Goal: Information Seeking & Learning: Learn about a topic

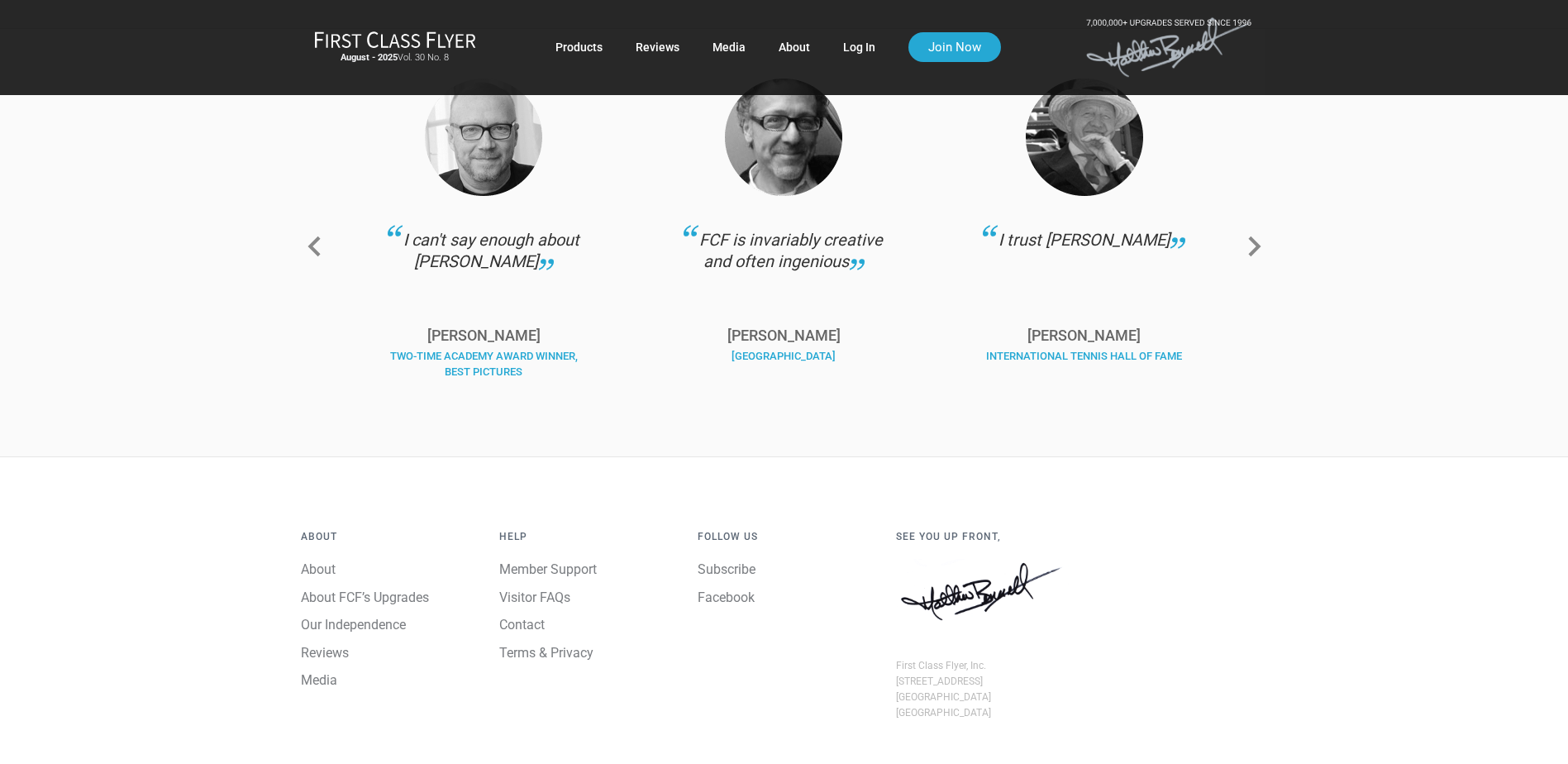
scroll to position [2521, 0]
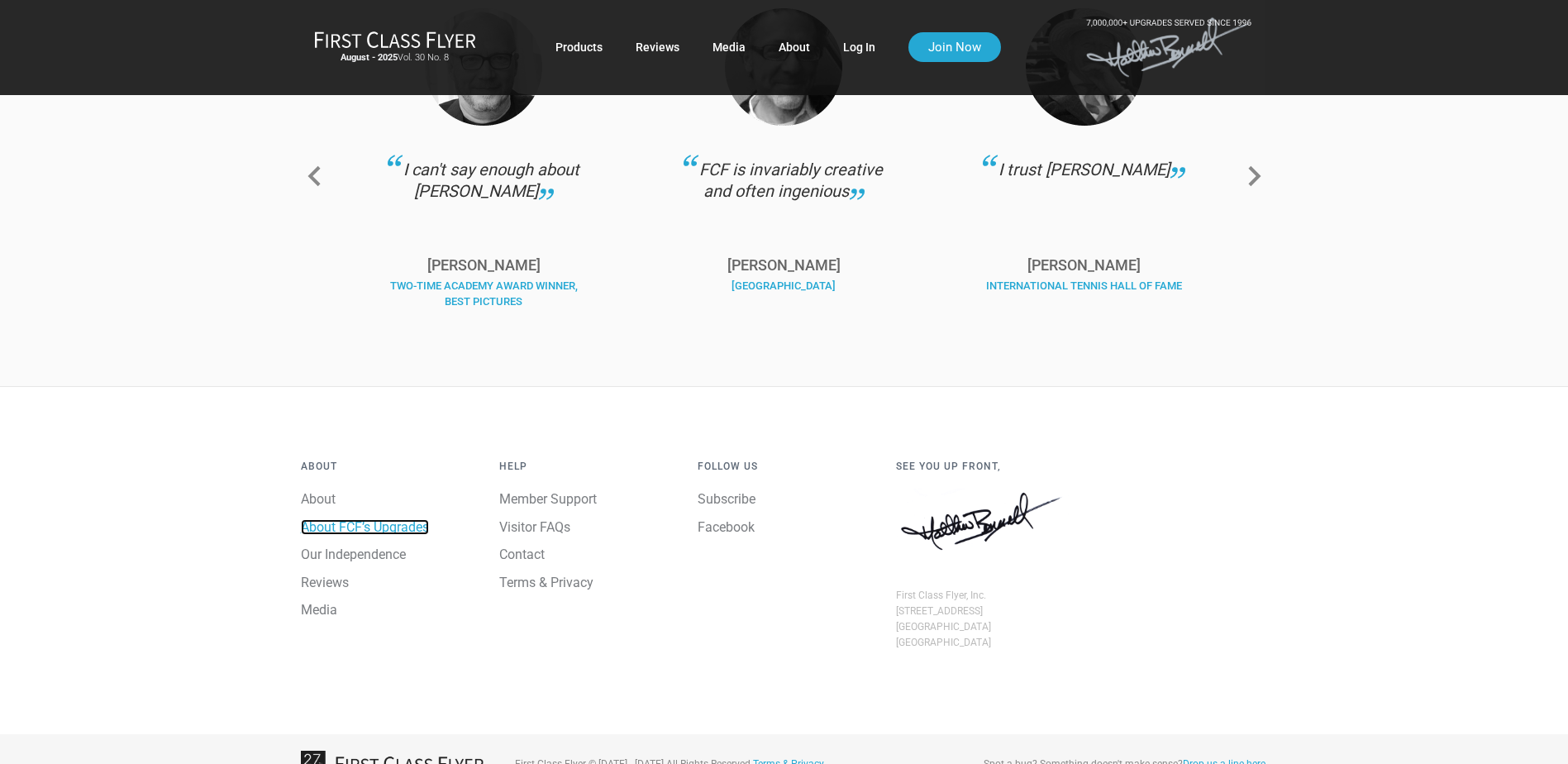
click at [378, 520] on link "About FCF’s Upgrades" at bounding box center [364, 528] width 128 height 16
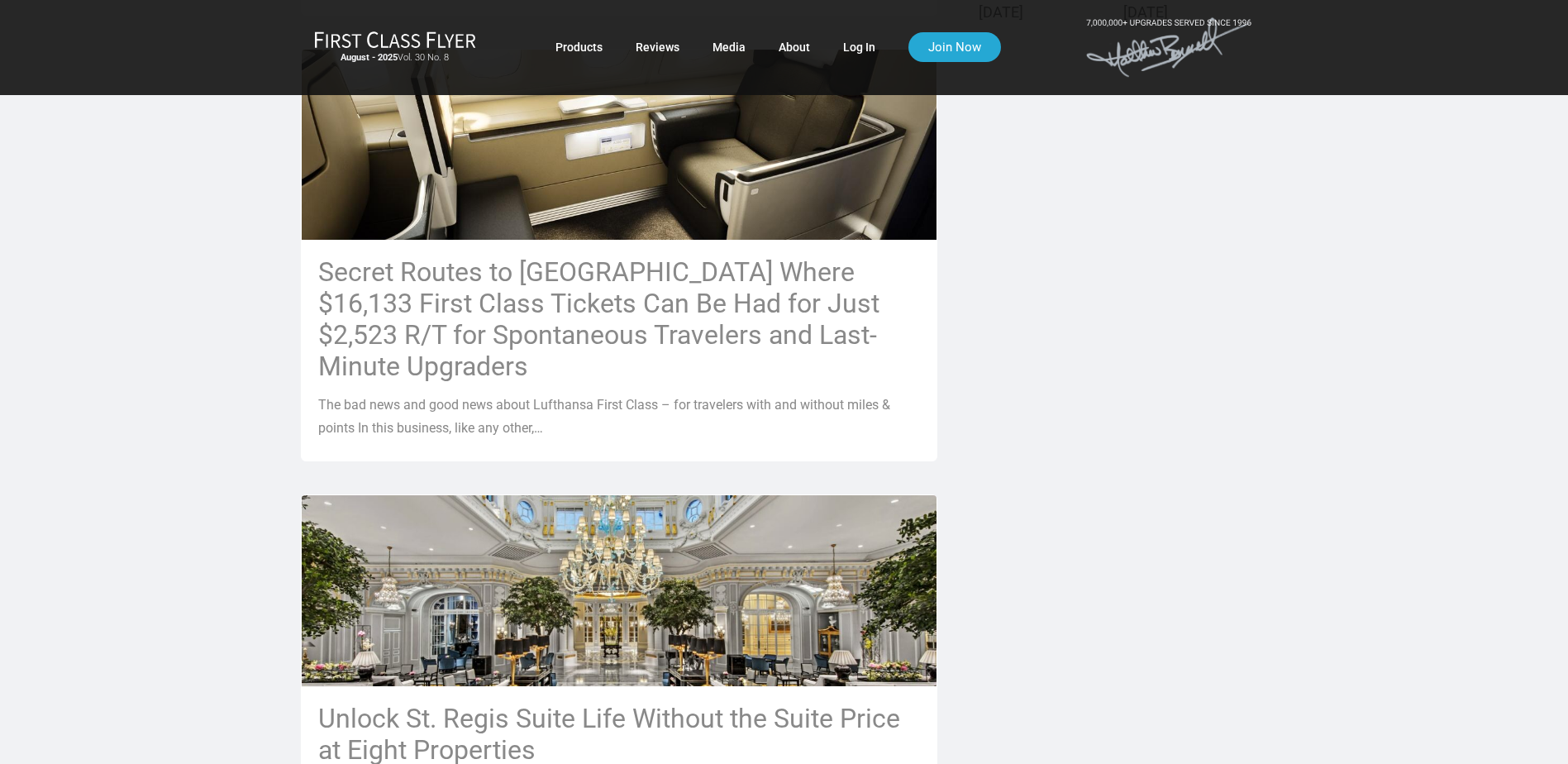
scroll to position [785, 0]
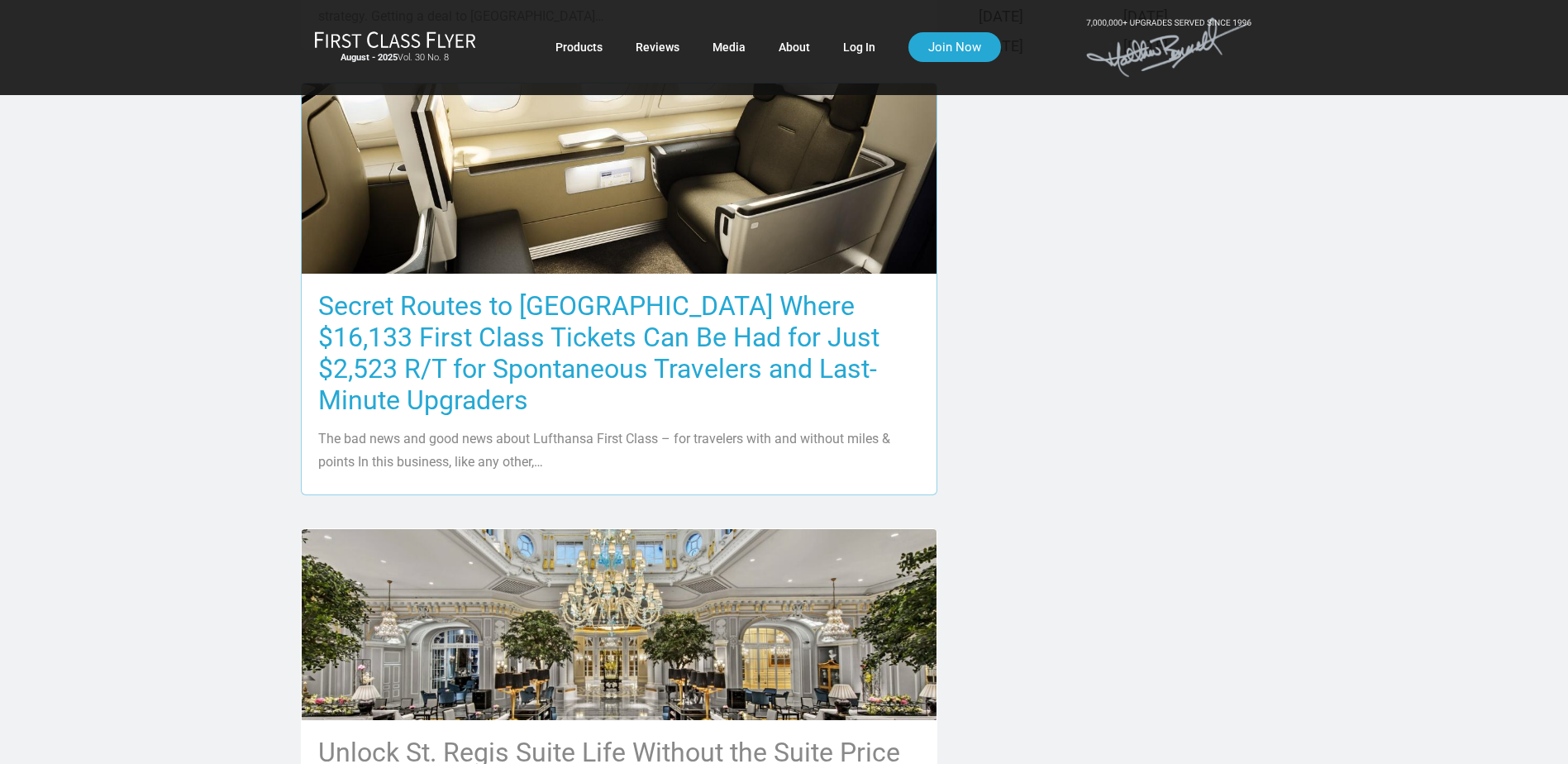
click at [493, 301] on h3 "Secret Routes to Europe Where $16,133 First Class Tickets Can Be Had for Just $…" at bounding box center [619, 353] width 602 height 126
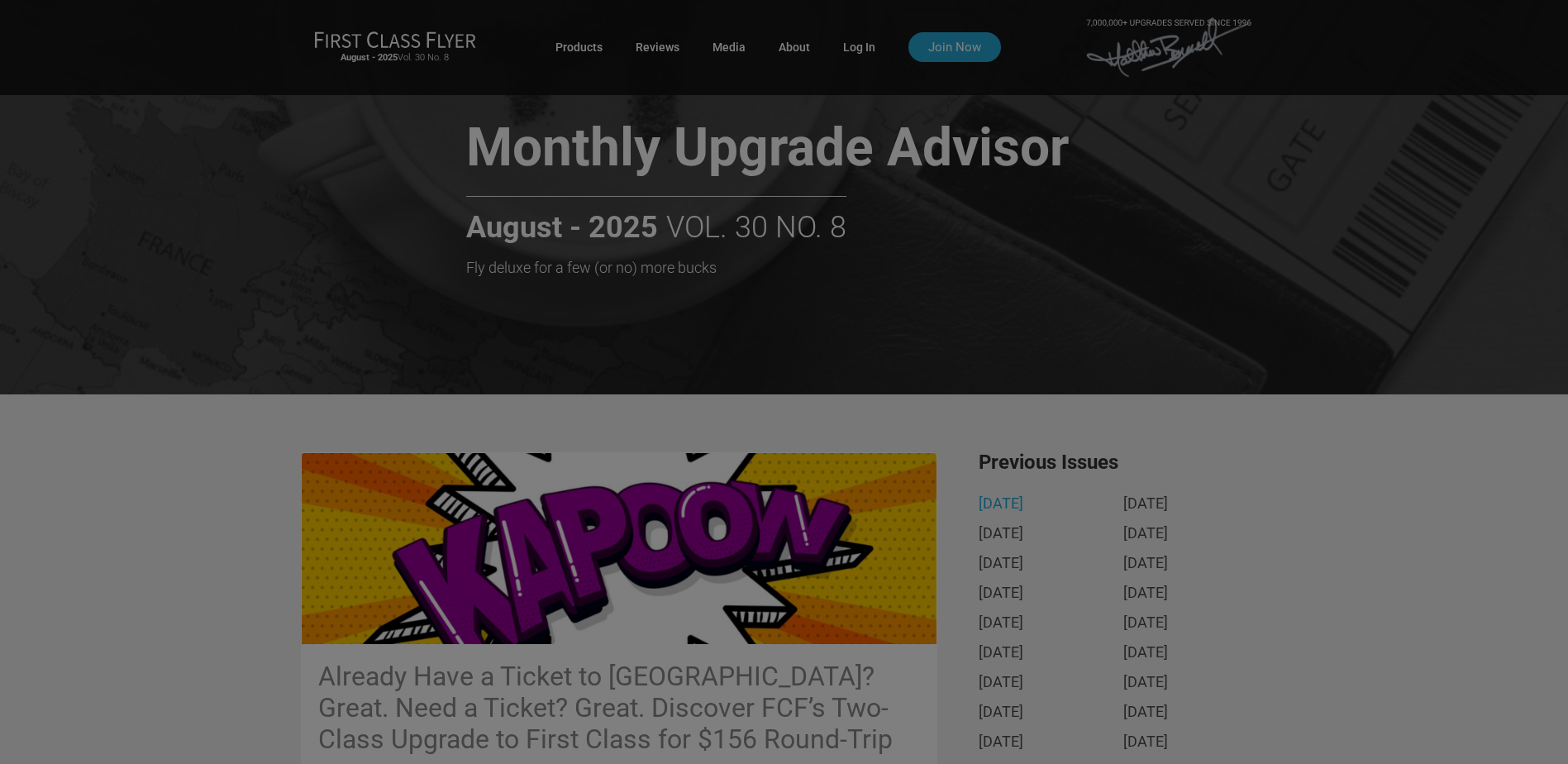
scroll to position [0, 0]
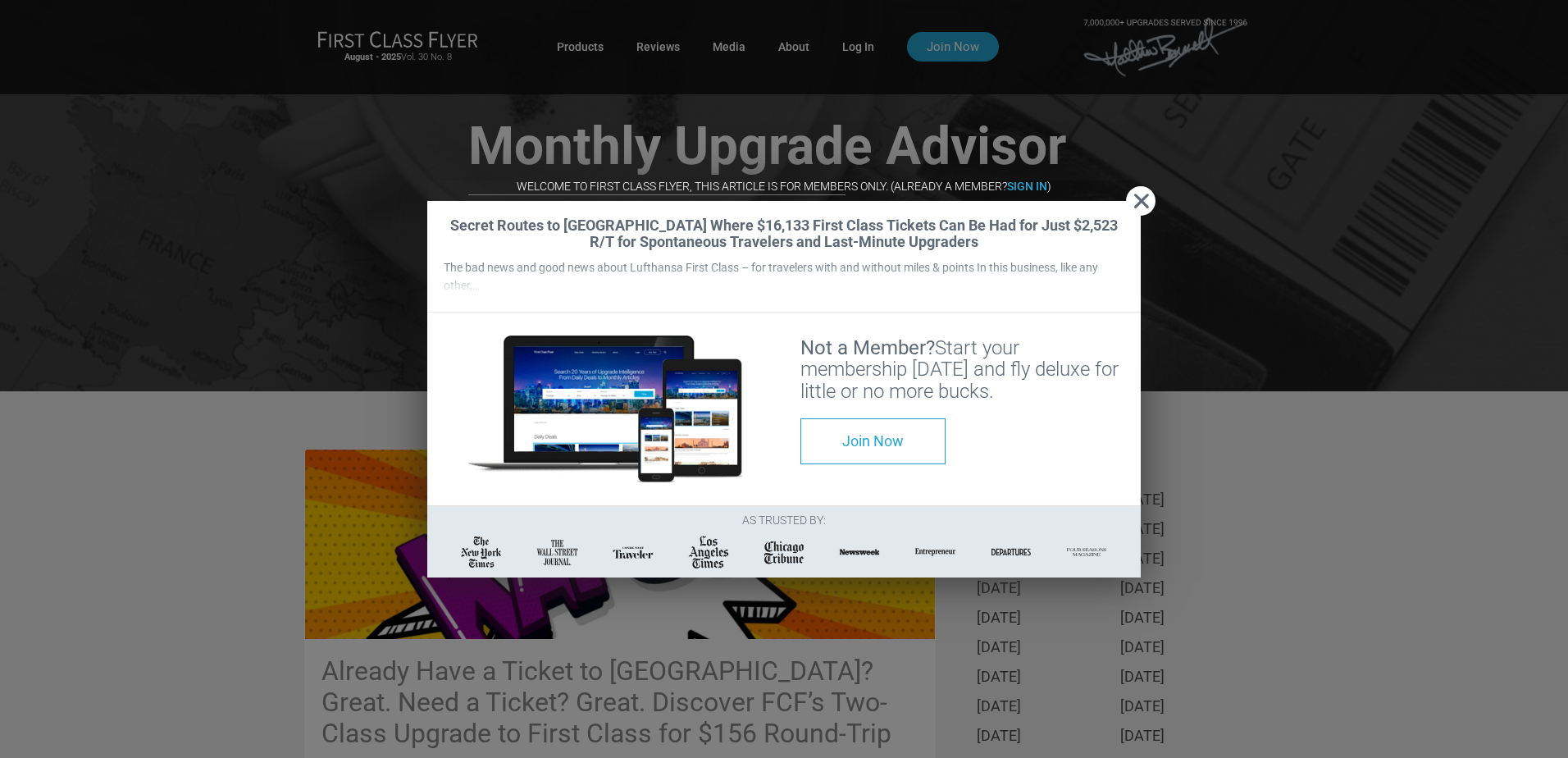
click at [1144, 200] on span "Close" at bounding box center [1141, 201] width 30 height 17
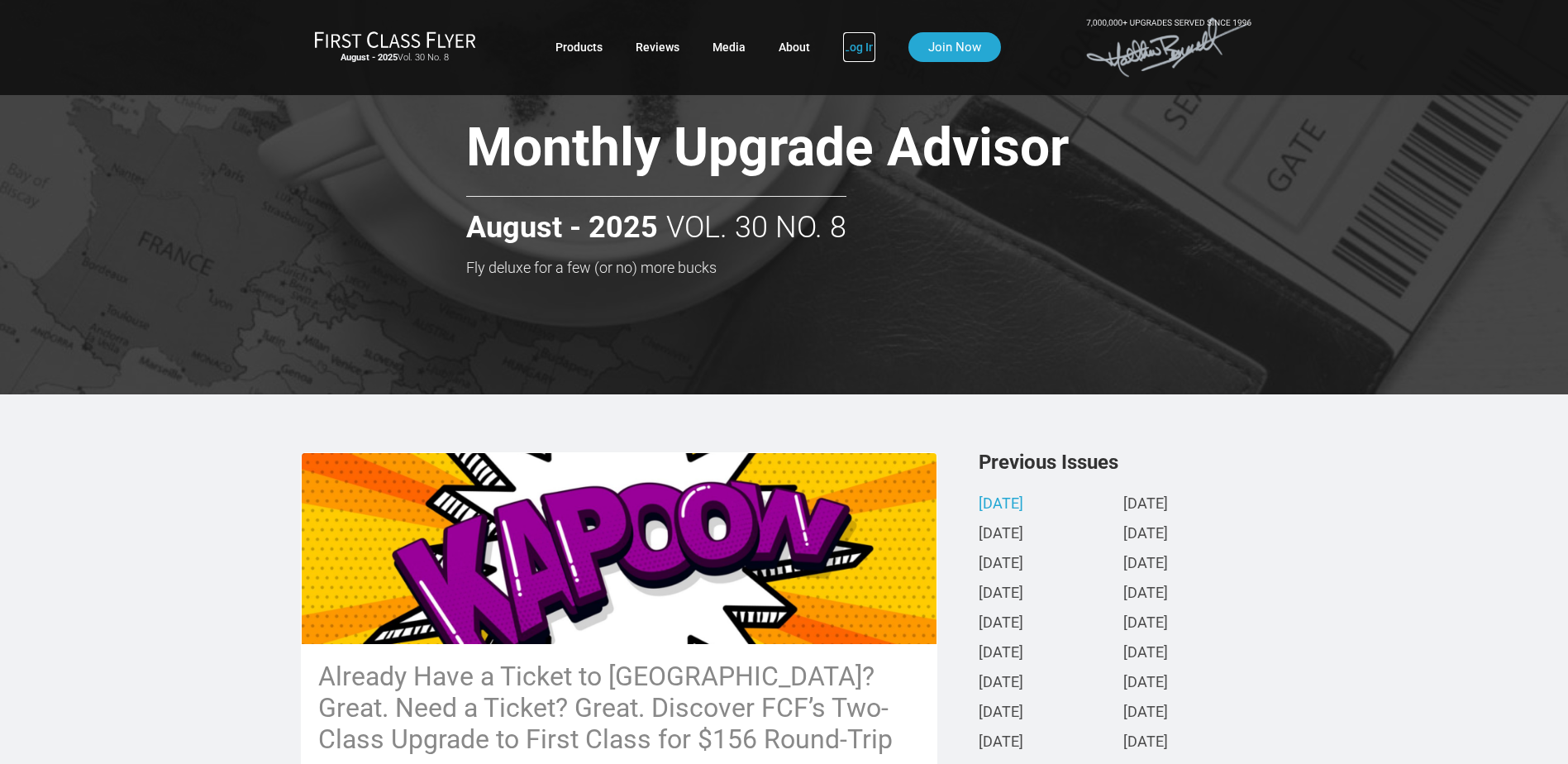
click at [853, 44] on link "Log In" at bounding box center [859, 47] width 32 height 30
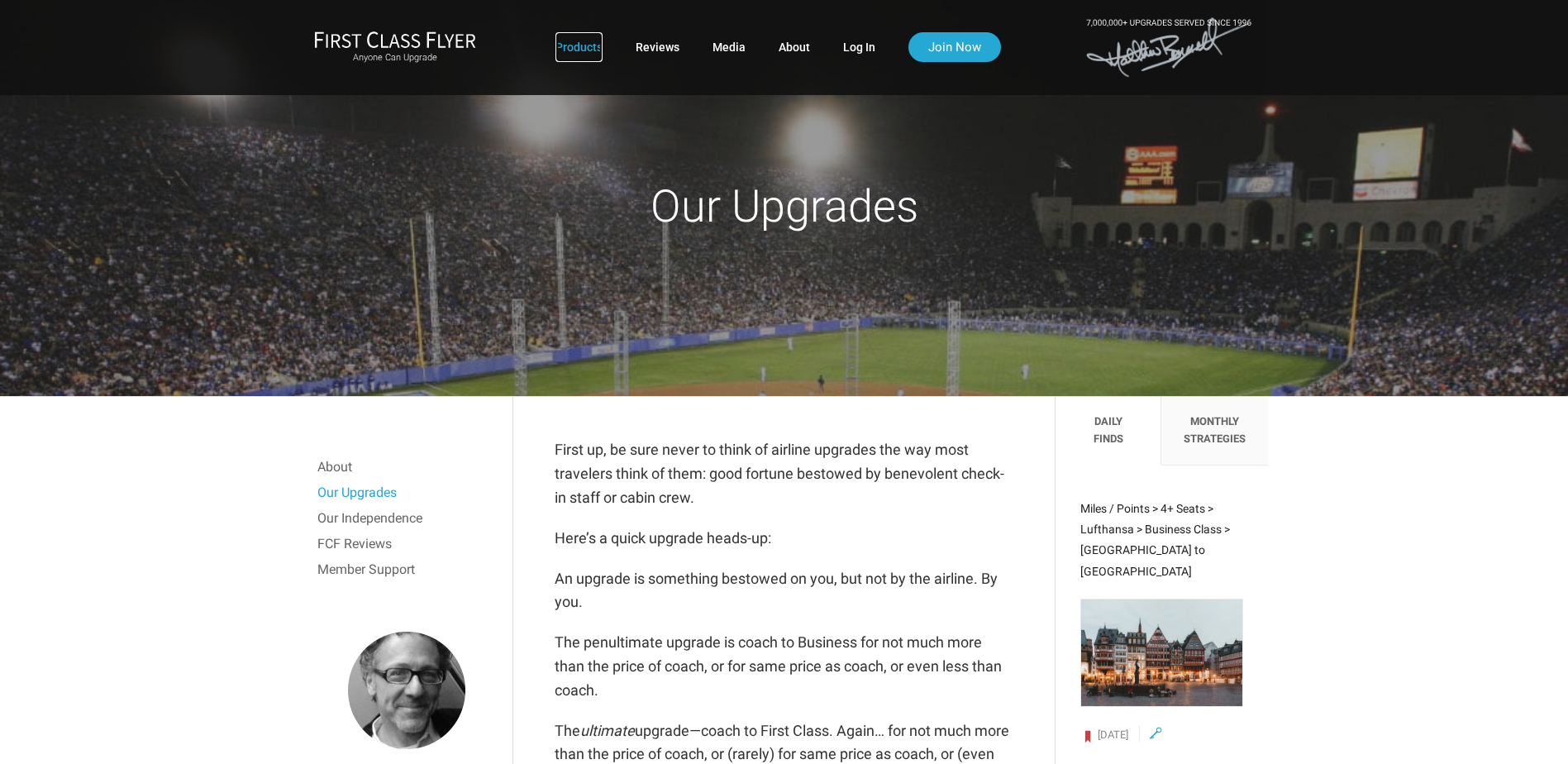
click at [579, 50] on link "Products" at bounding box center [578, 47] width 47 height 30
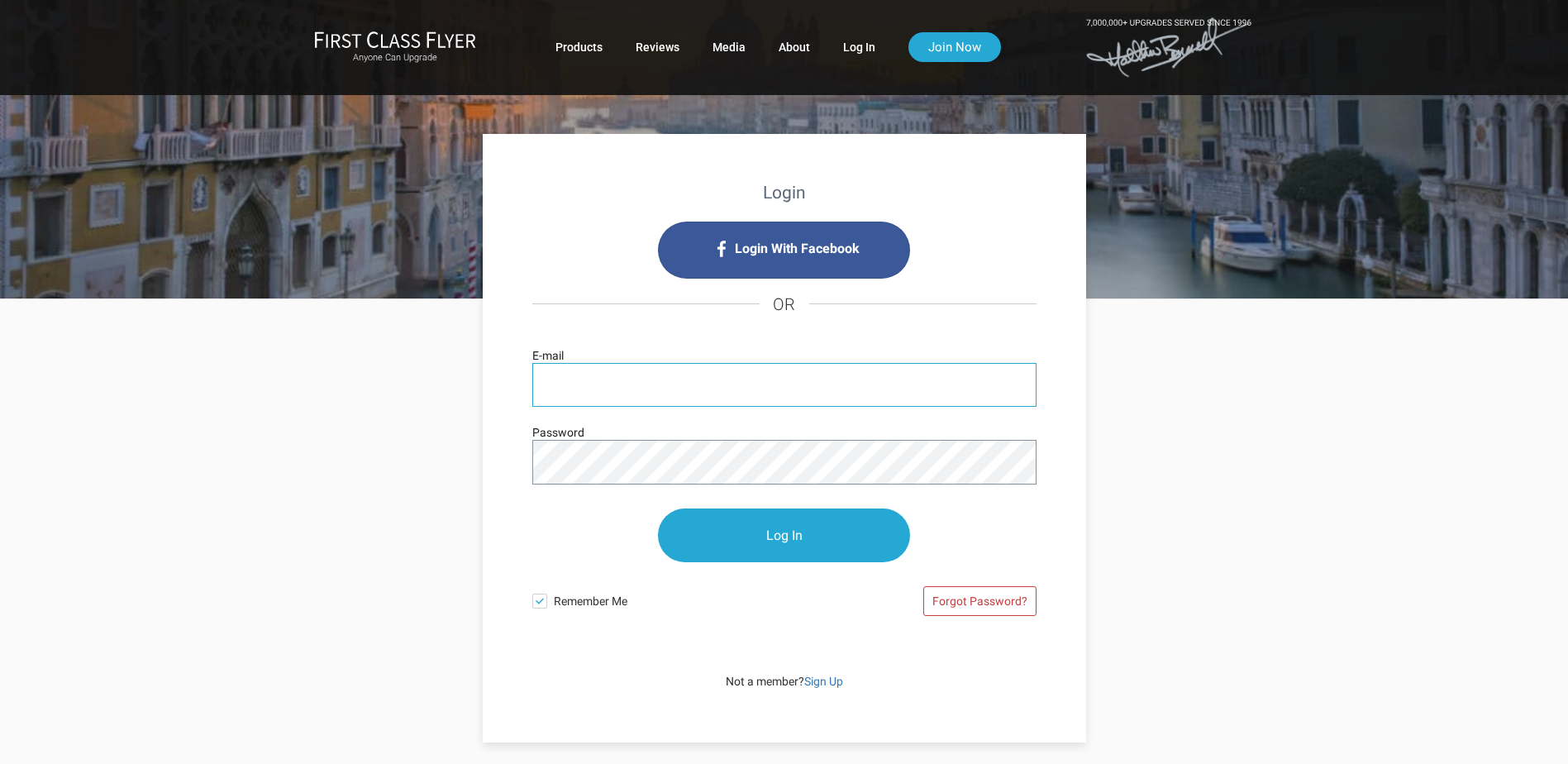
click at [672, 382] on input "E-mail" at bounding box center [784, 384] width 504 height 44
type input "[EMAIL_ADDRESS][DOMAIN_NAME]"
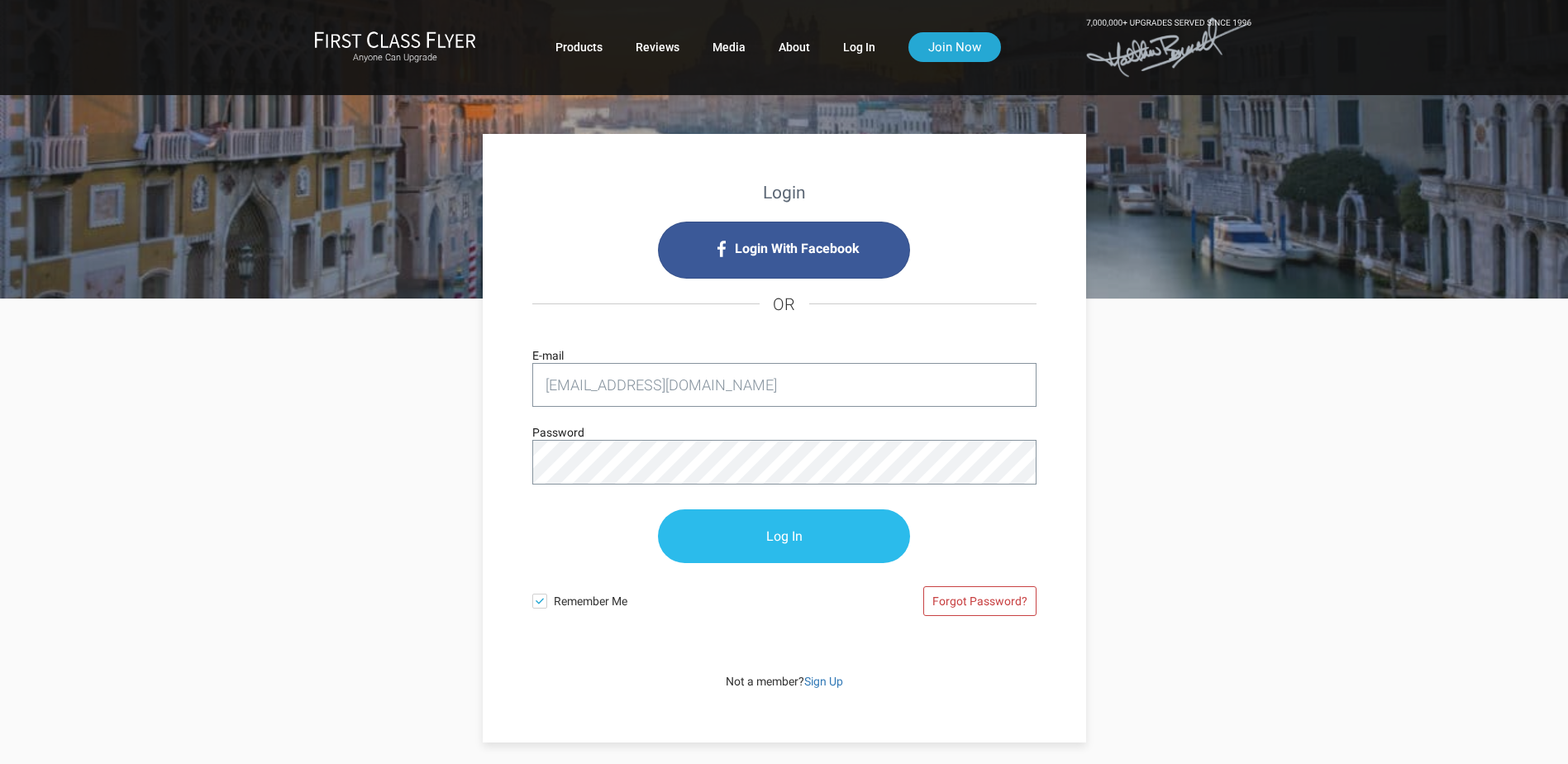
click at [788, 532] on input "Log In" at bounding box center [784, 536] width 252 height 54
click at [776, 544] on input "Log In" at bounding box center [784, 536] width 252 height 54
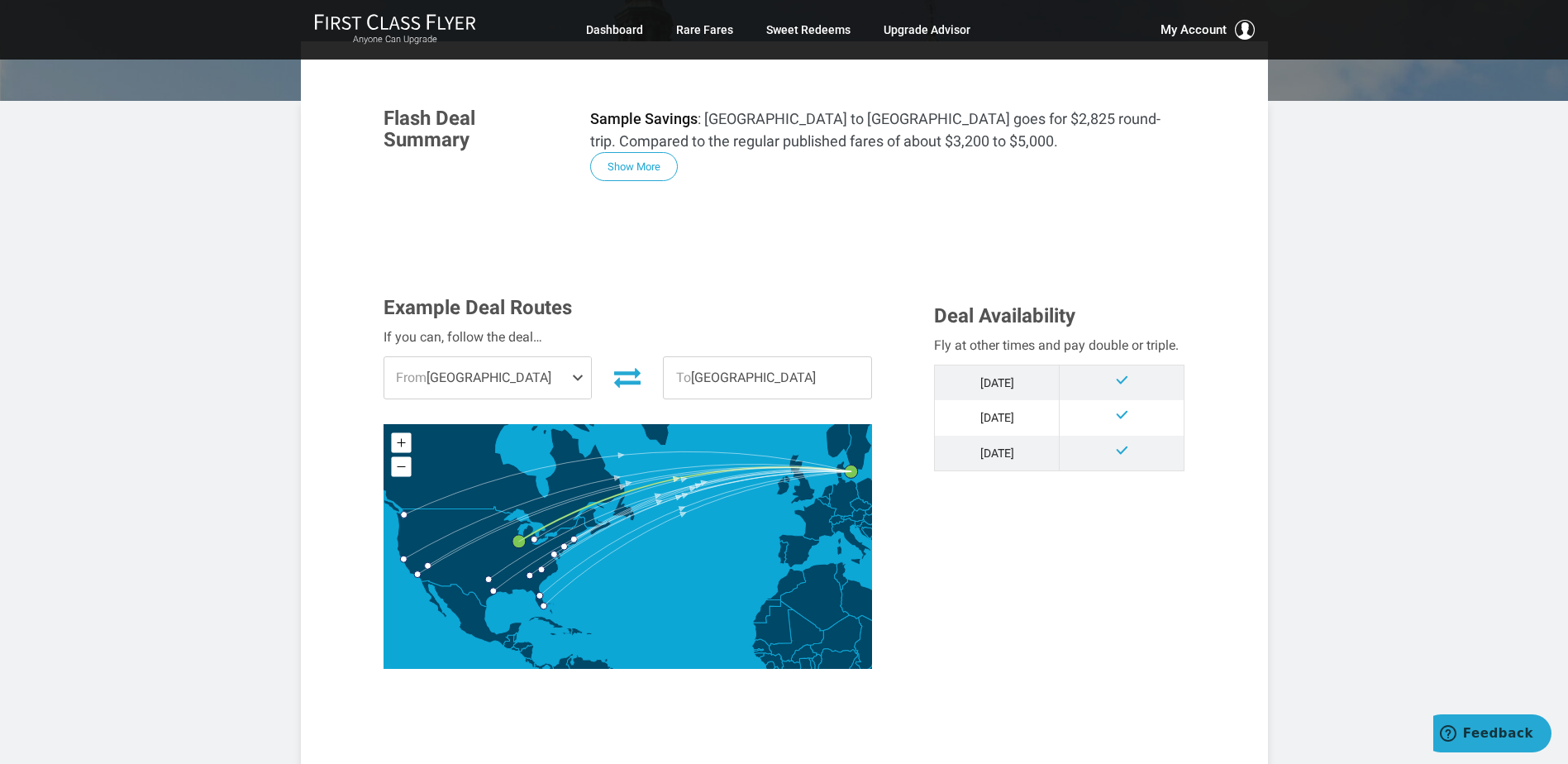
scroll to position [248, 0]
click at [581, 378] on span at bounding box center [581, 378] width 20 height 42
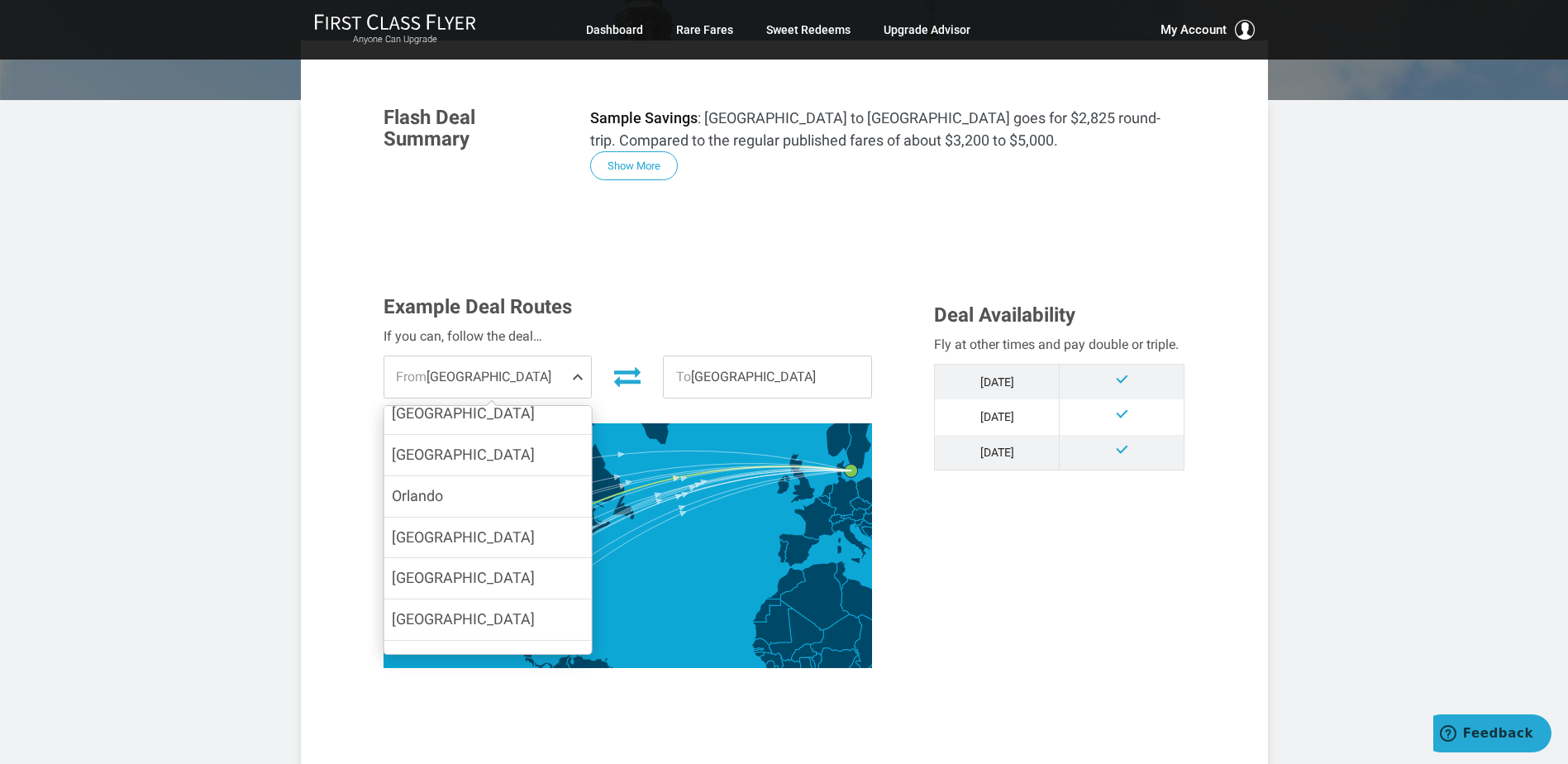
scroll to position [331, 0]
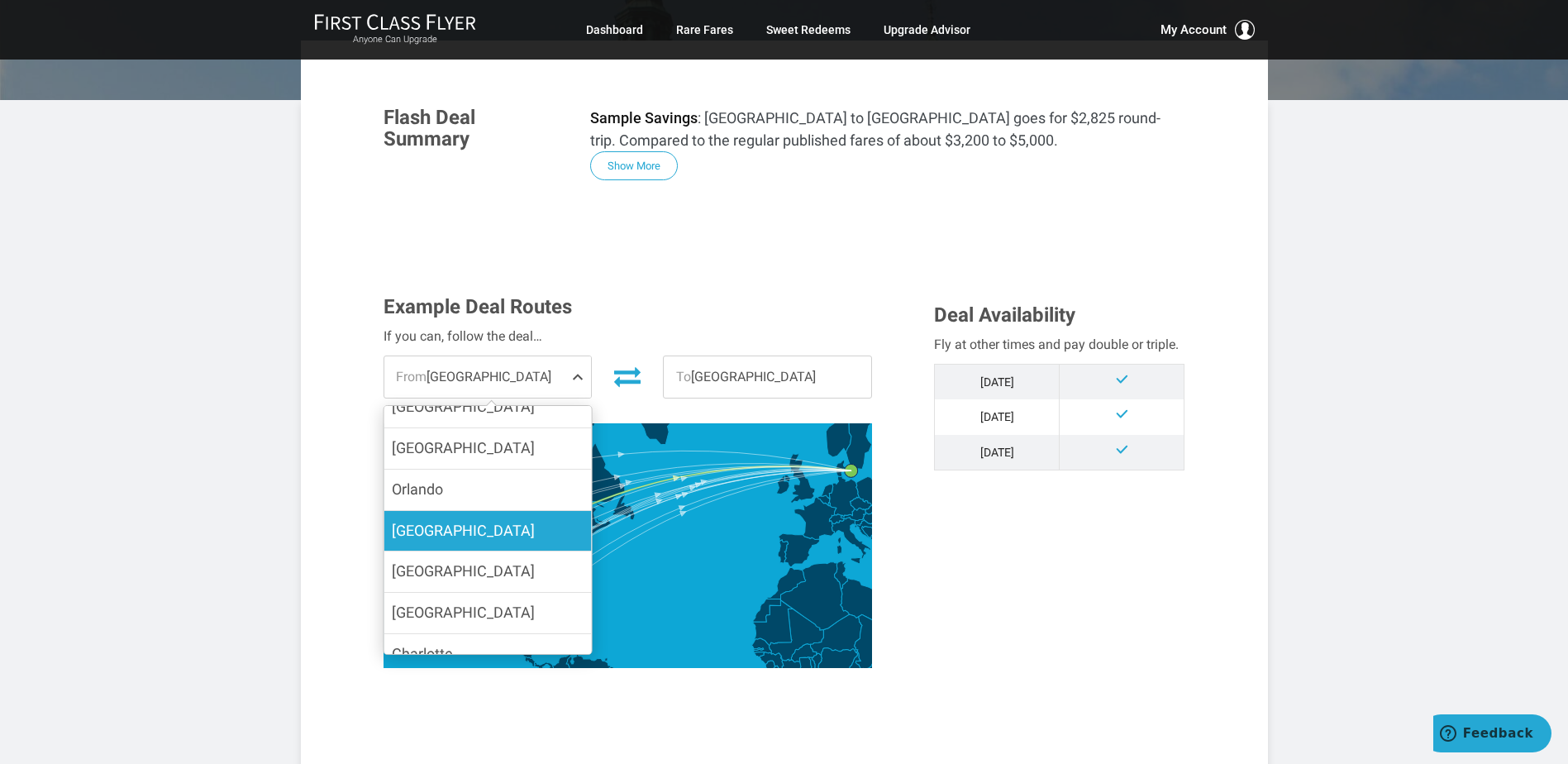
click at [533, 511] on label "[GEOGRAPHIC_DATA]" at bounding box center [487, 531] width 208 height 41
click at [0, 0] on input "[GEOGRAPHIC_DATA]" at bounding box center [0, 0] width 0 height 0
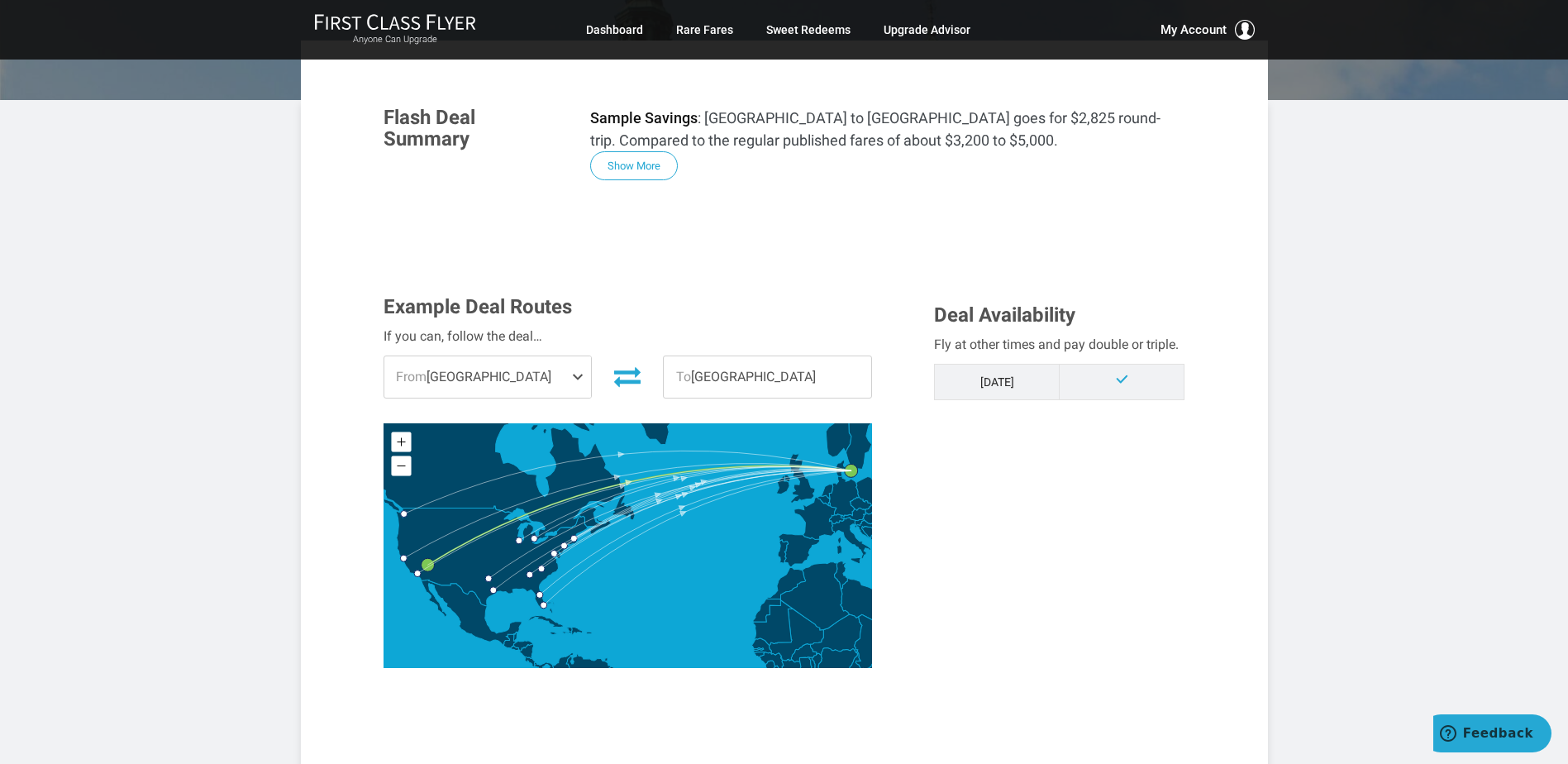
click at [1078, 377] on td at bounding box center [1122, 382] width 125 height 36
click at [1015, 382] on td "Dec '25" at bounding box center [997, 382] width 125 height 36
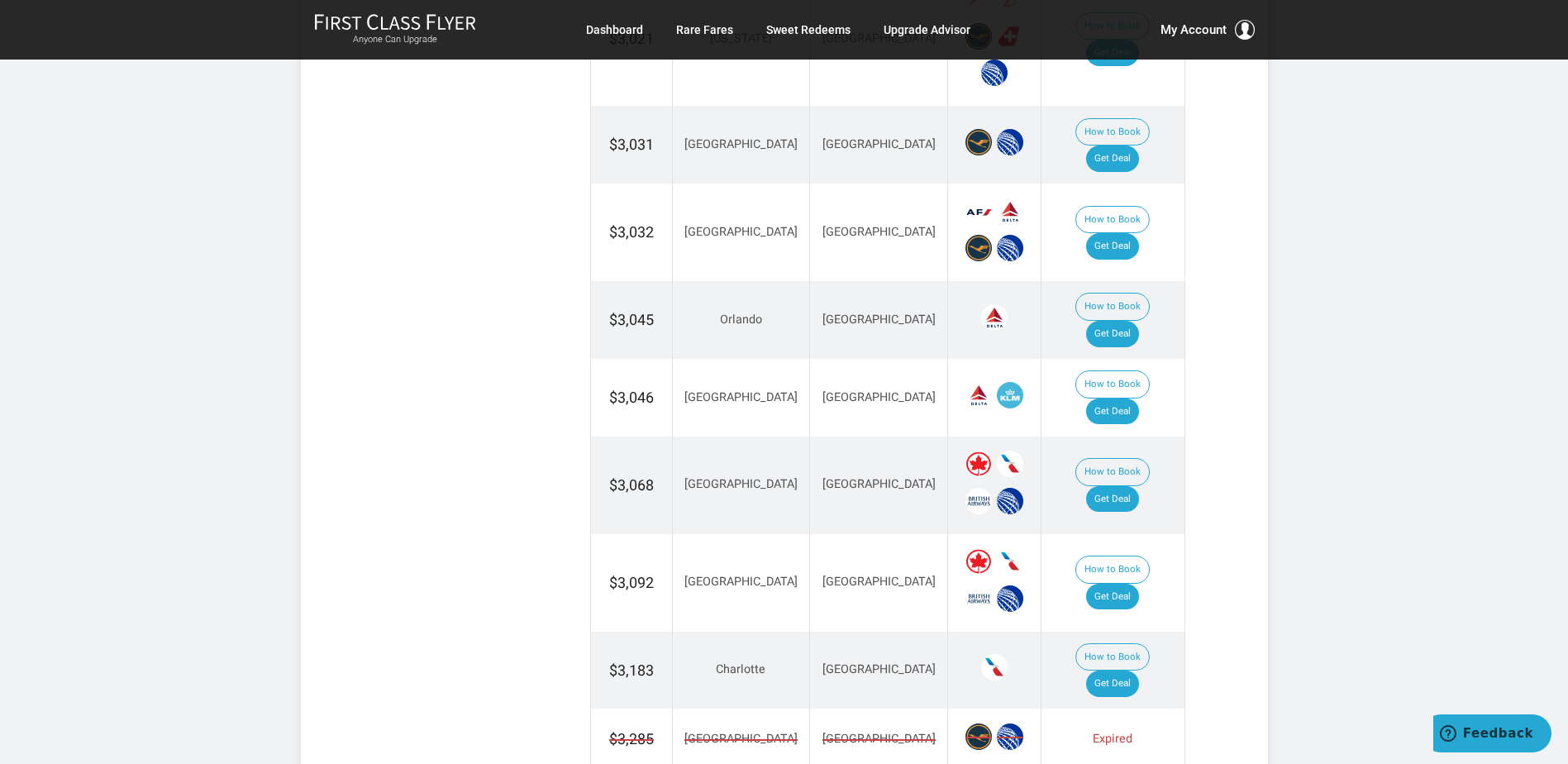
scroll to position [1737, 0]
click at [1127, 397] on link "Get Deal" at bounding box center [1112, 410] width 53 height 27
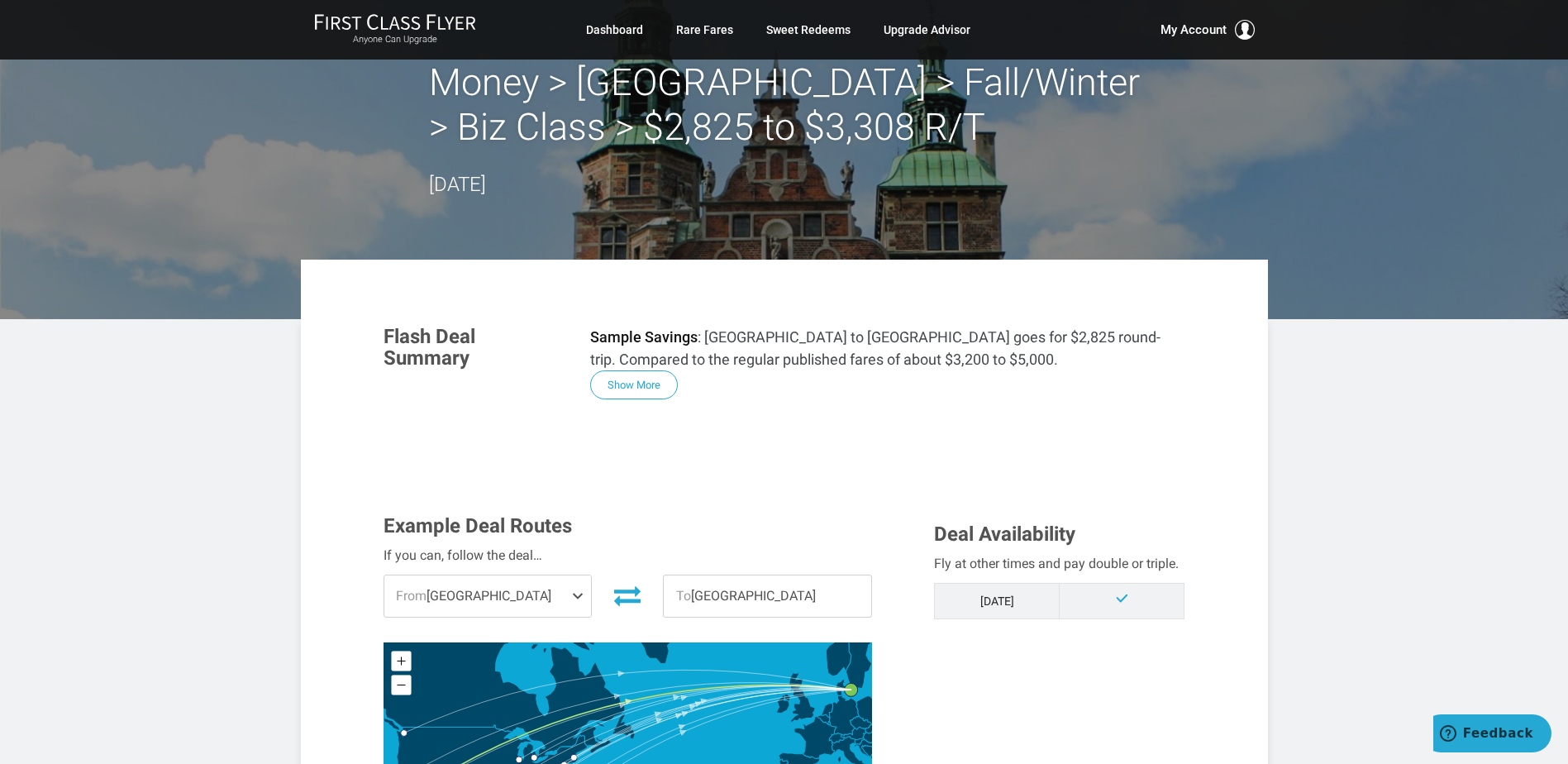
scroll to position [0, 0]
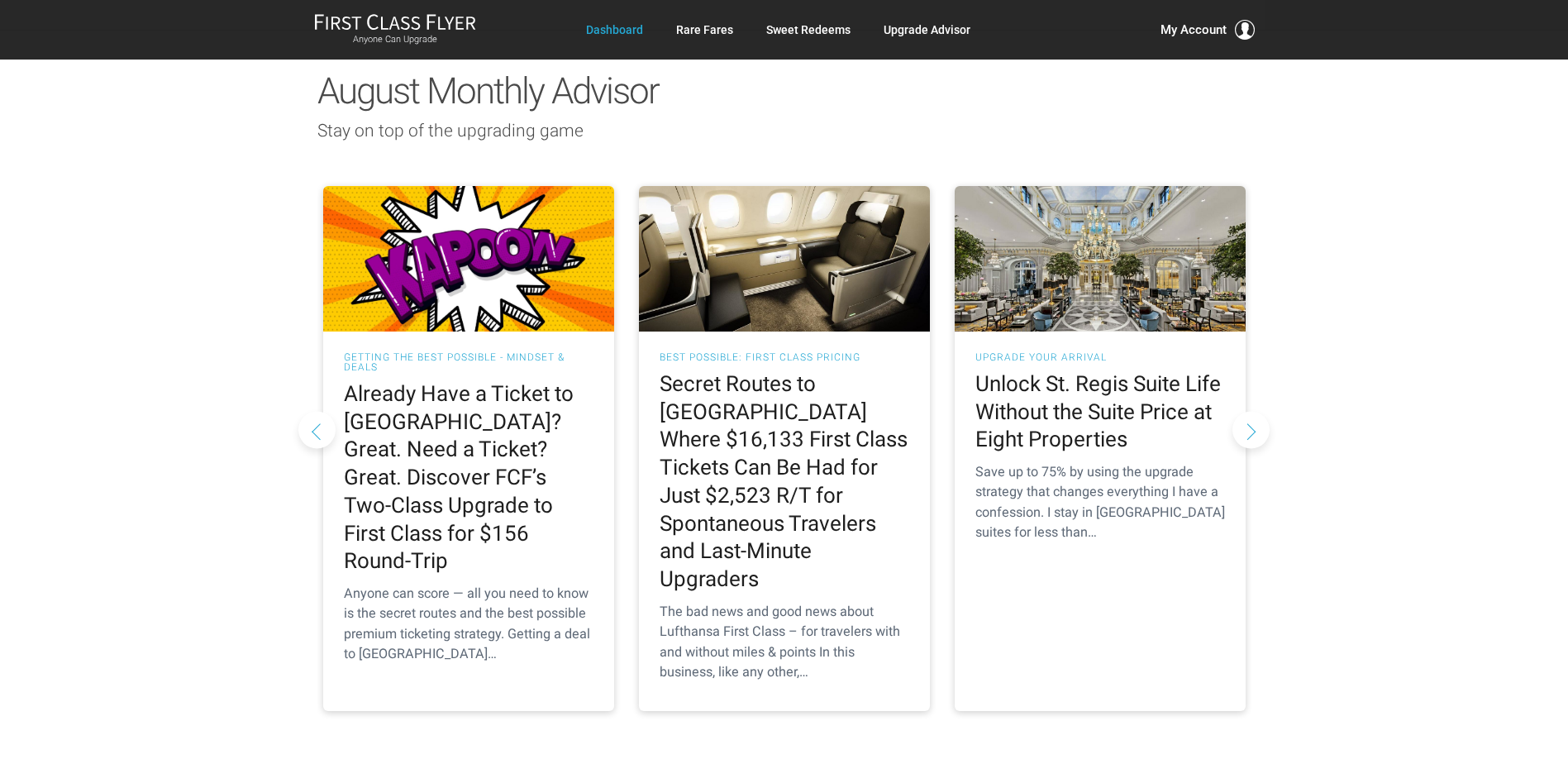
scroll to position [1488, 0]
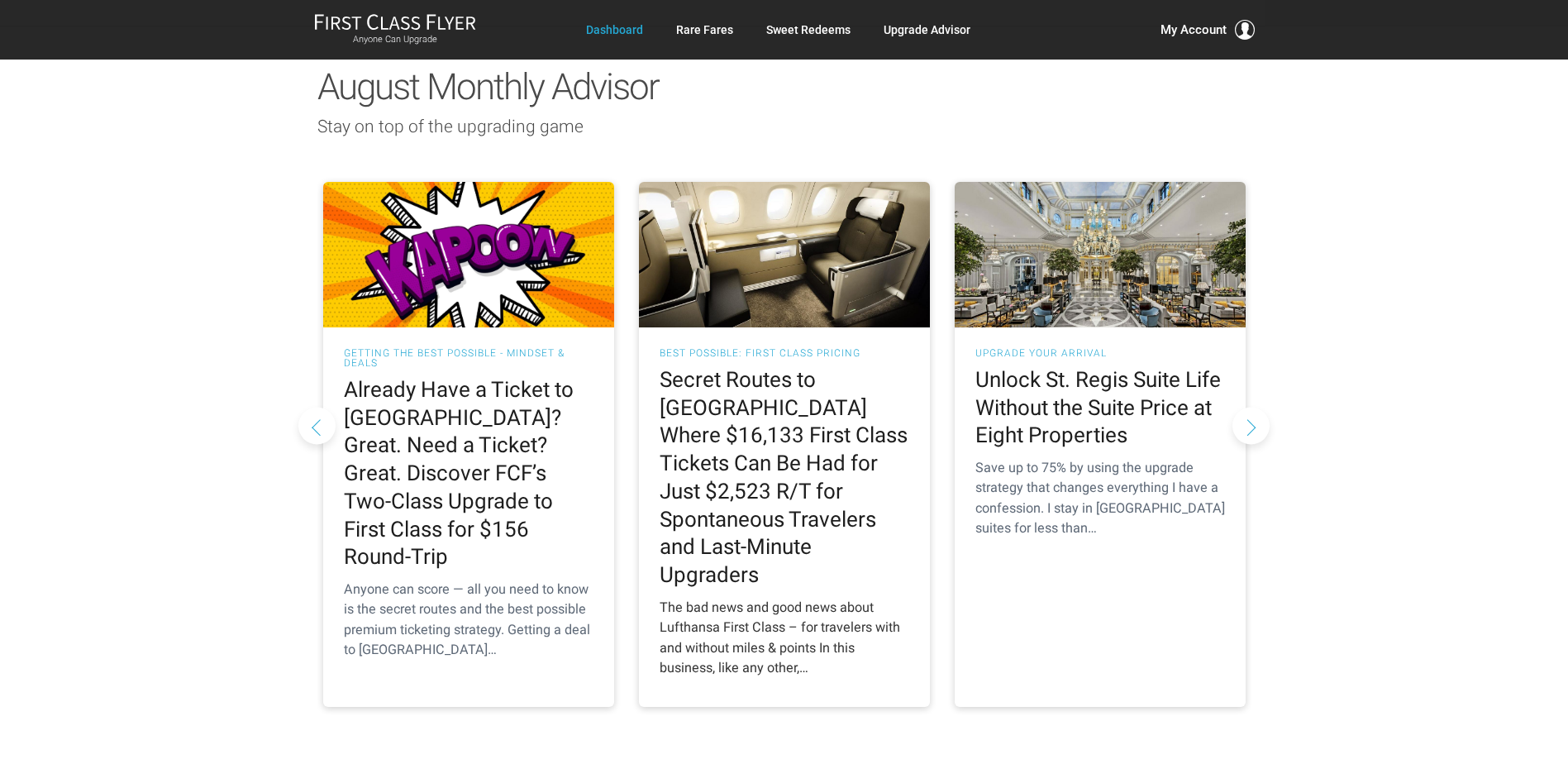
click at [691, 373] on h2 "Secret Routes to Europe Where $16,133 First Class Tickets Can Be Had for Just $…" at bounding box center [784, 478] width 249 height 224
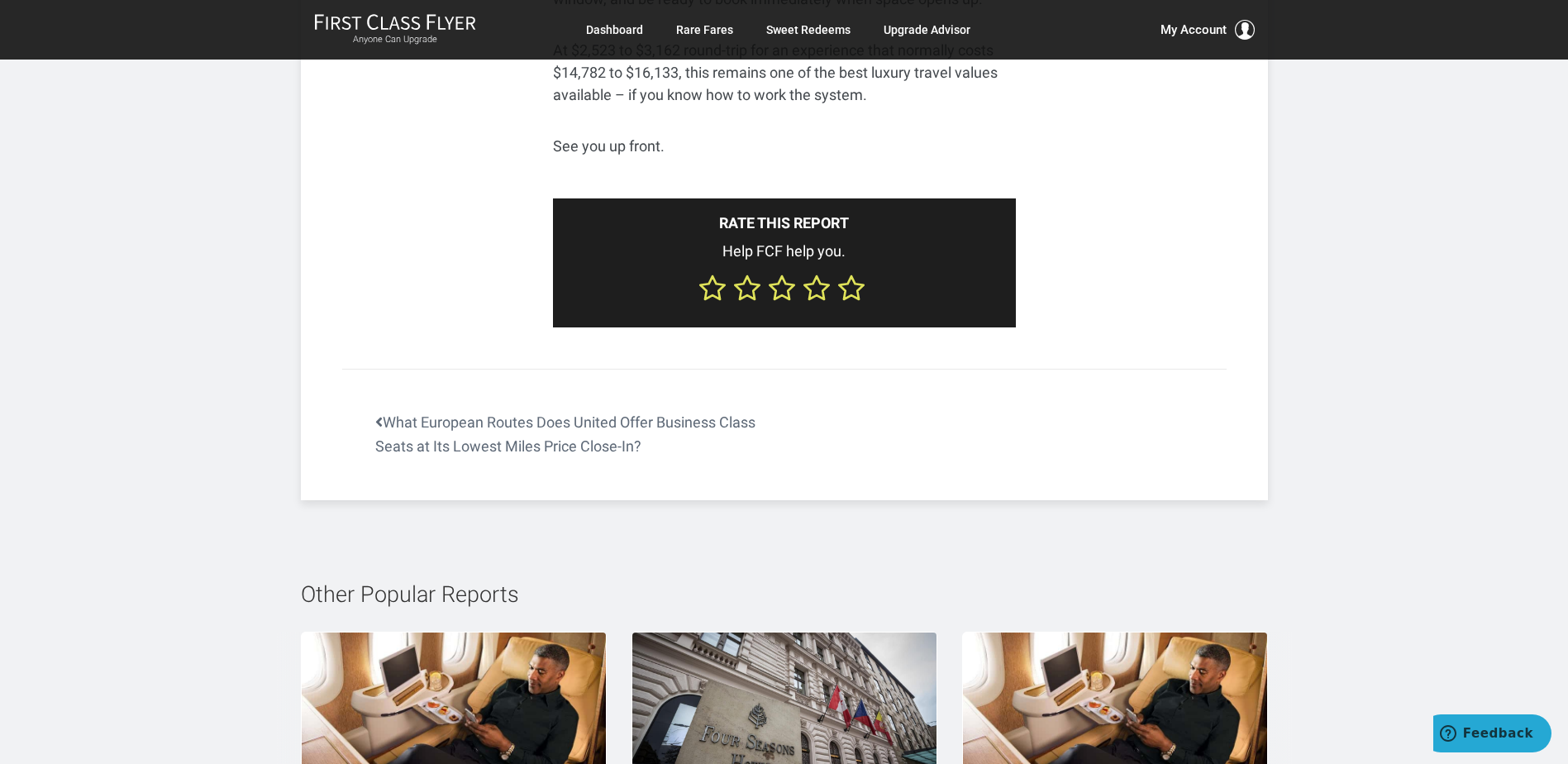
scroll to position [7938, 0]
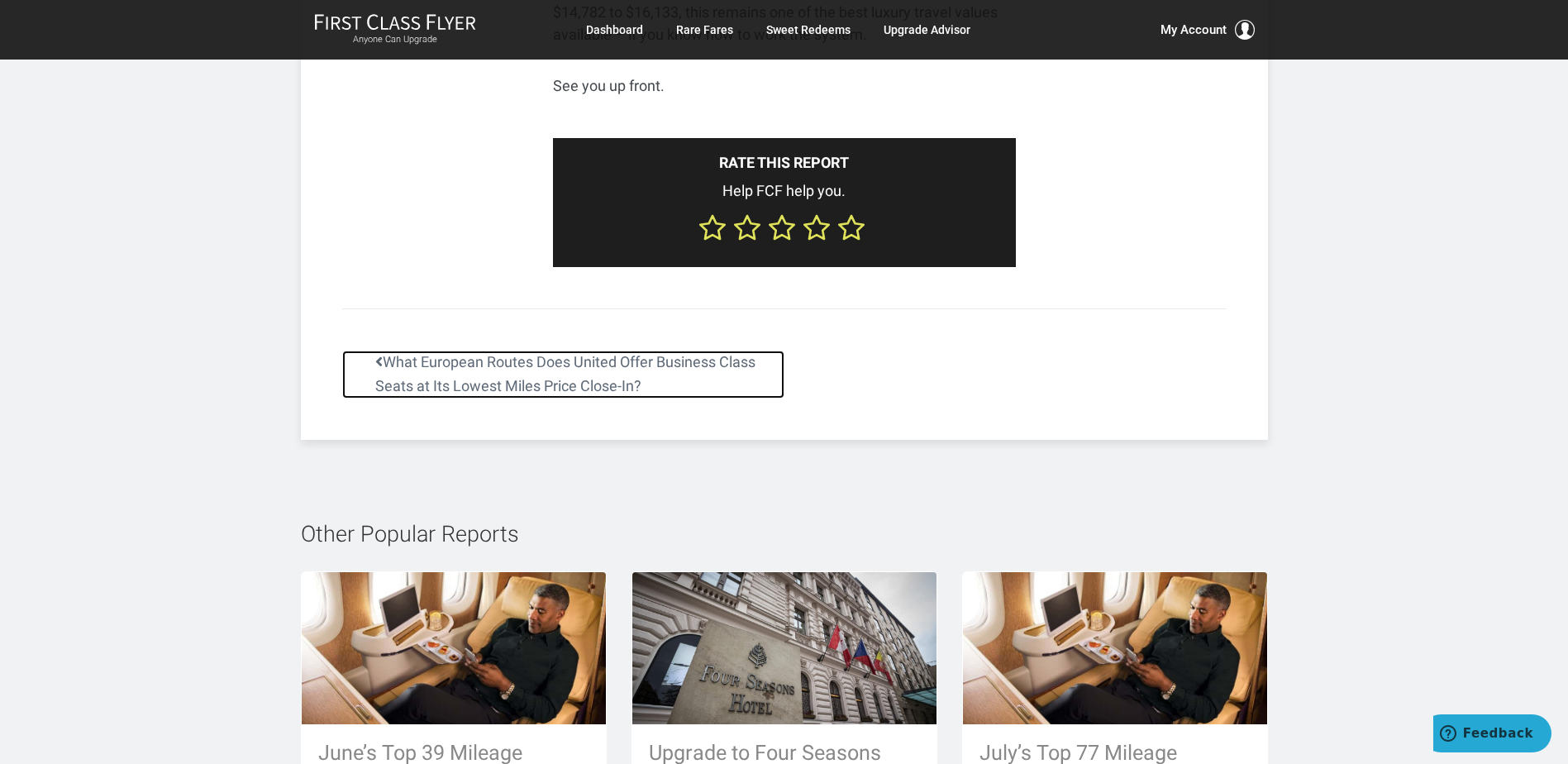
click at [513, 351] on link "What European Routes Does United Offer Business Class Seats at Its Lowest Miles…" at bounding box center [563, 375] width 442 height 48
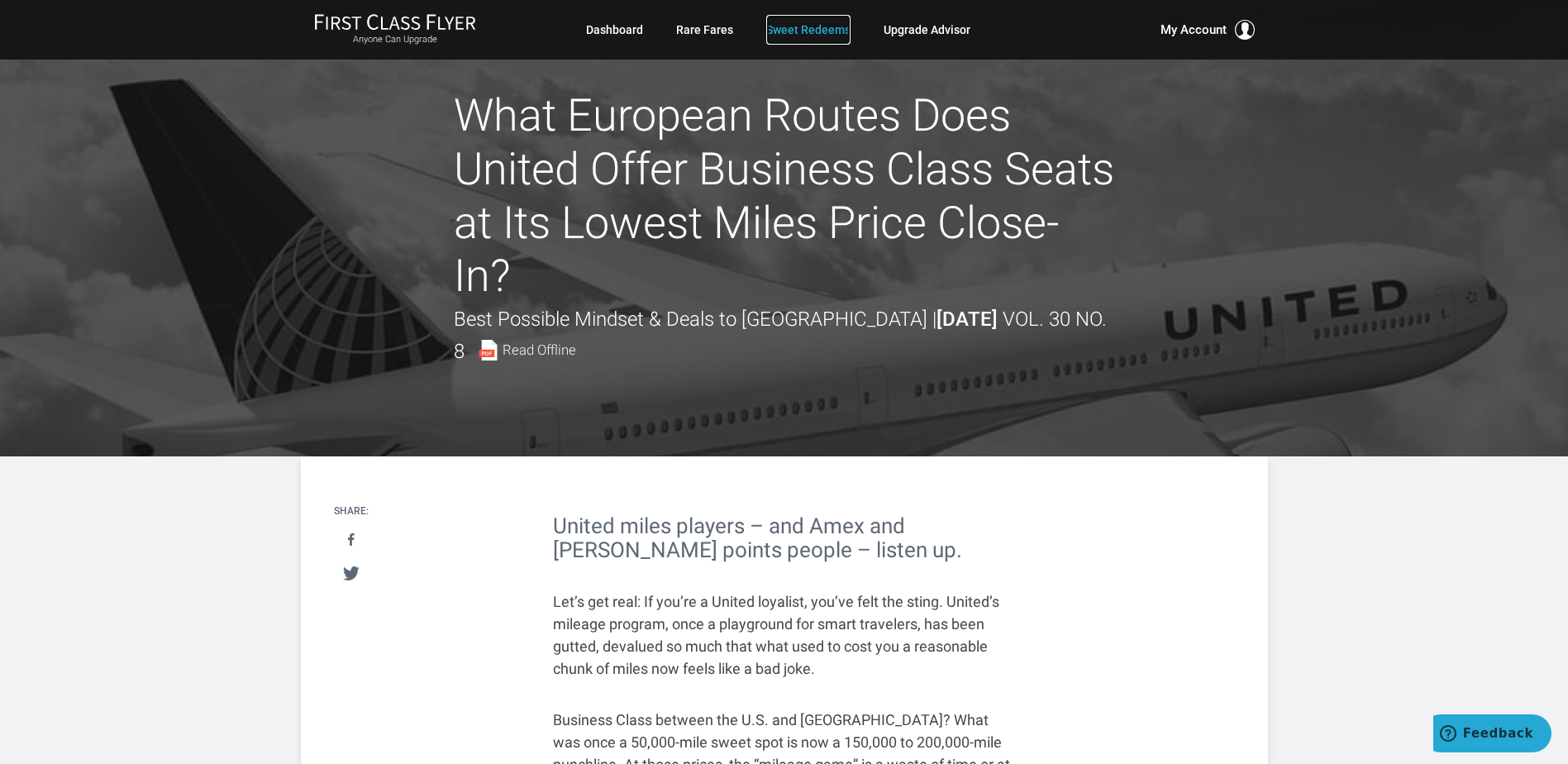
click at [811, 32] on link "Sweet Redeems" at bounding box center [807, 30] width 84 height 30
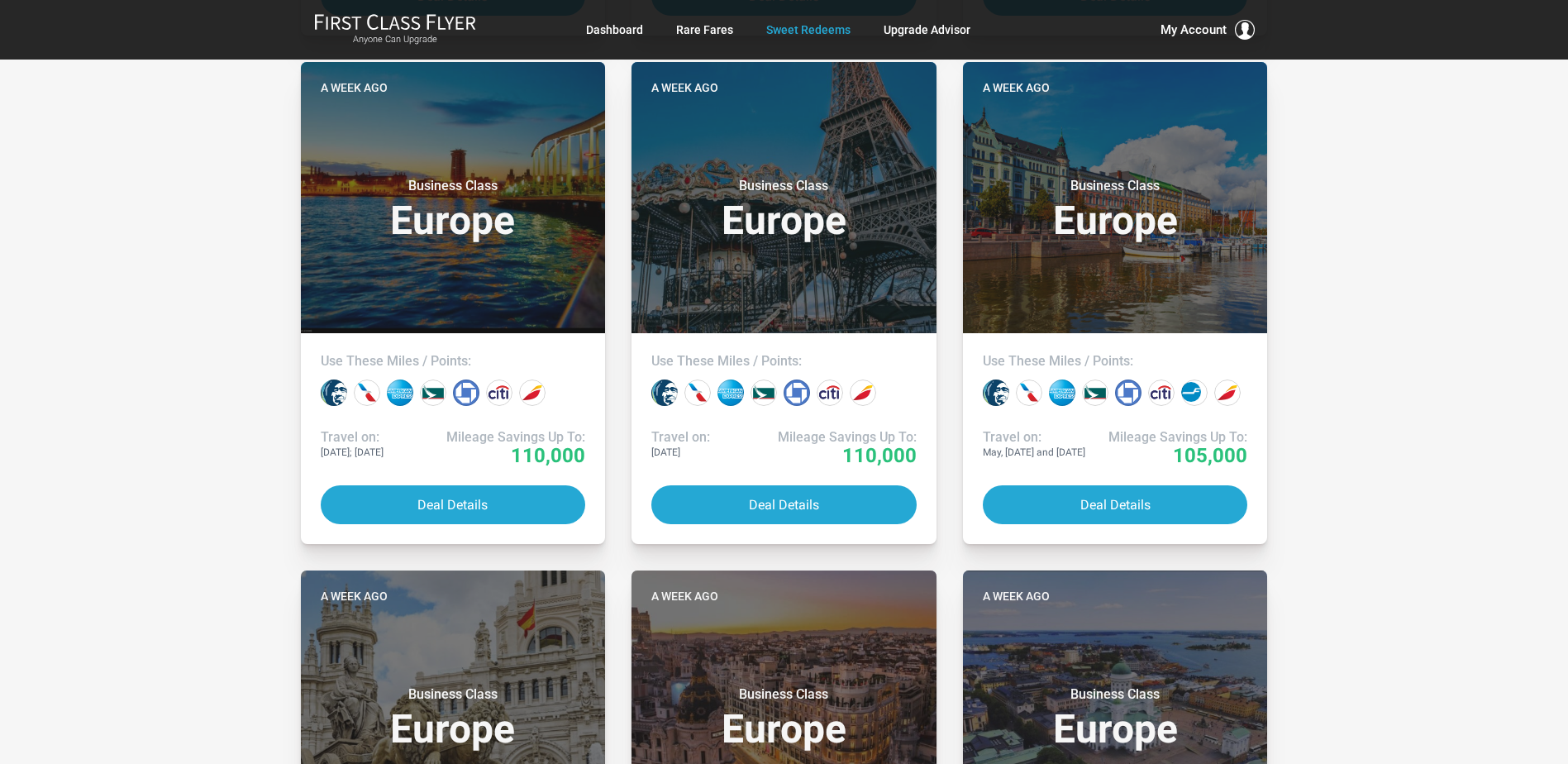
scroll to position [4134, 0]
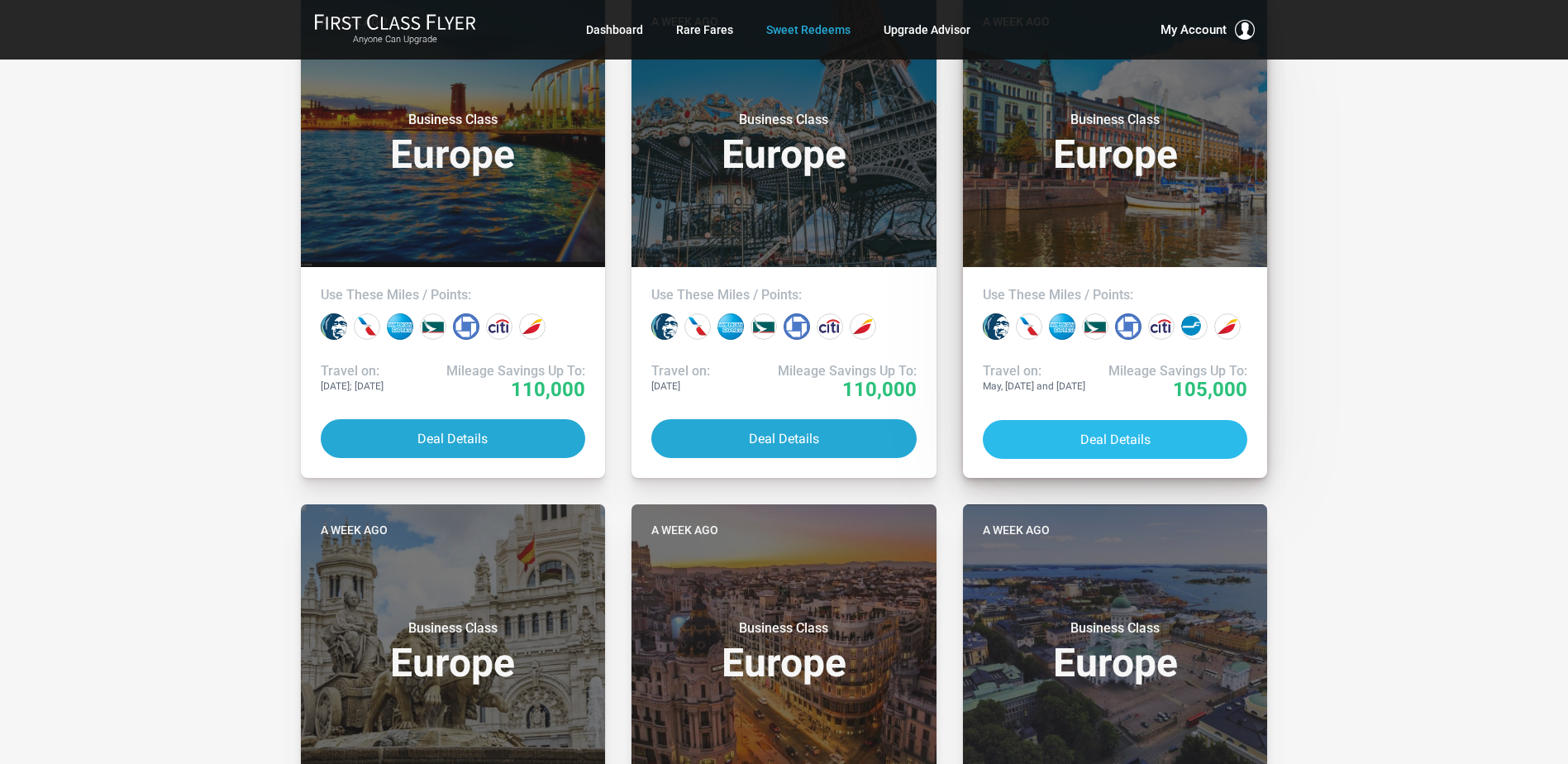
click at [1171, 439] on button "Deal Details" at bounding box center [1115, 439] width 265 height 39
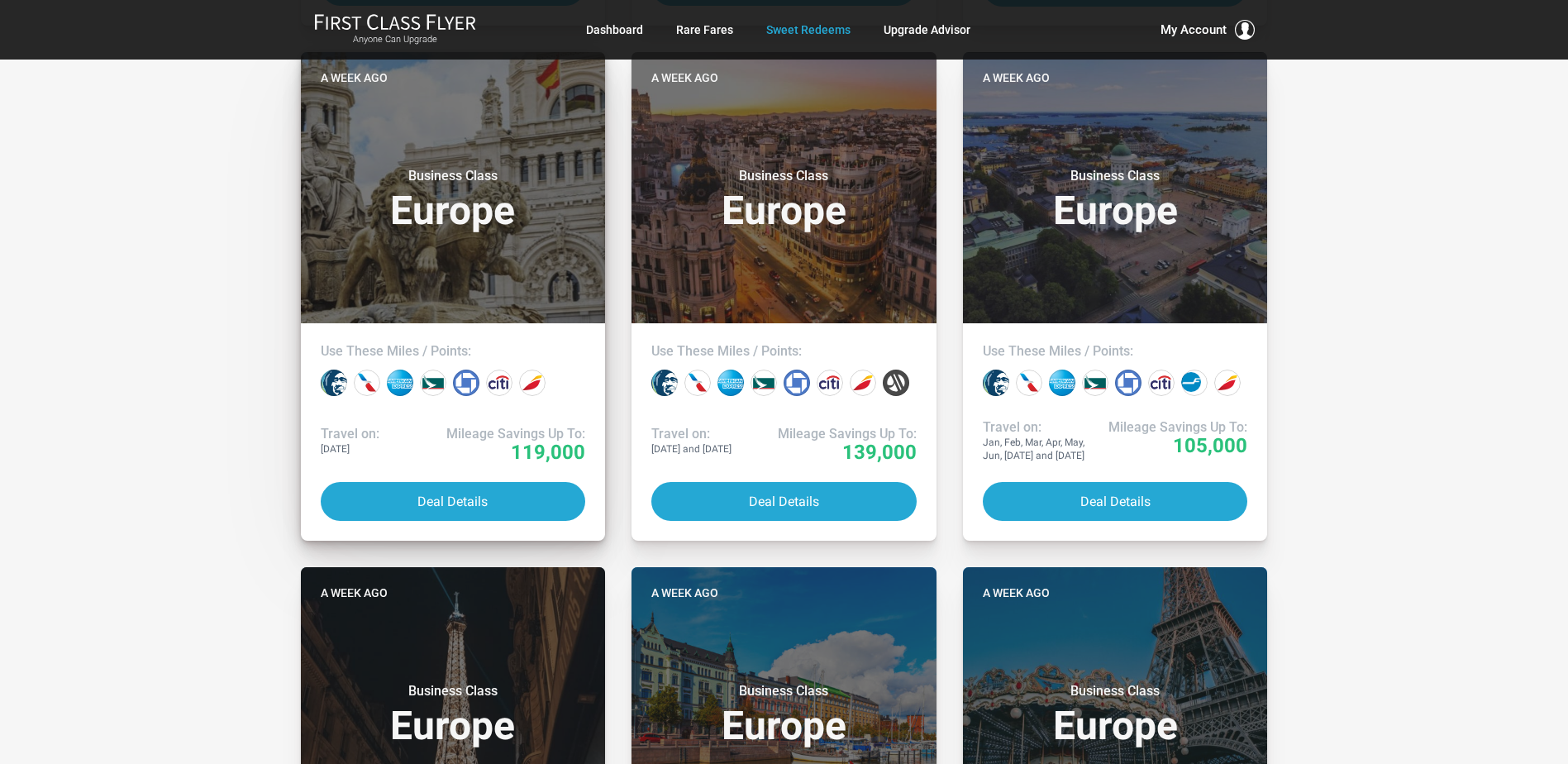
scroll to position [4631, 0]
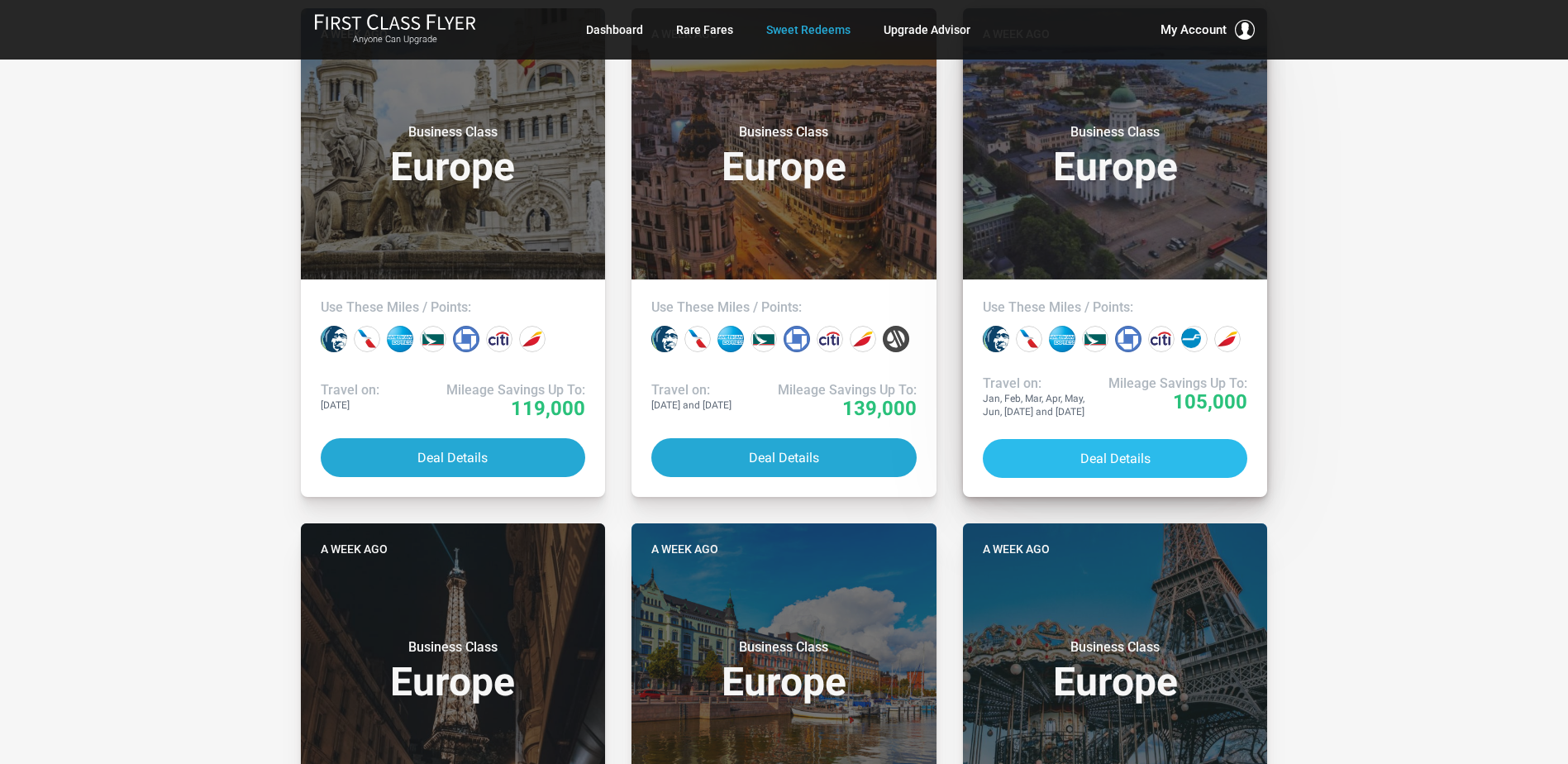
click at [1109, 451] on button "Deal Details" at bounding box center [1115, 458] width 265 height 39
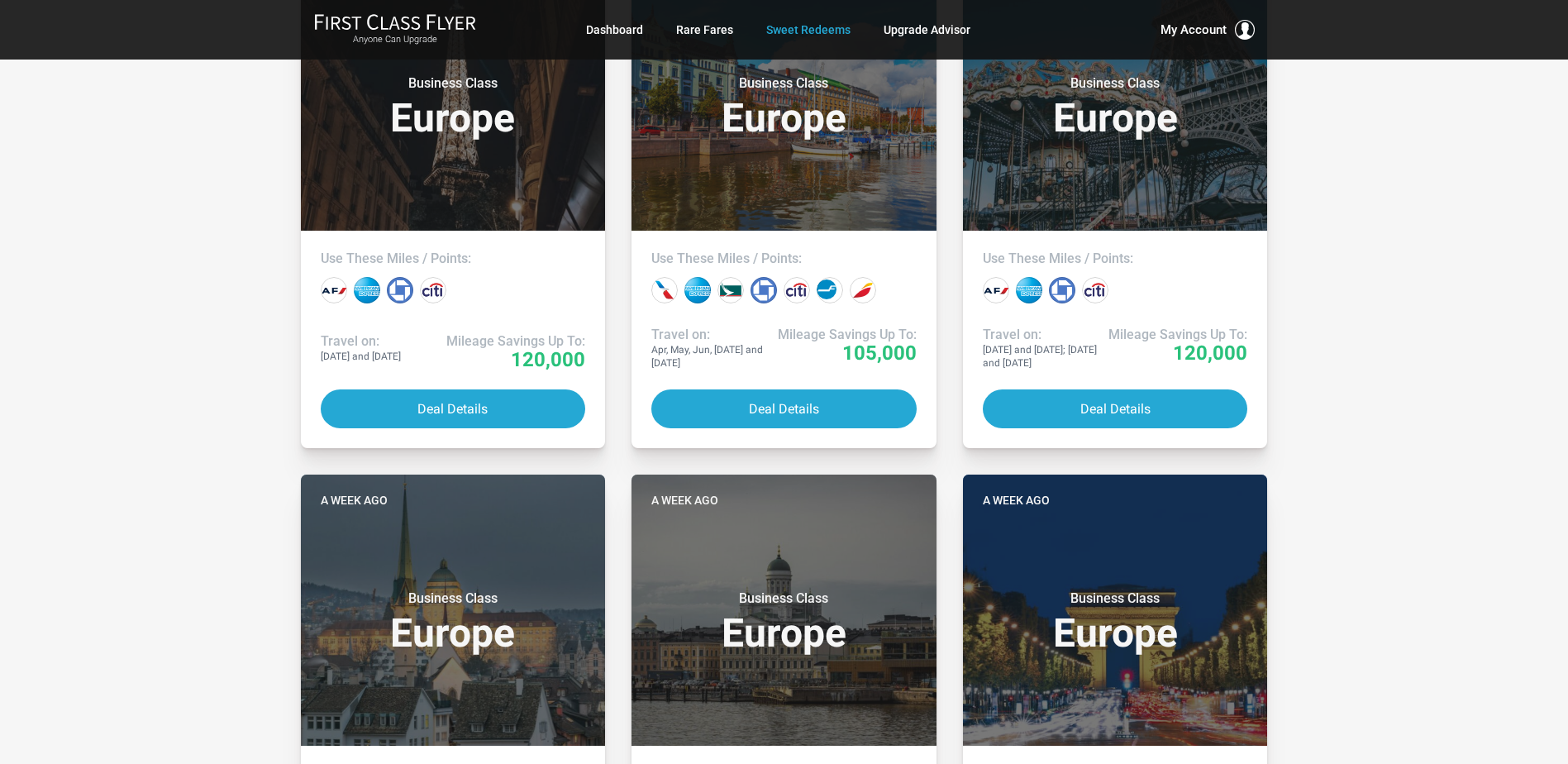
scroll to position [5209, 0]
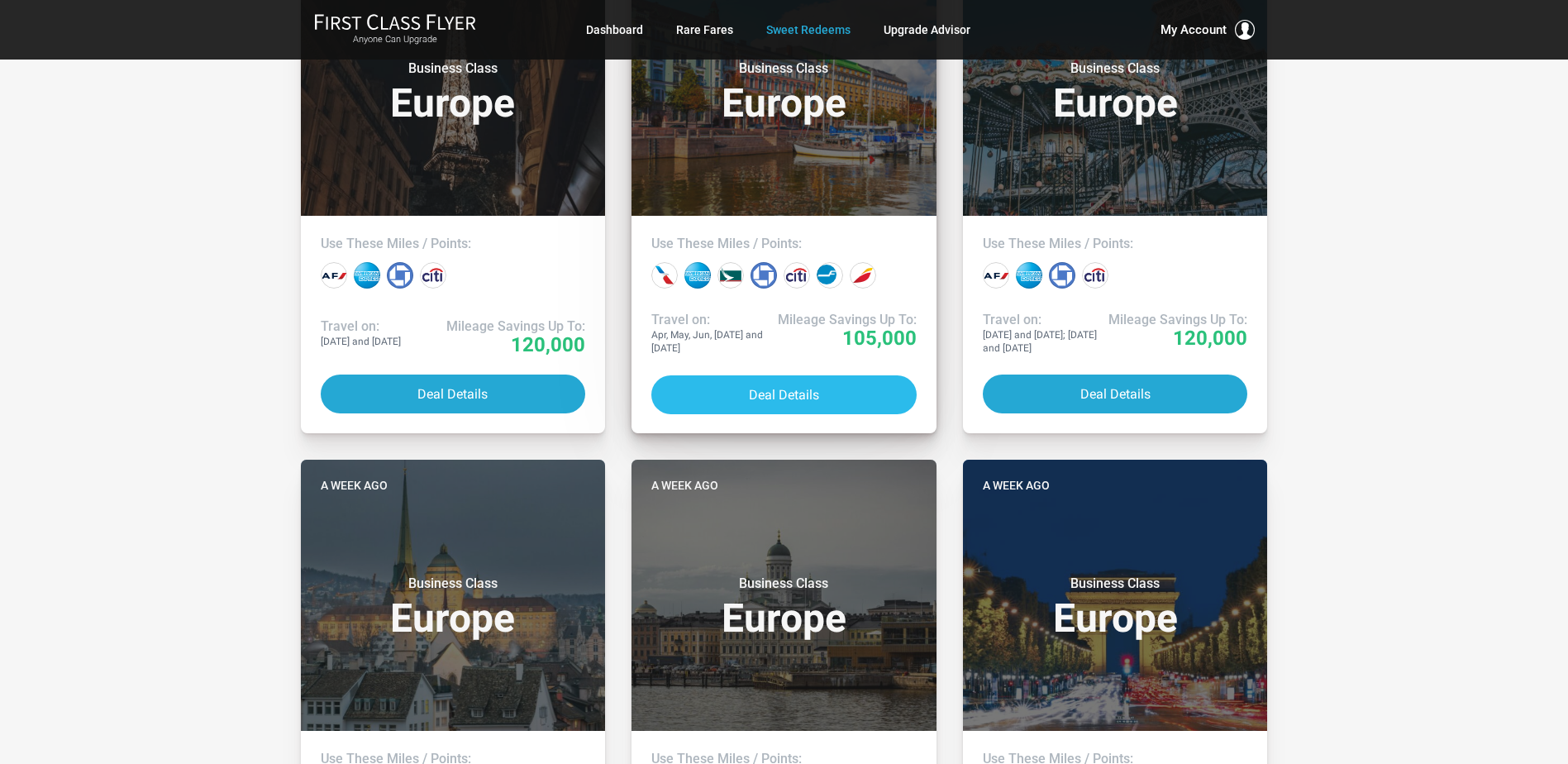
click at [807, 396] on button "Deal Details" at bounding box center [784, 394] width 265 height 39
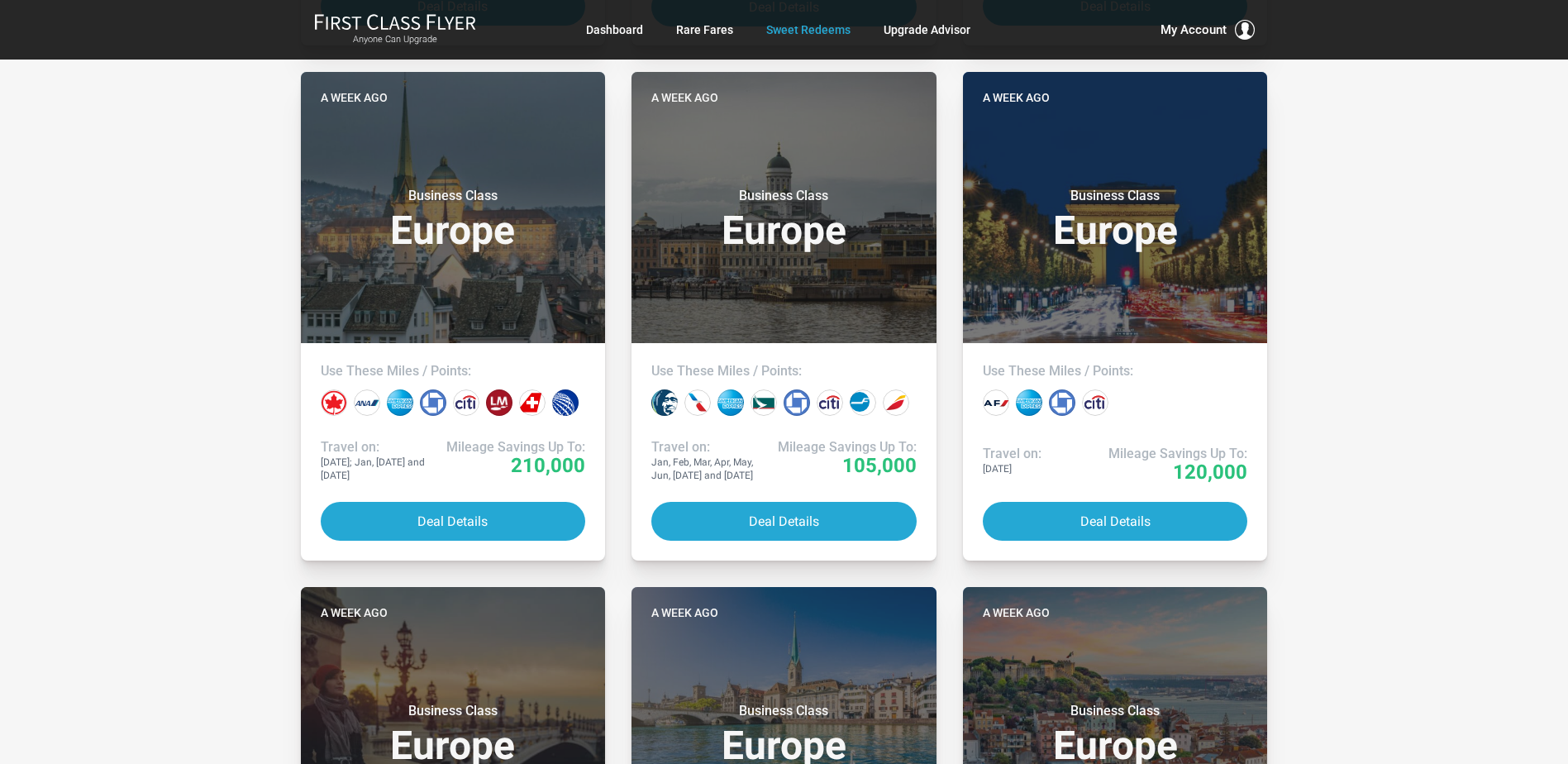
scroll to position [5622, 0]
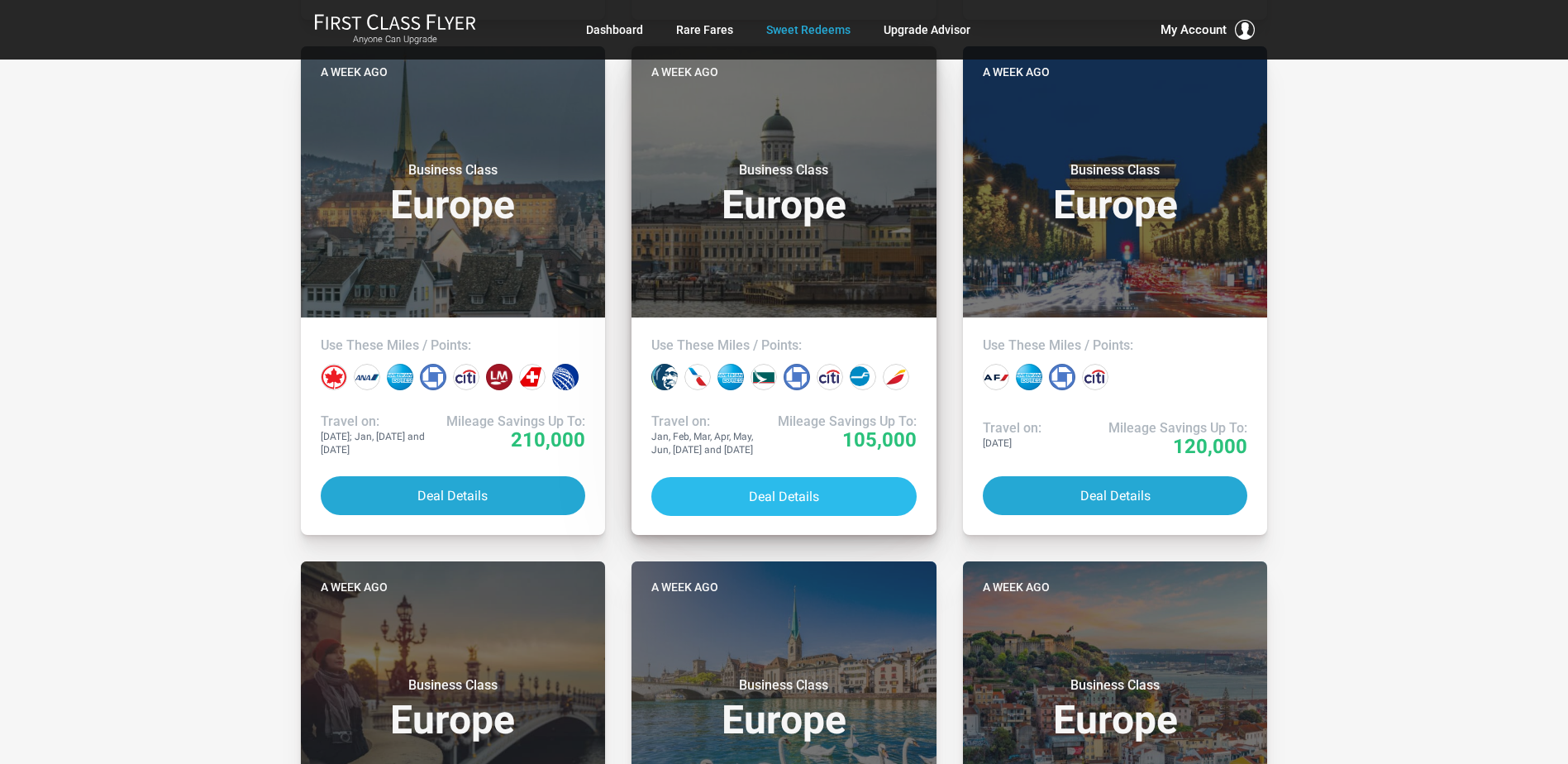
click at [849, 489] on button "Deal Details" at bounding box center [784, 496] width 265 height 39
click at [812, 496] on button "Deal Details" at bounding box center [784, 496] width 265 height 39
click at [776, 499] on button "Deal Details" at bounding box center [784, 496] width 265 height 39
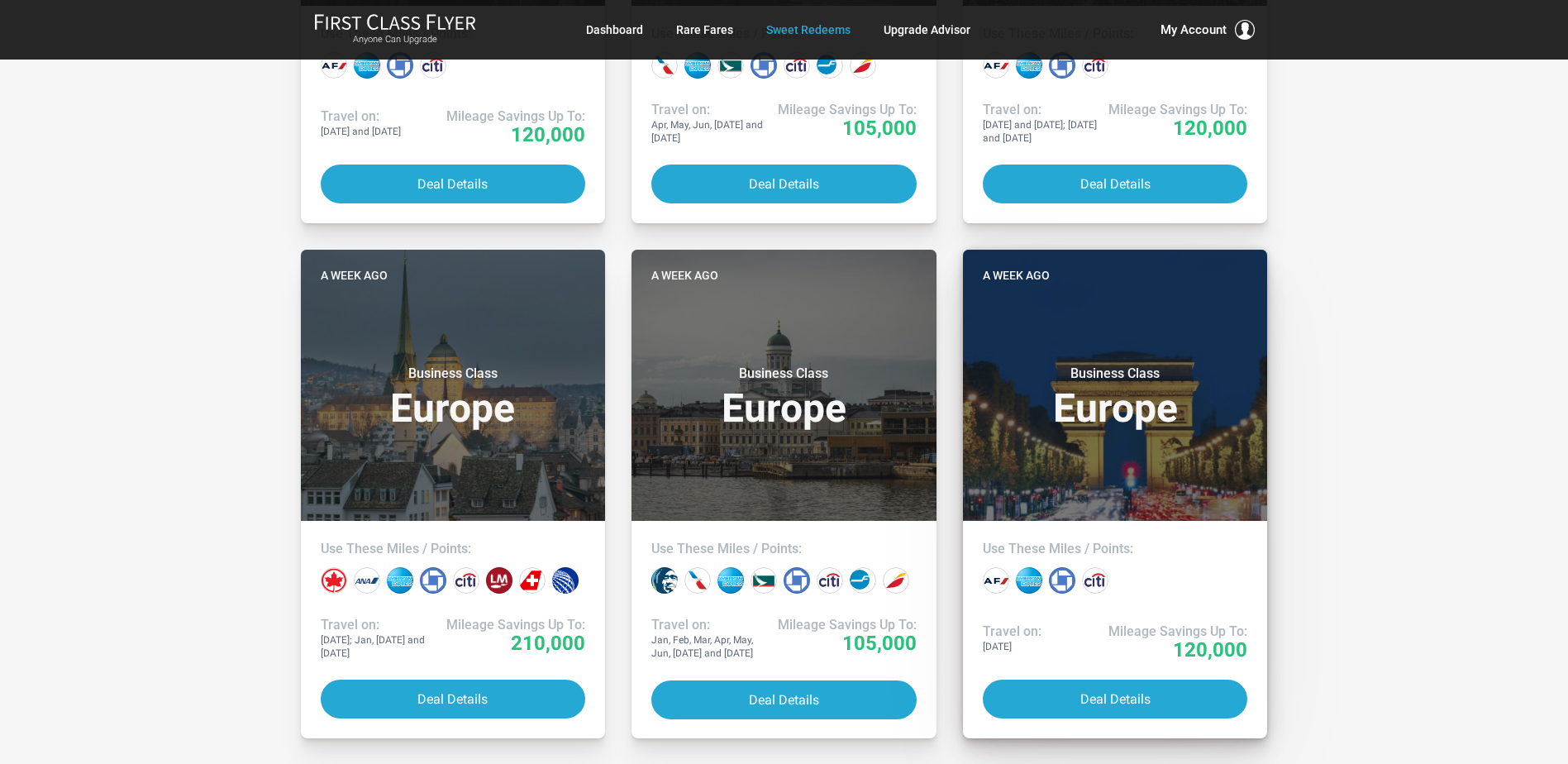
scroll to position [5375, 0]
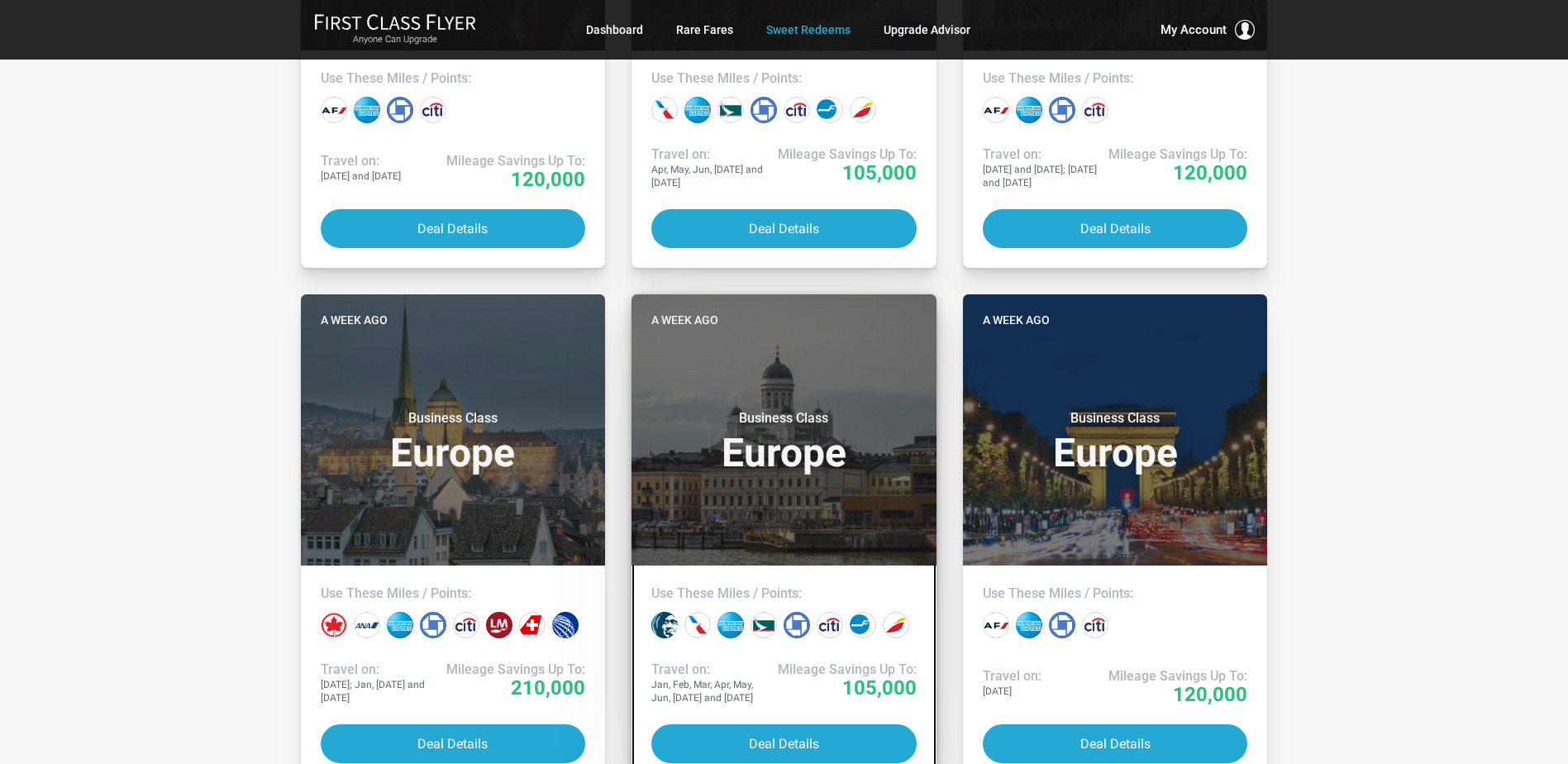
click at [722, 428] on h3 "Business Class Europe" at bounding box center [784, 441] width 265 height 63
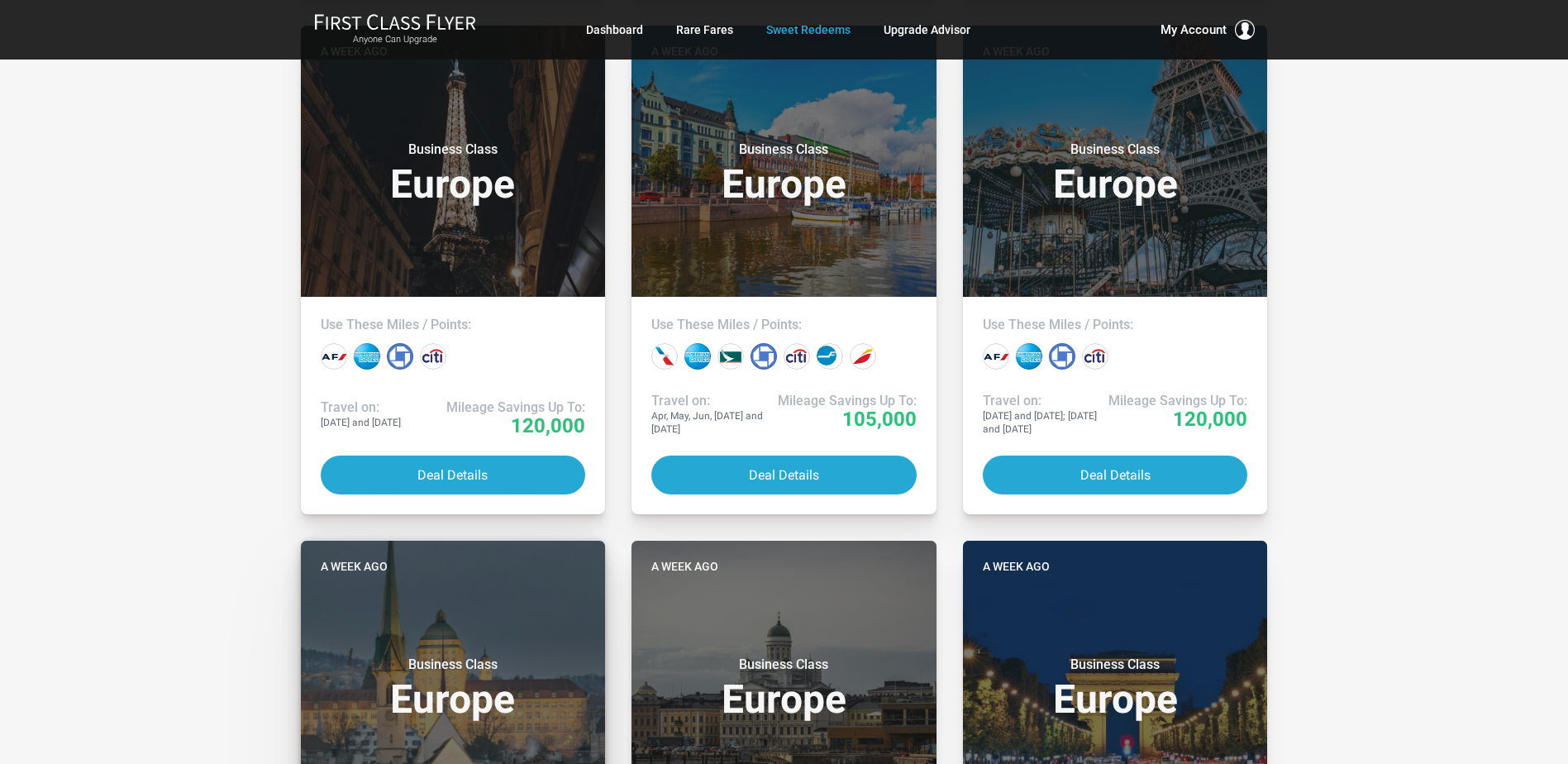
scroll to position [5126, 0]
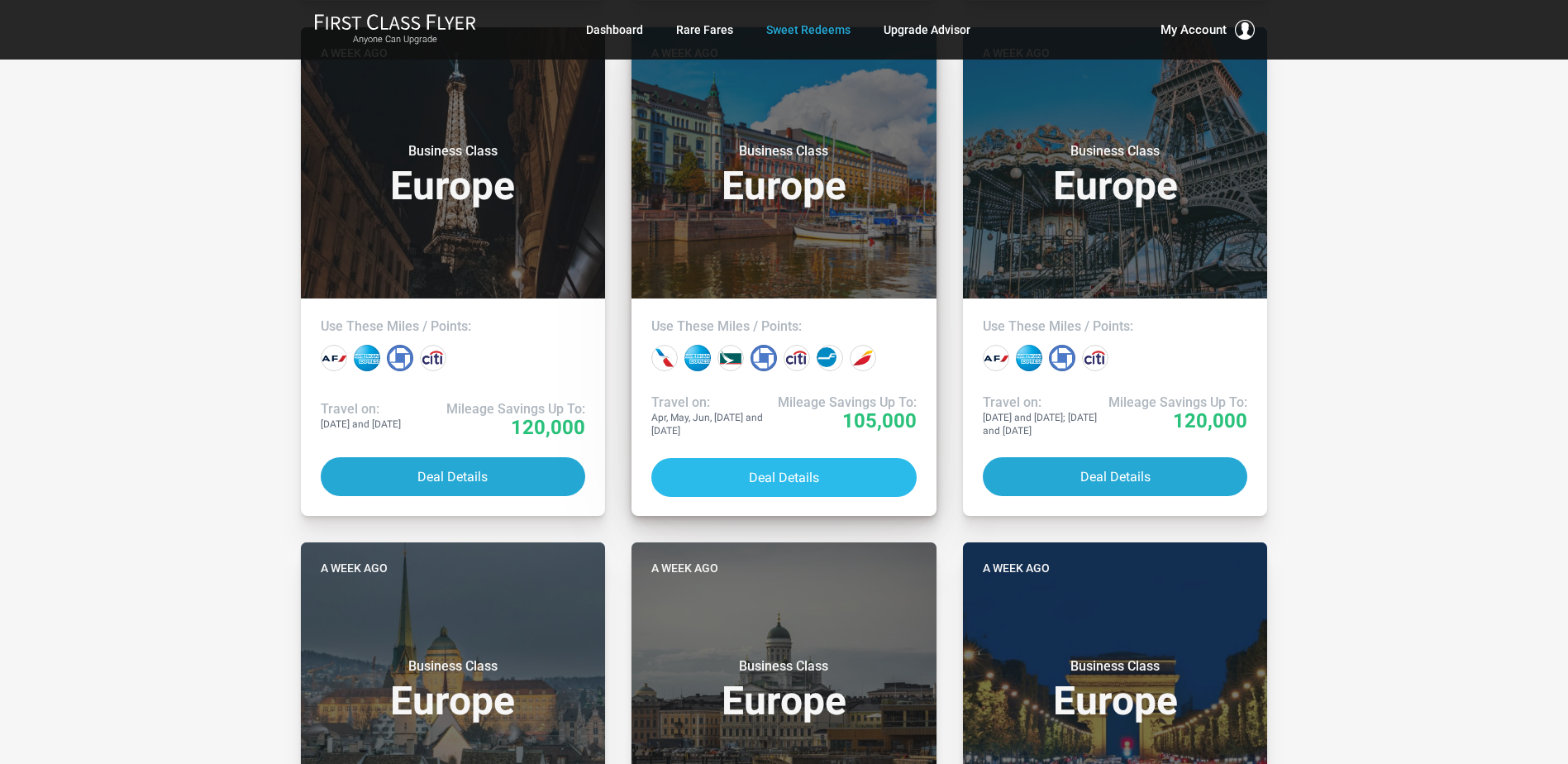
click at [793, 476] on button "Deal Details" at bounding box center [784, 477] width 265 height 39
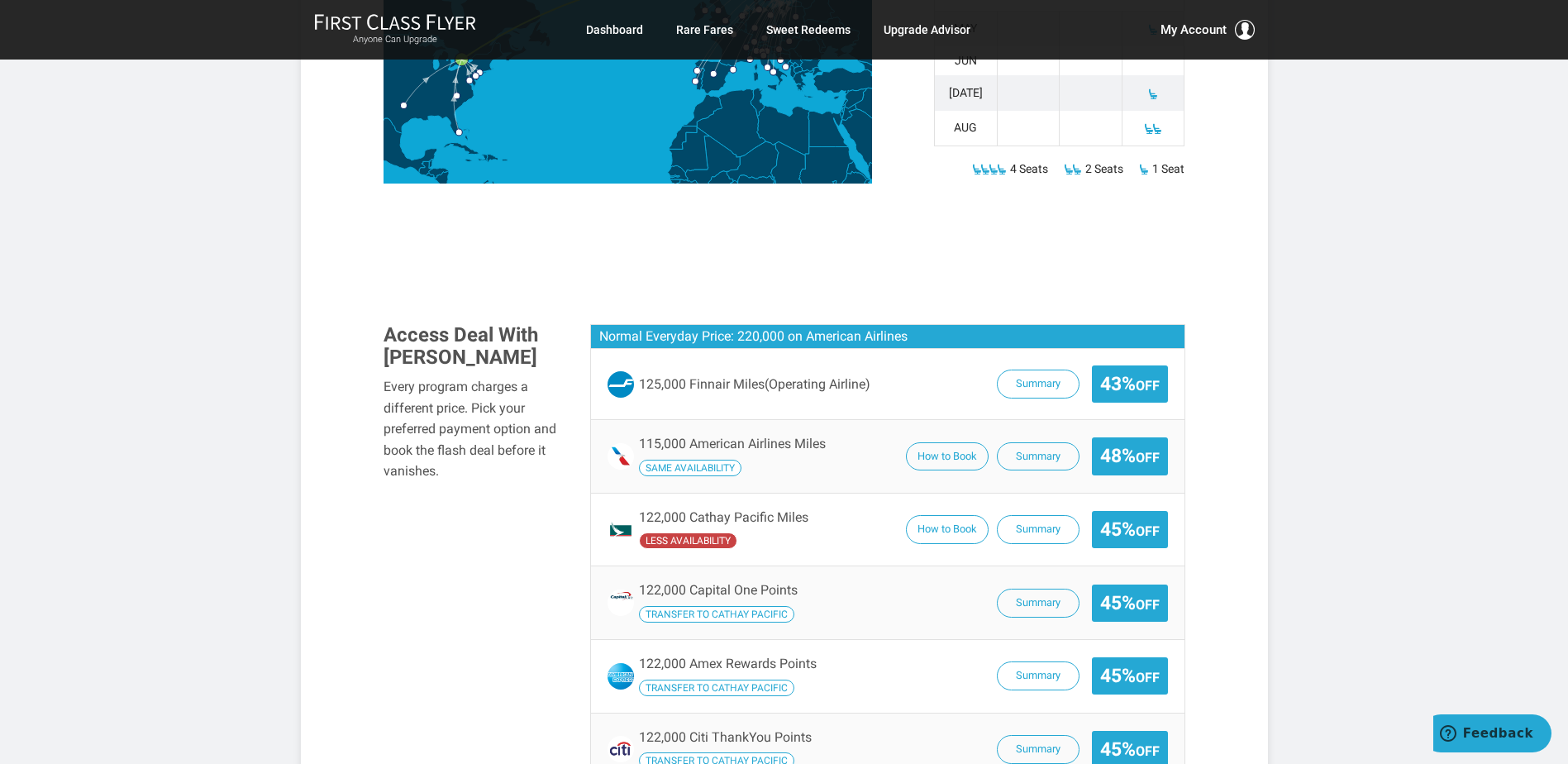
scroll to position [993, 0]
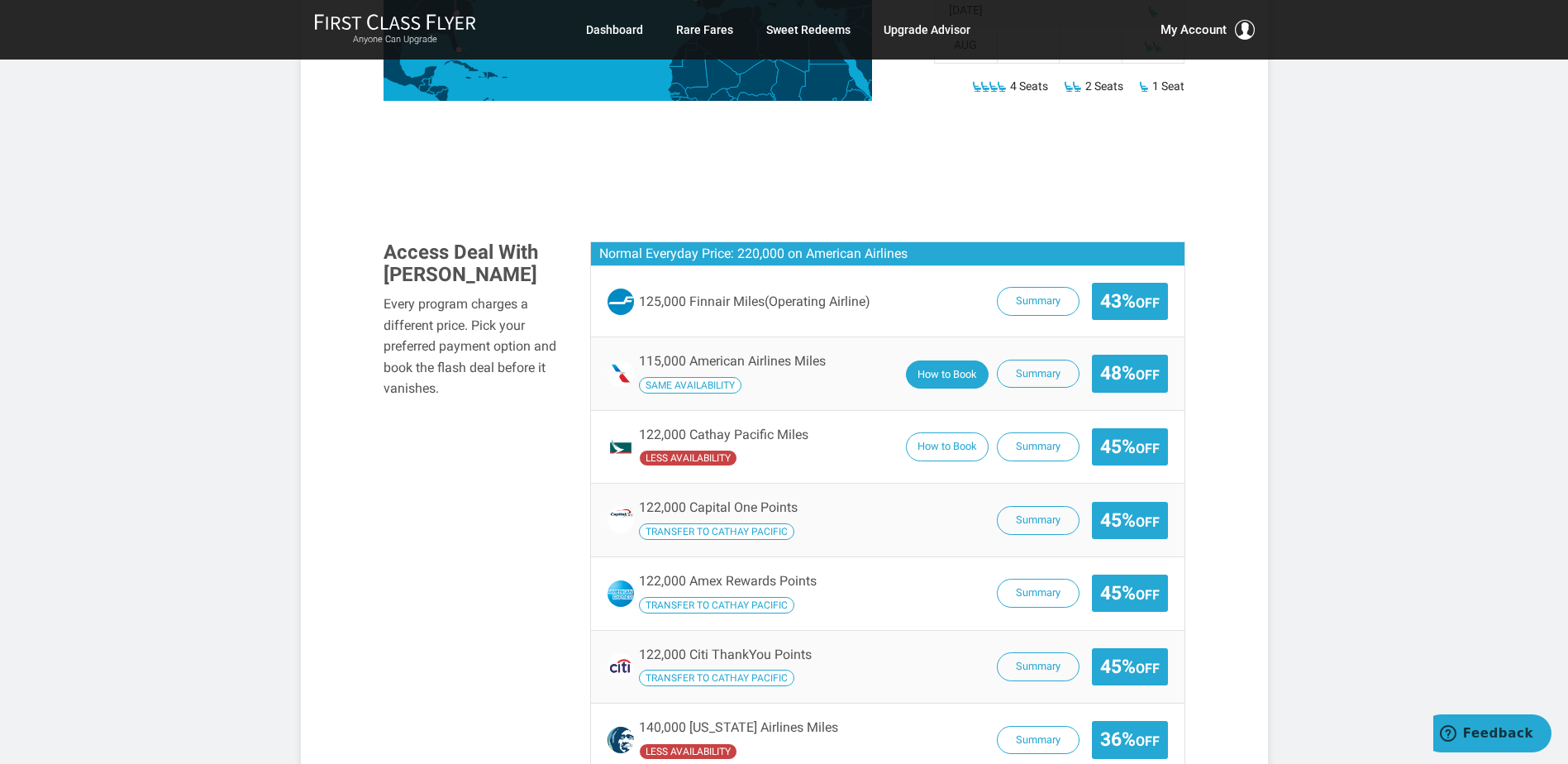
click at [944, 361] on button "How to Book" at bounding box center [946, 375] width 82 height 29
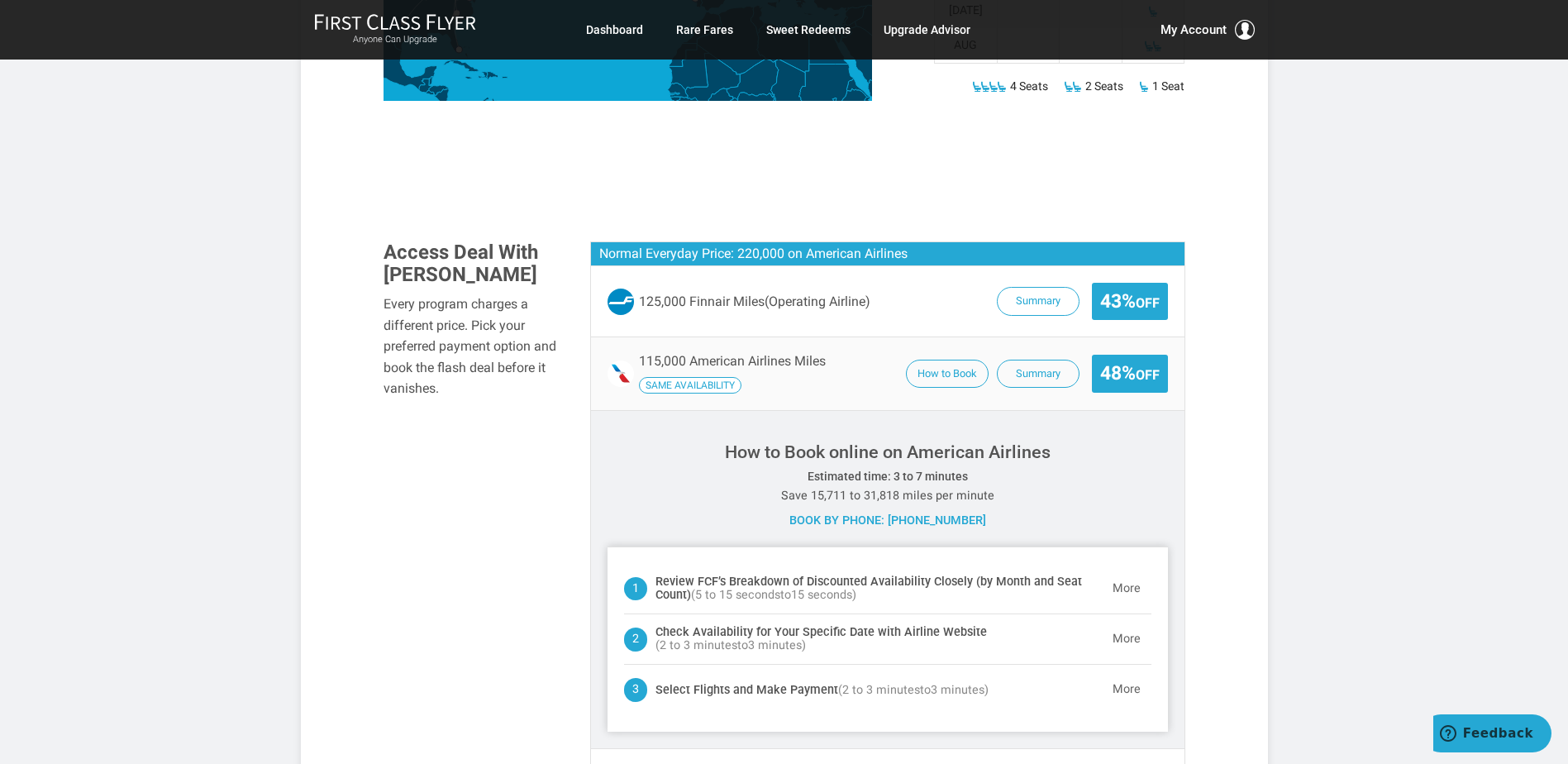
click at [579, 417] on div "Normal Everyday Price: 220,000 on American Airlines 125,000 Finnair Miles (Oper…" at bounding box center [888, 751] width 620 height 1020
click at [1029, 361] on button "Summary" at bounding box center [1038, 375] width 82 height 29
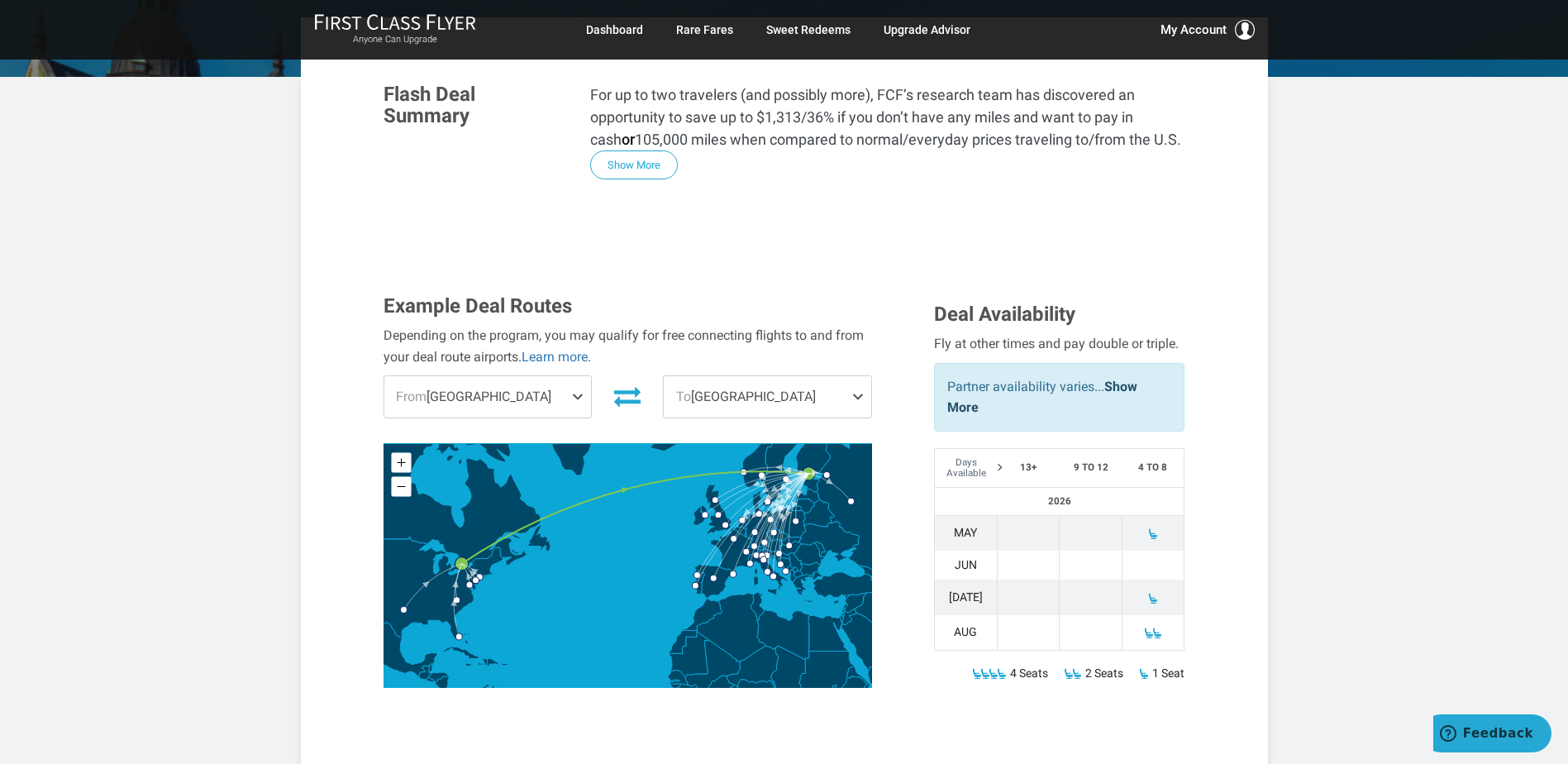
scroll to position [331, 0]
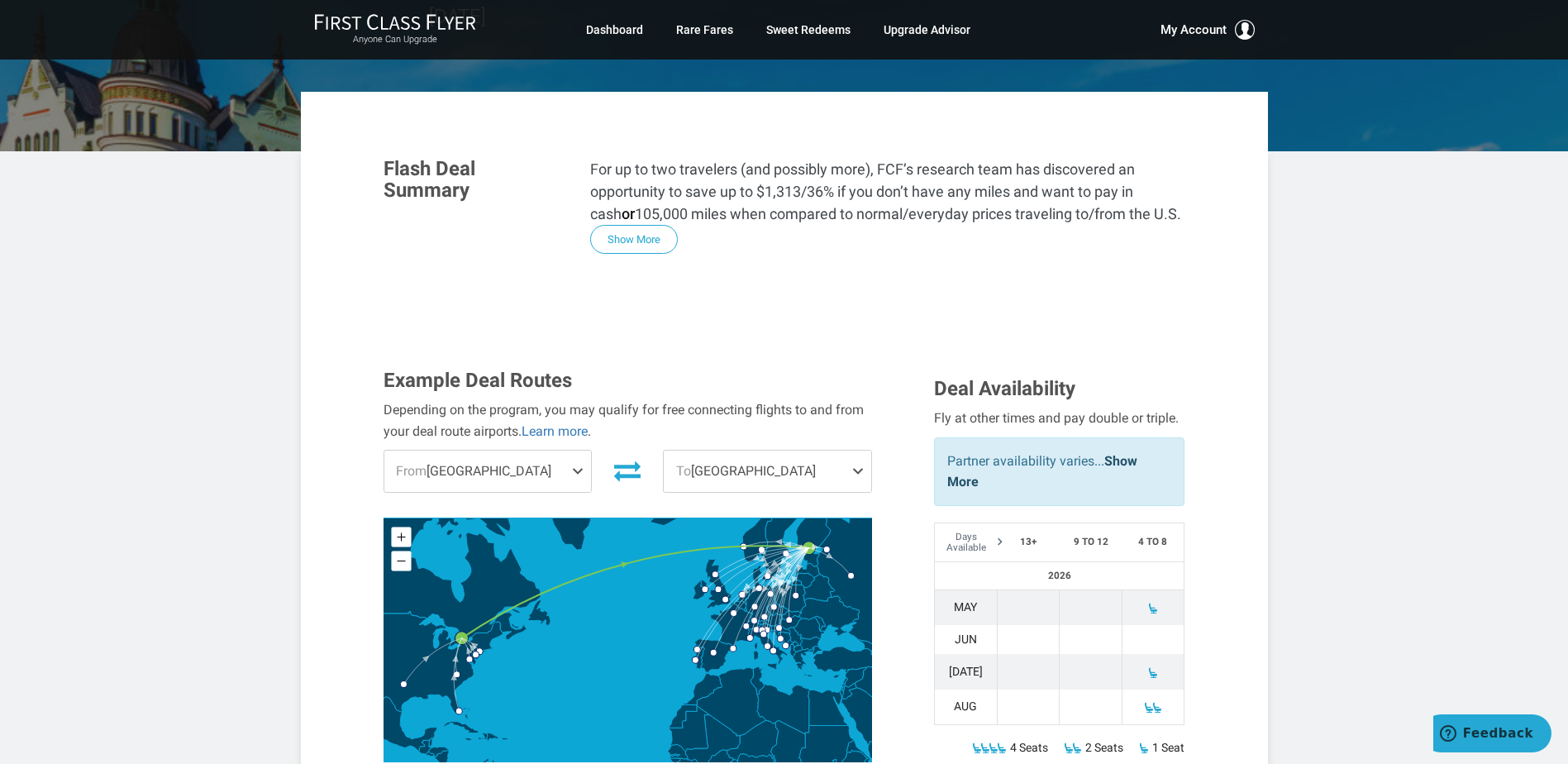
click at [557, 451] on span "From Toronto" at bounding box center [488, 472] width 208 height 42
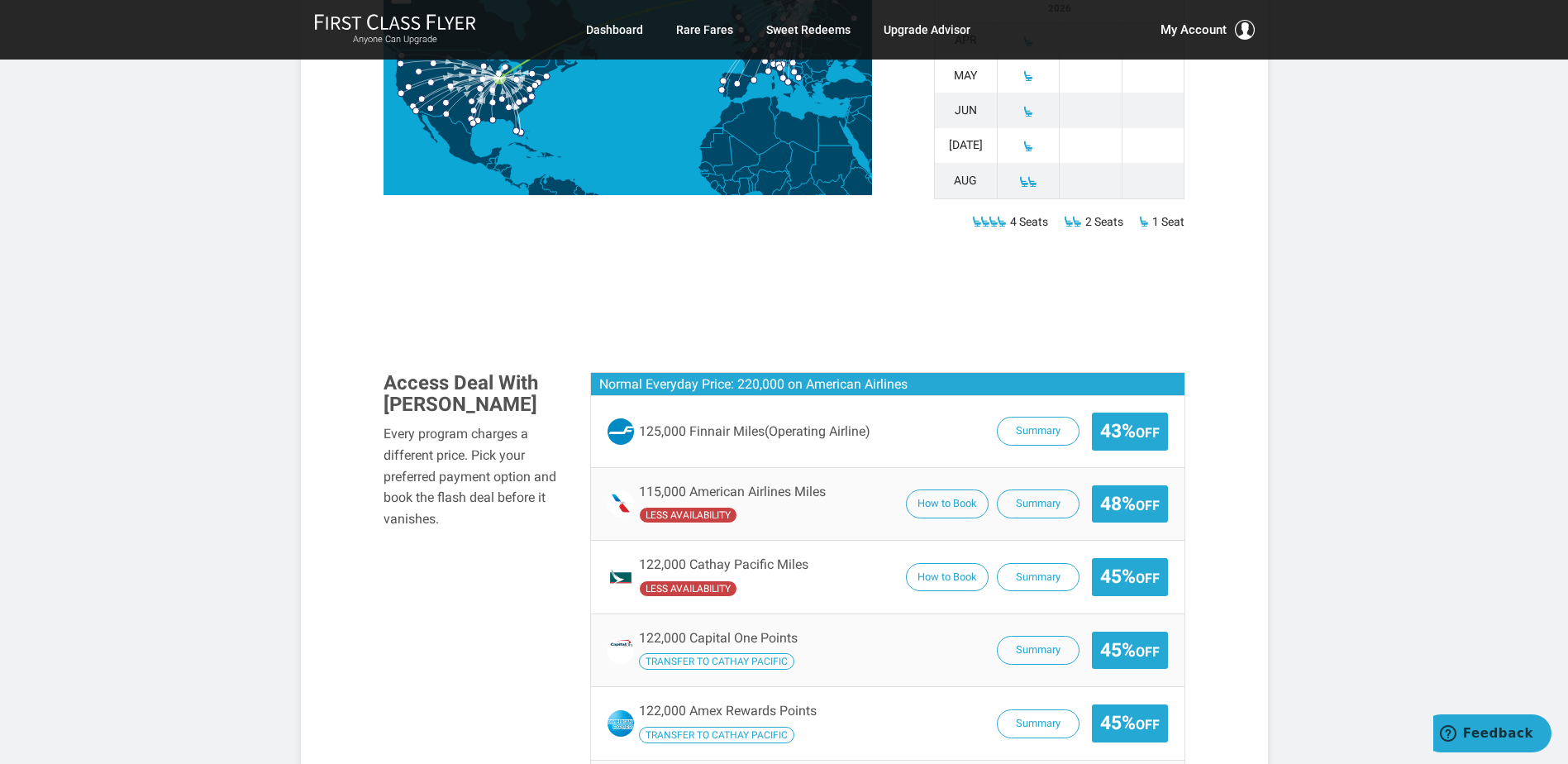
scroll to position [909, 0]
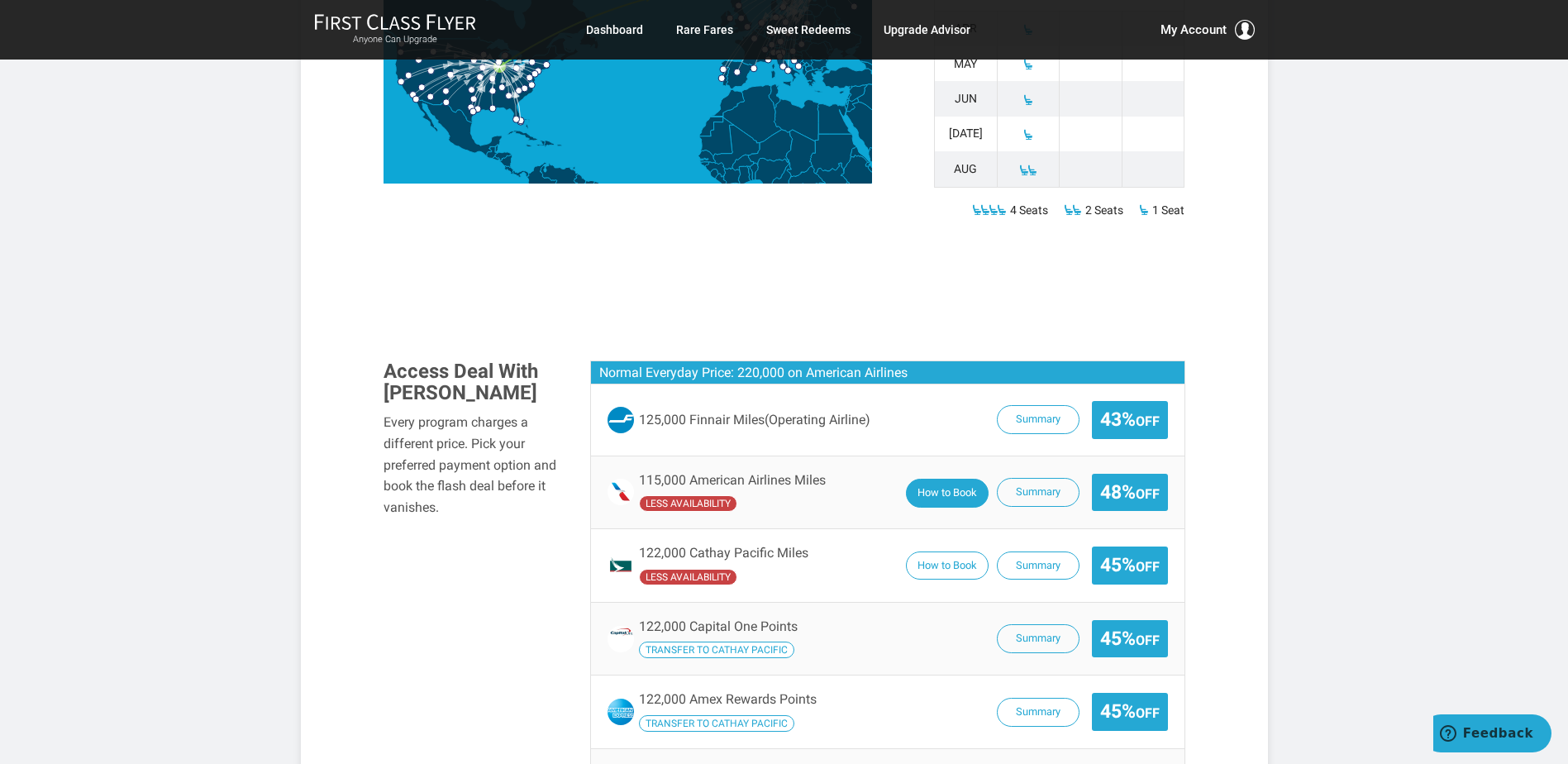
click at [936, 479] on button "How to Book" at bounding box center [946, 493] width 82 height 29
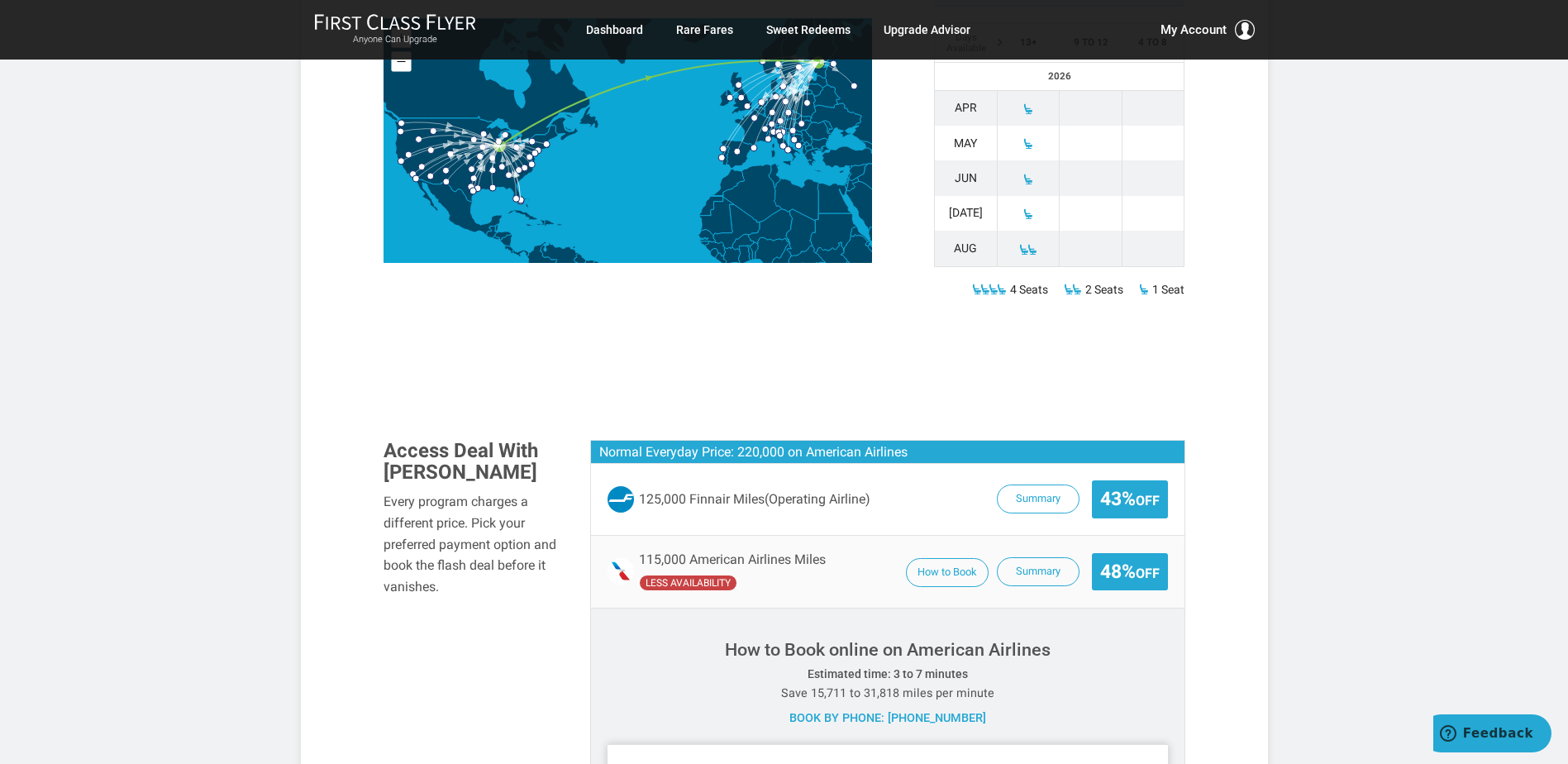
scroll to position [827, 0]
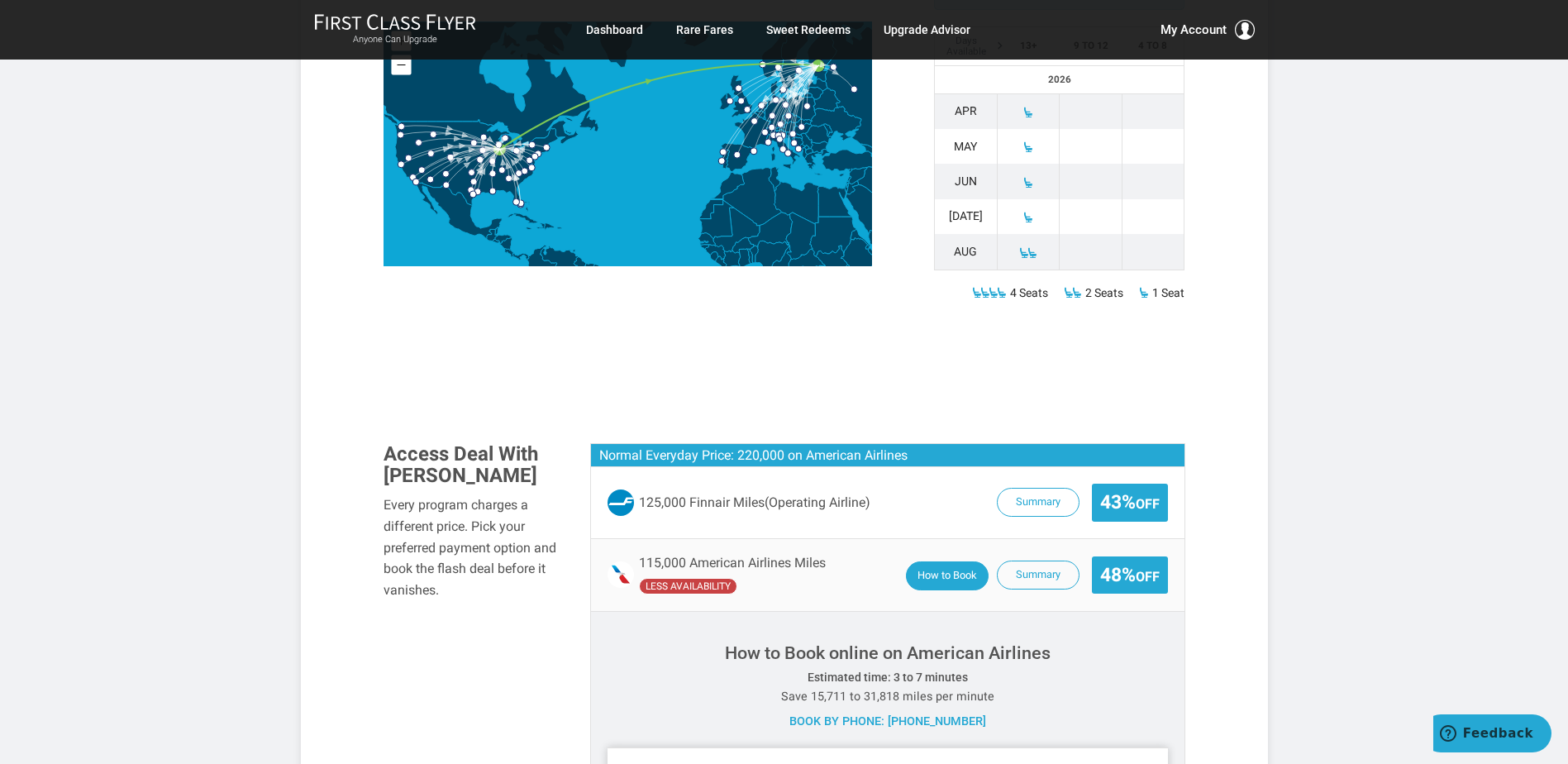
click at [953, 561] on button "How to Book" at bounding box center [946, 575] width 82 height 29
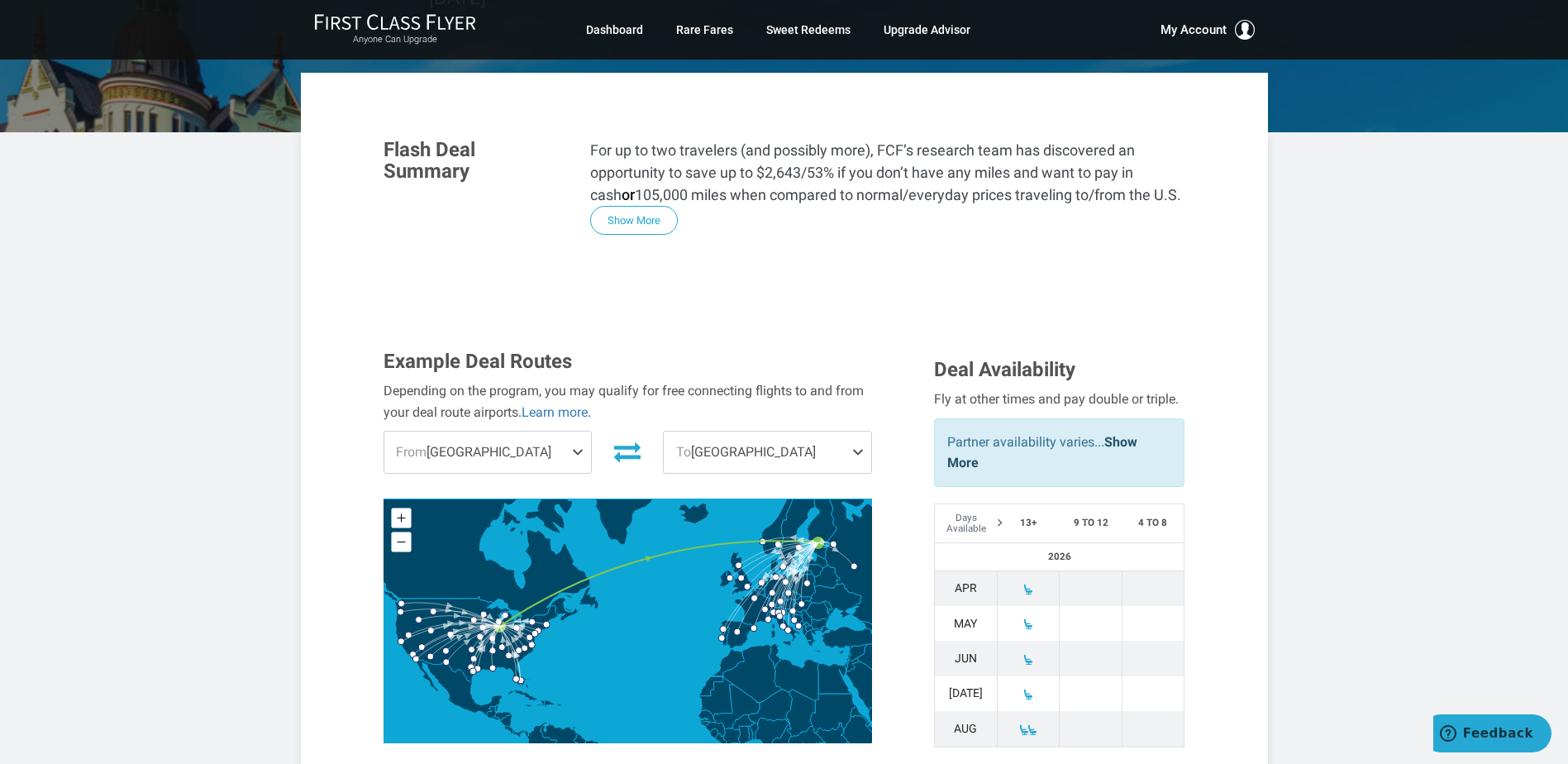
scroll to position [331, 0]
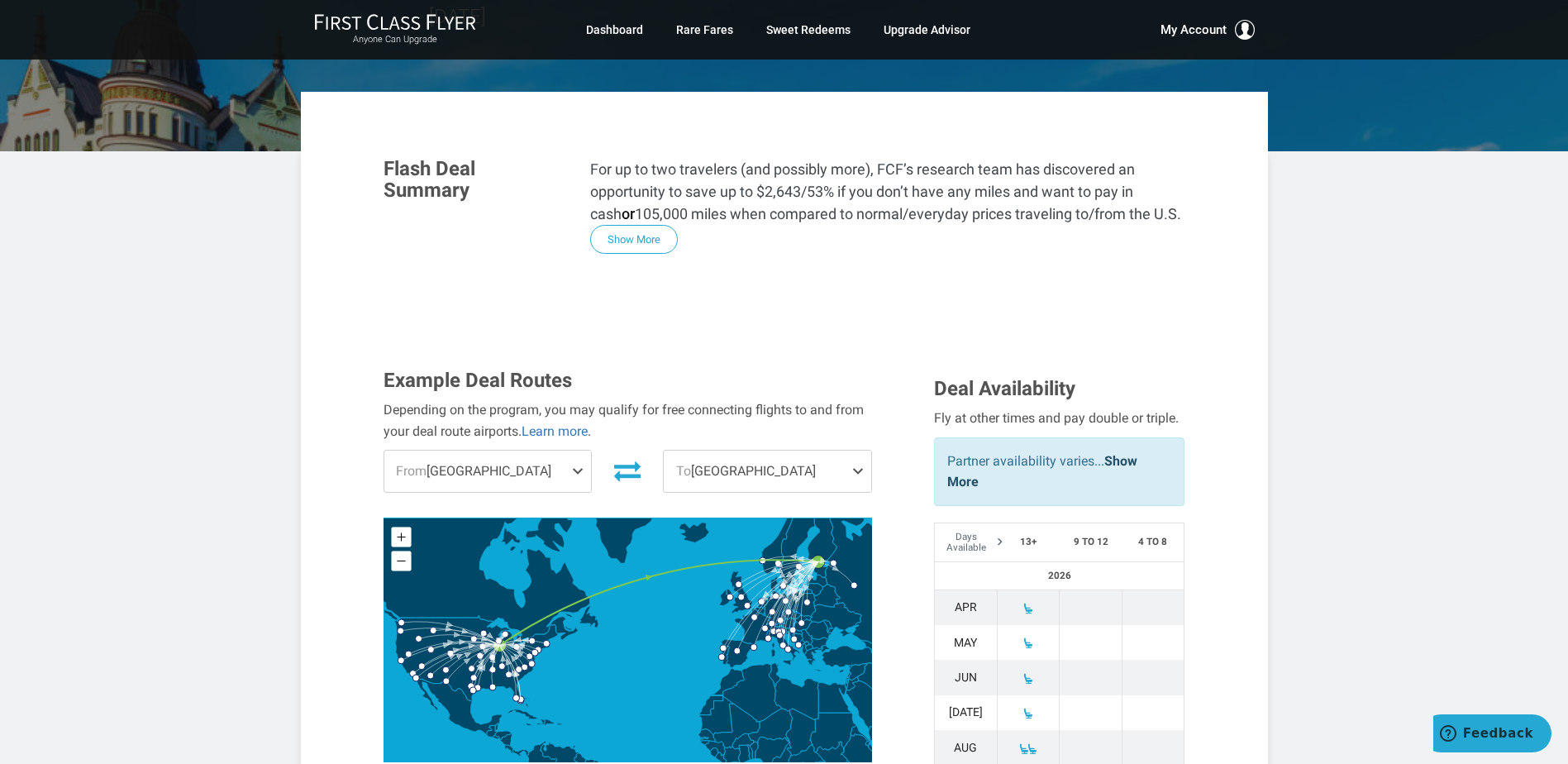
click at [579, 451] on span at bounding box center [581, 472] width 20 height 42
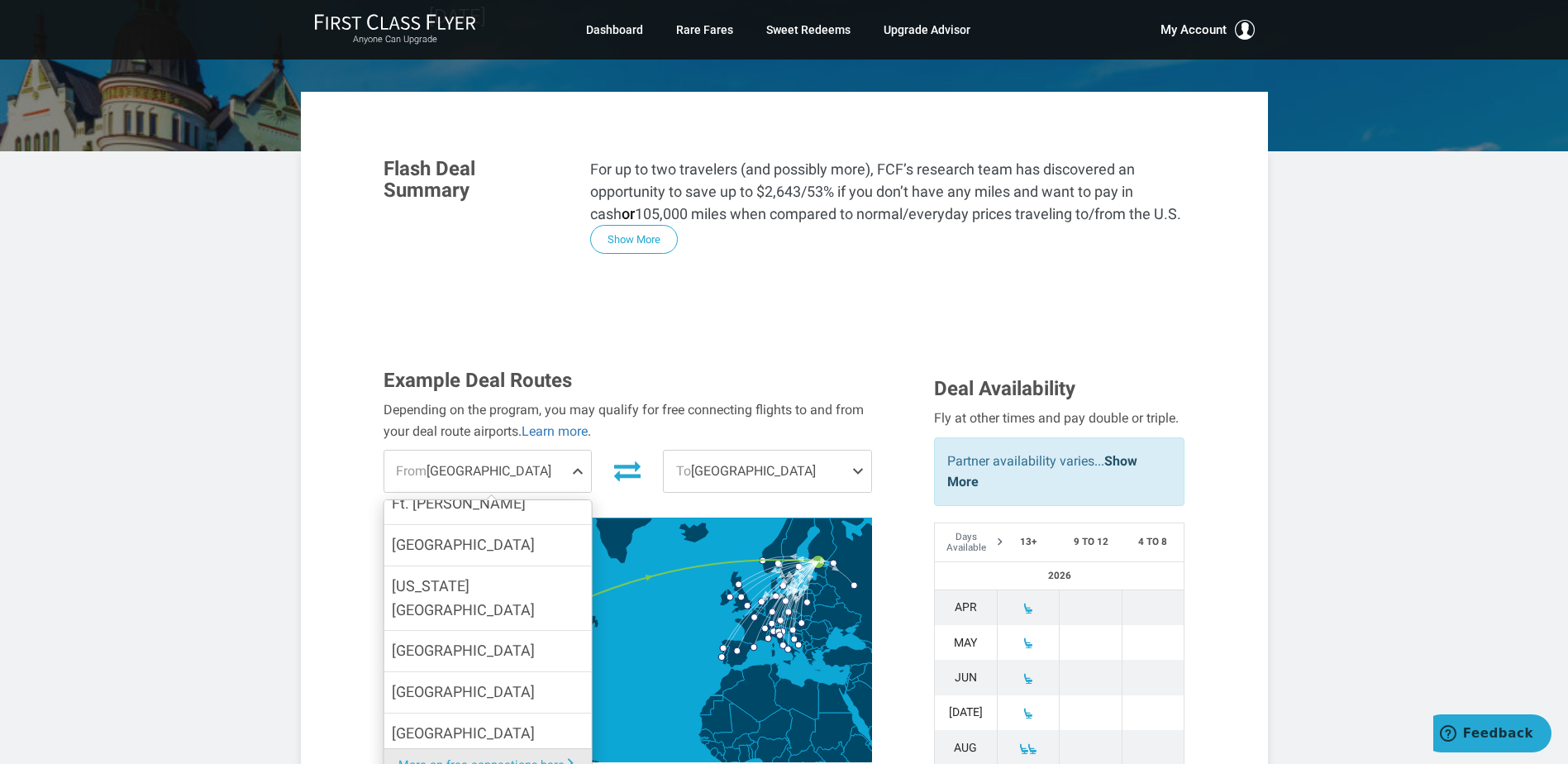
scroll to position [744, 0]
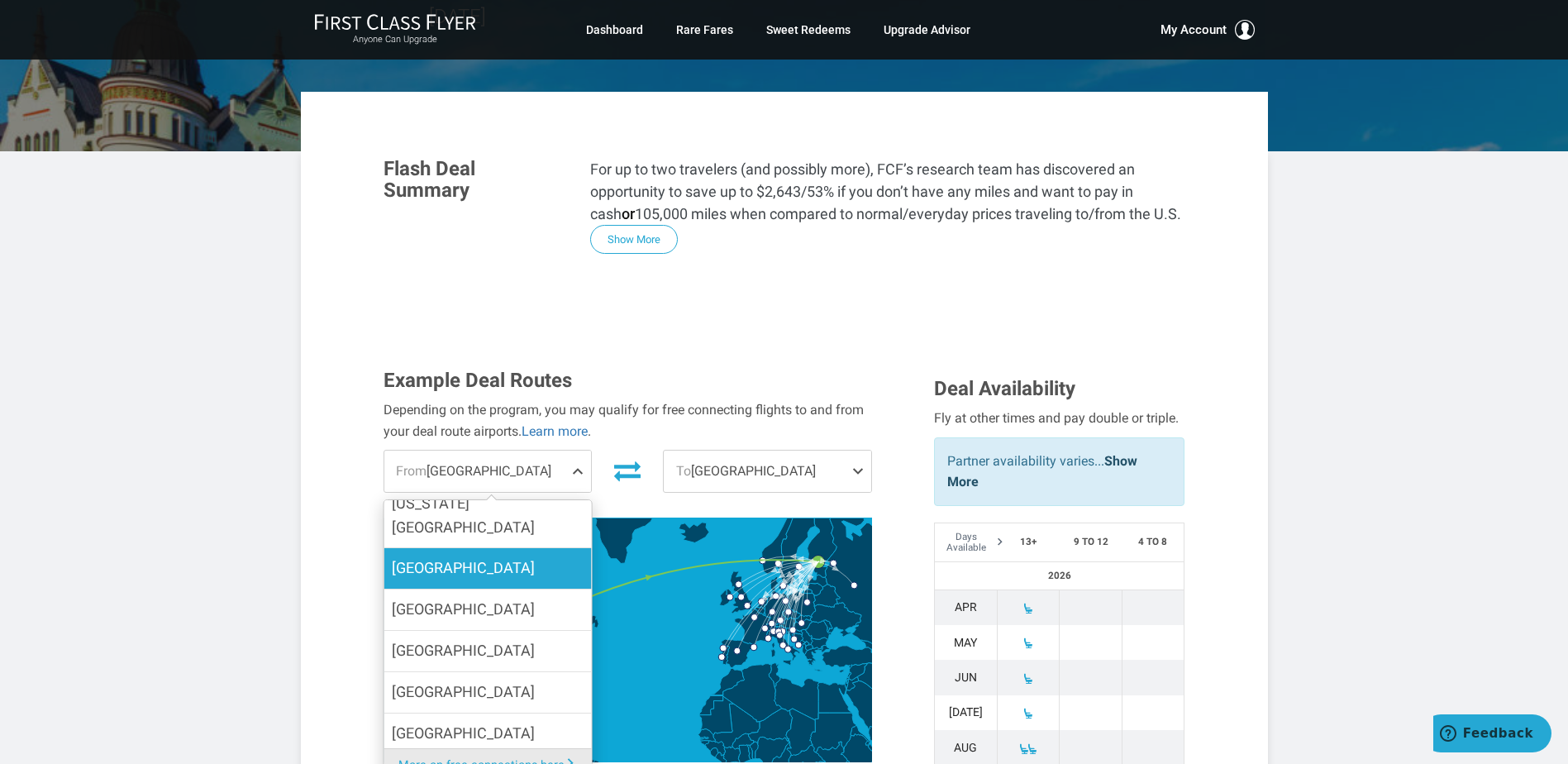
click at [473, 548] on label "[GEOGRAPHIC_DATA]" at bounding box center [487, 568] width 208 height 41
click at [0, 0] on input "[GEOGRAPHIC_DATA]" at bounding box center [0, 0] width 0 height 0
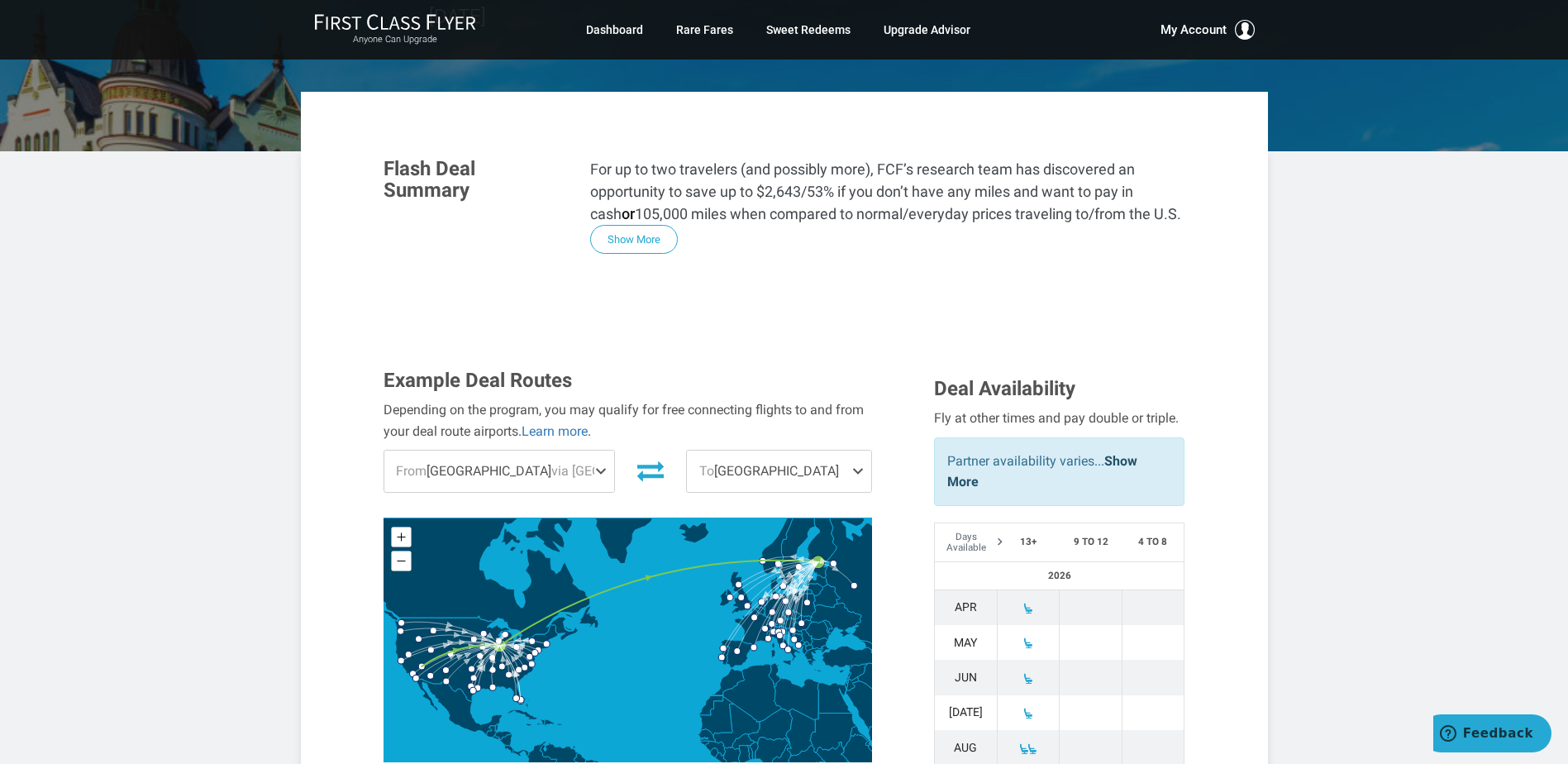
drag, startPoint x: 197, startPoint y: 511, endPoint x: 219, endPoint y: 510, distance: 22.0
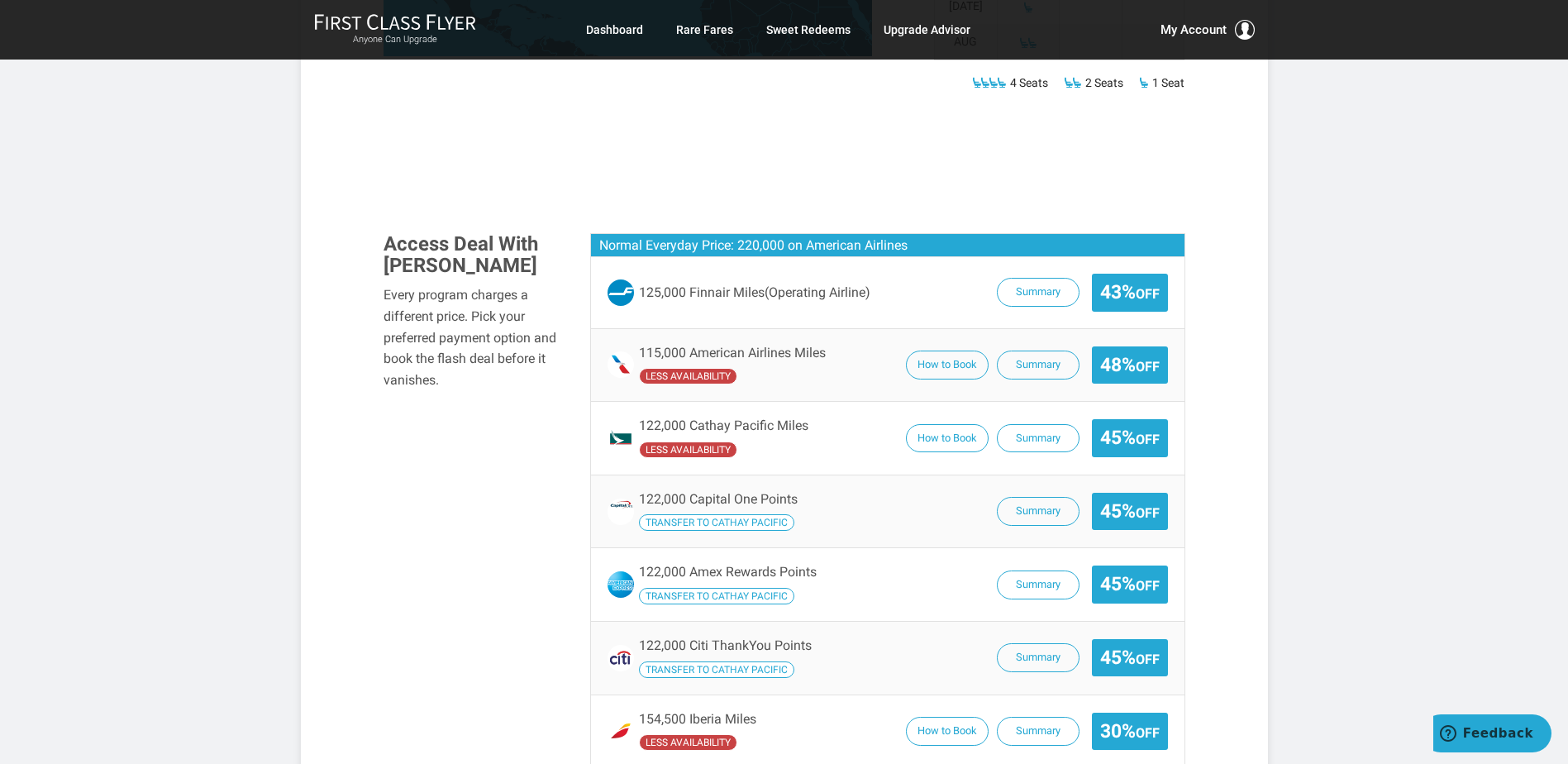
scroll to position [993, 0]
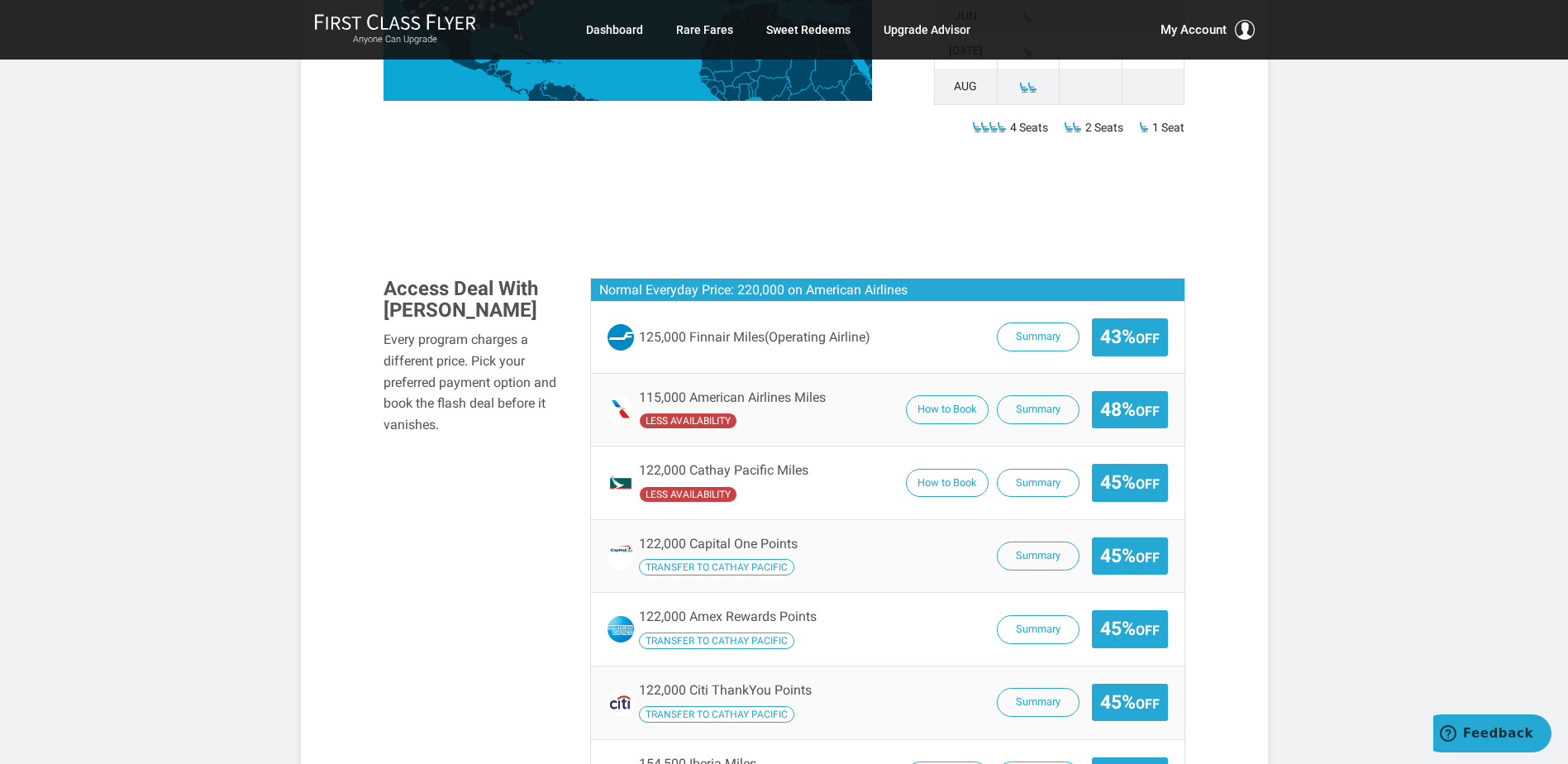
click at [256, 308] on article "Discount Finnair Business Class with Miles/Points Availability from Chicago to …" at bounding box center [784, 461] width 1568 height 2907
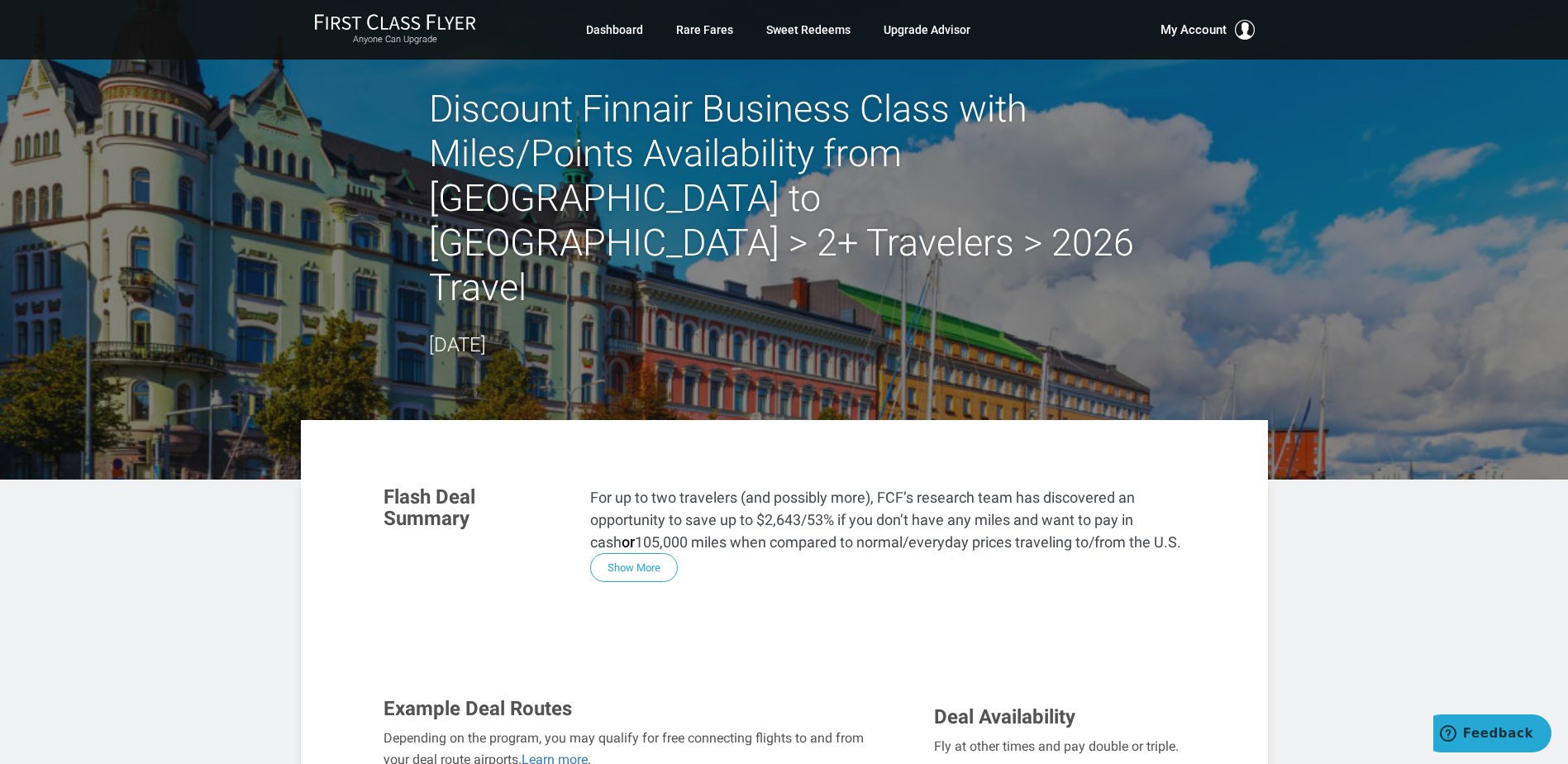
scroll to position [0, 0]
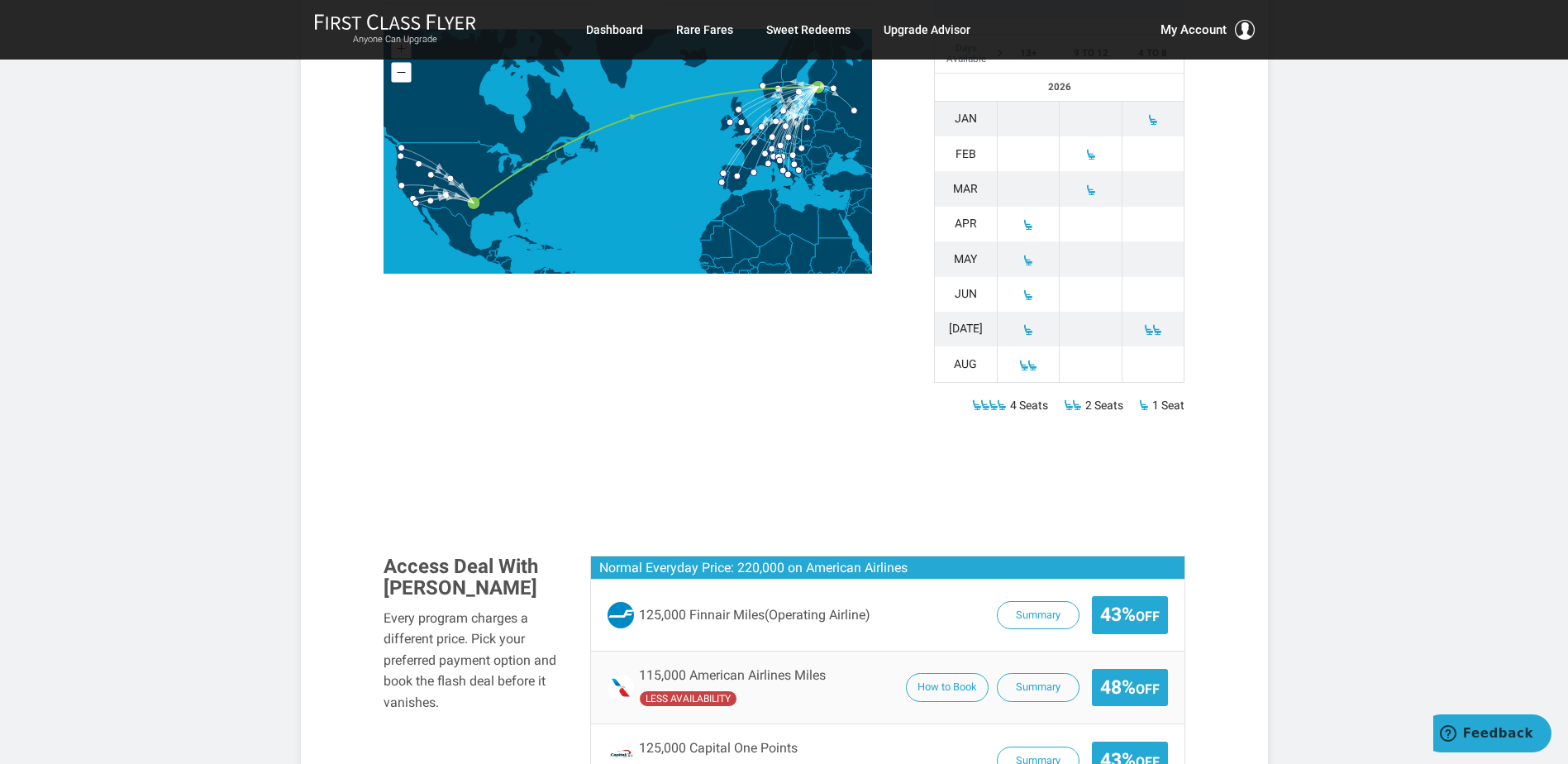
scroll to position [827, 0]
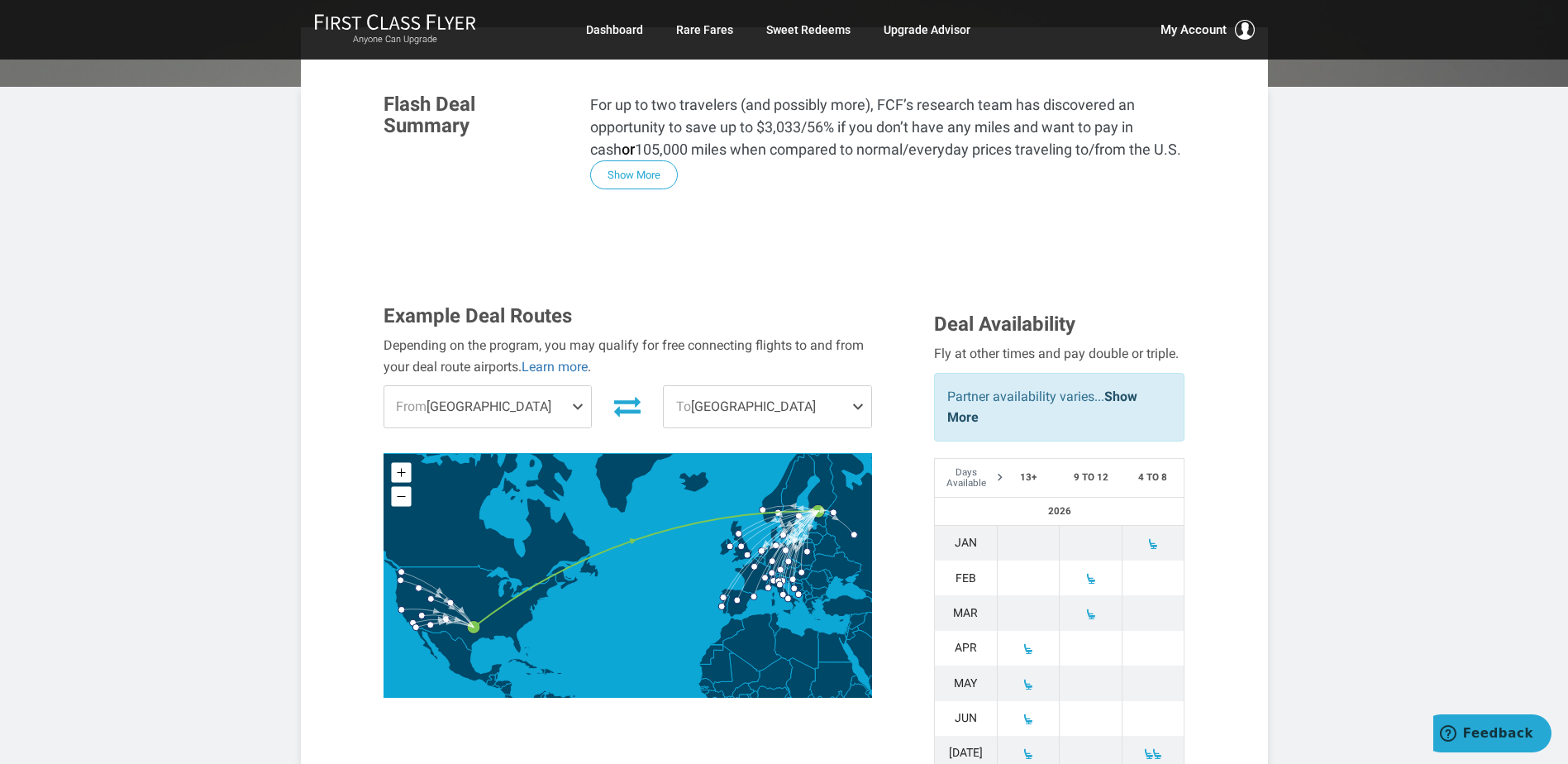
scroll to position [413, 0]
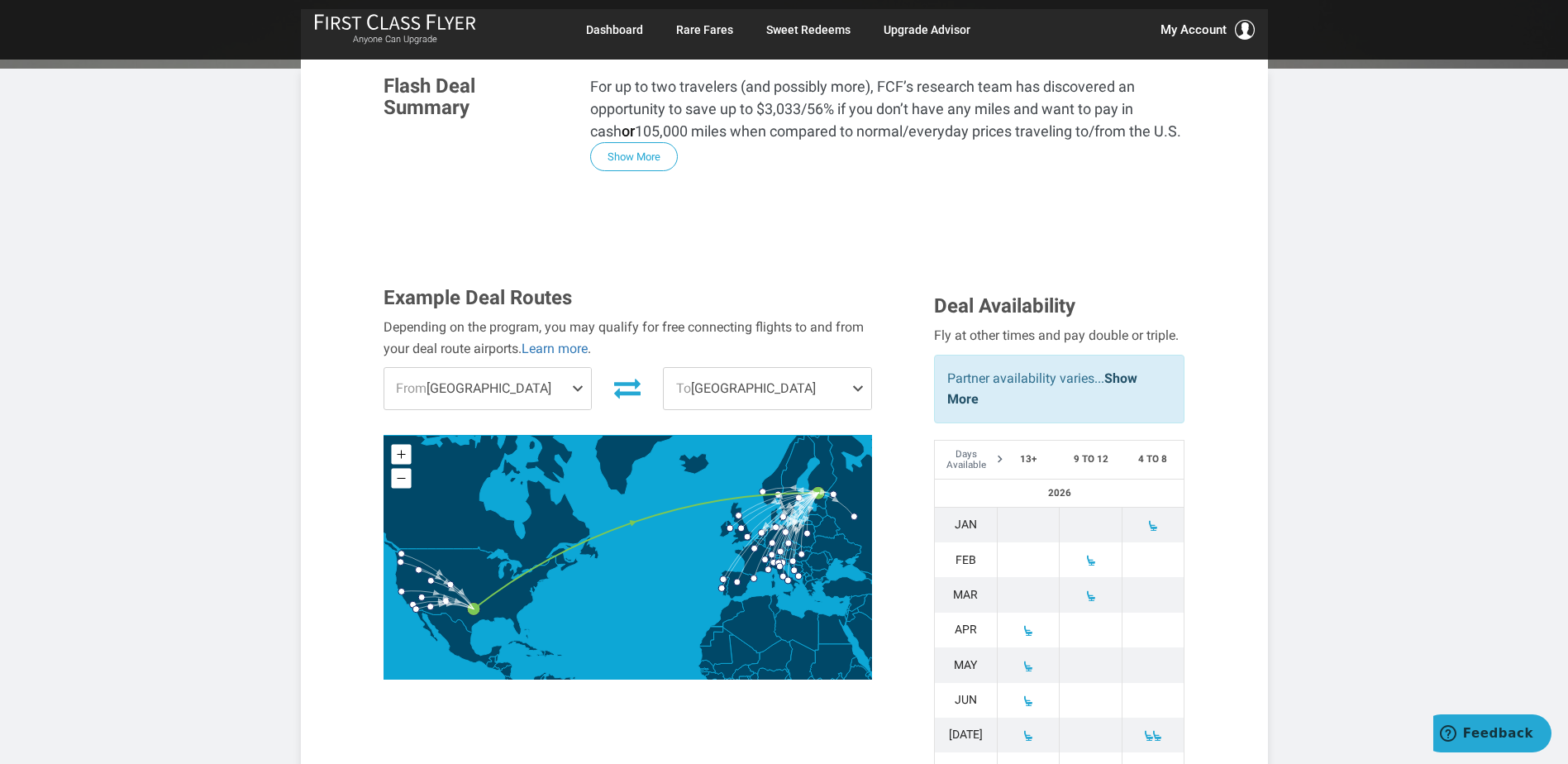
click at [855, 368] on span at bounding box center [861, 388] width 20 height 42
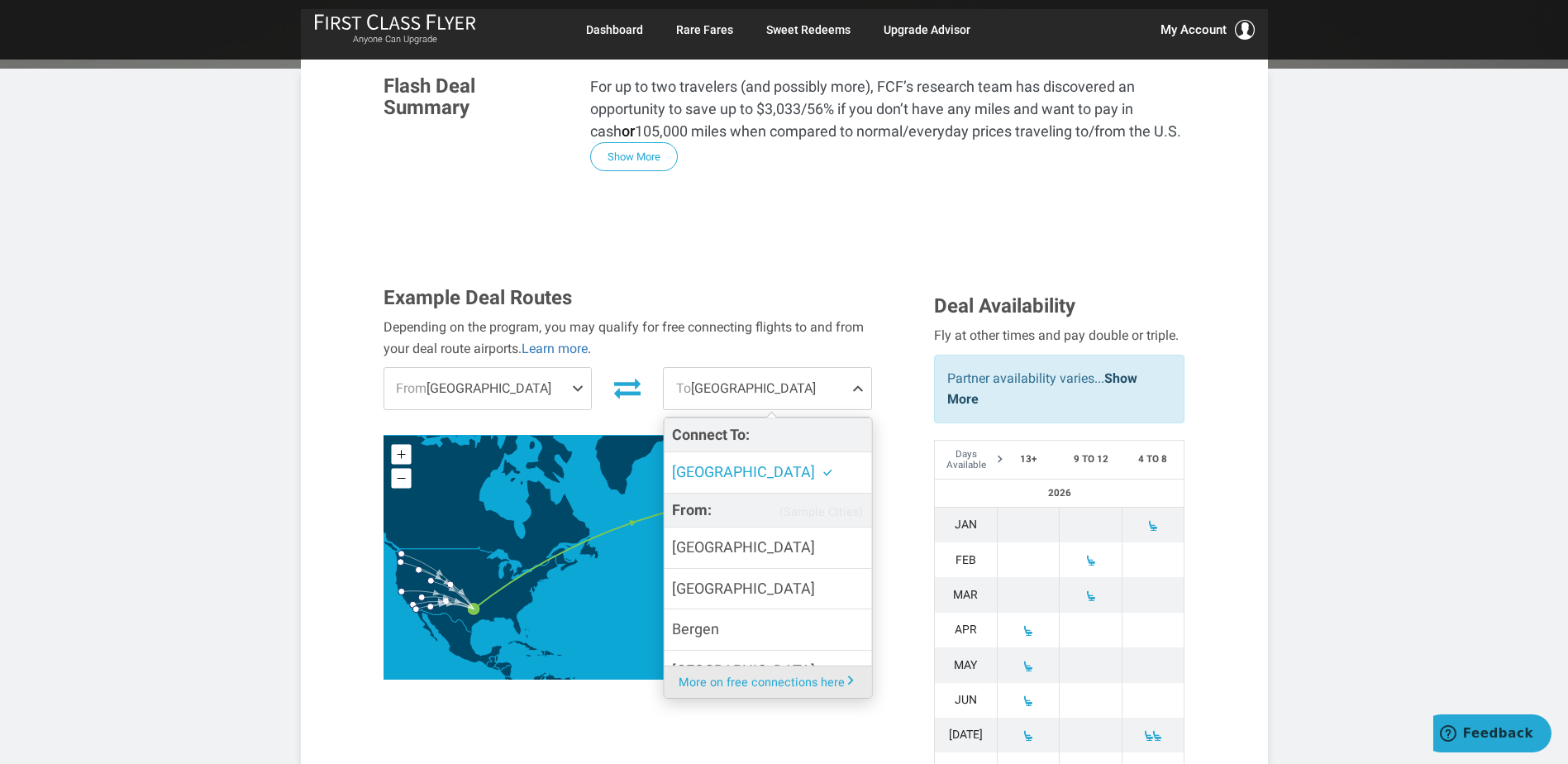
click at [815, 452] on label "[GEOGRAPHIC_DATA]" at bounding box center [767, 472] width 208 height 41
click at [0, 0] on input "[GEOGRAPHIC_DATA]" at bounding box center [0, 0] width 0 height 0
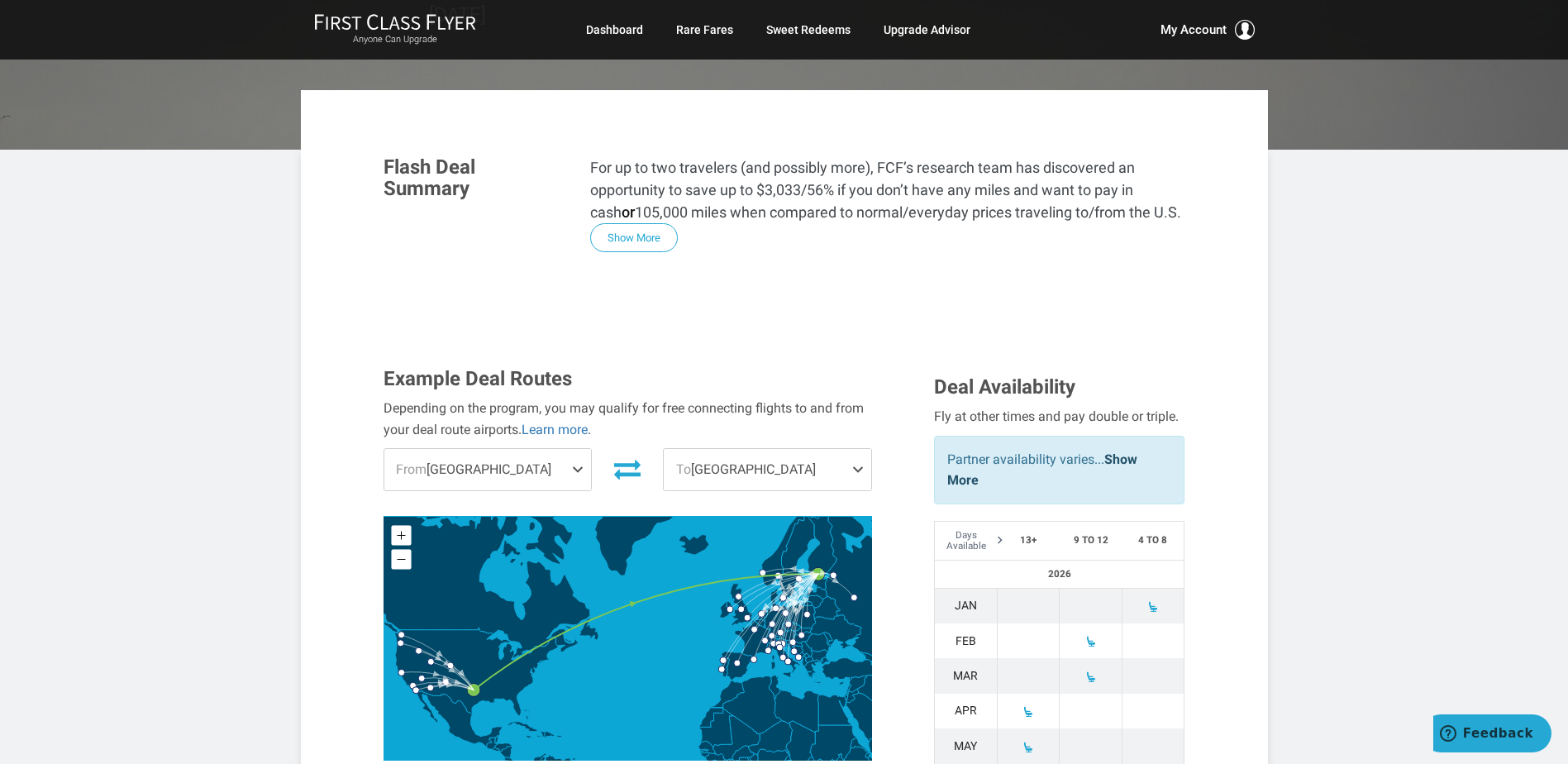
scroll to position [331, 0]
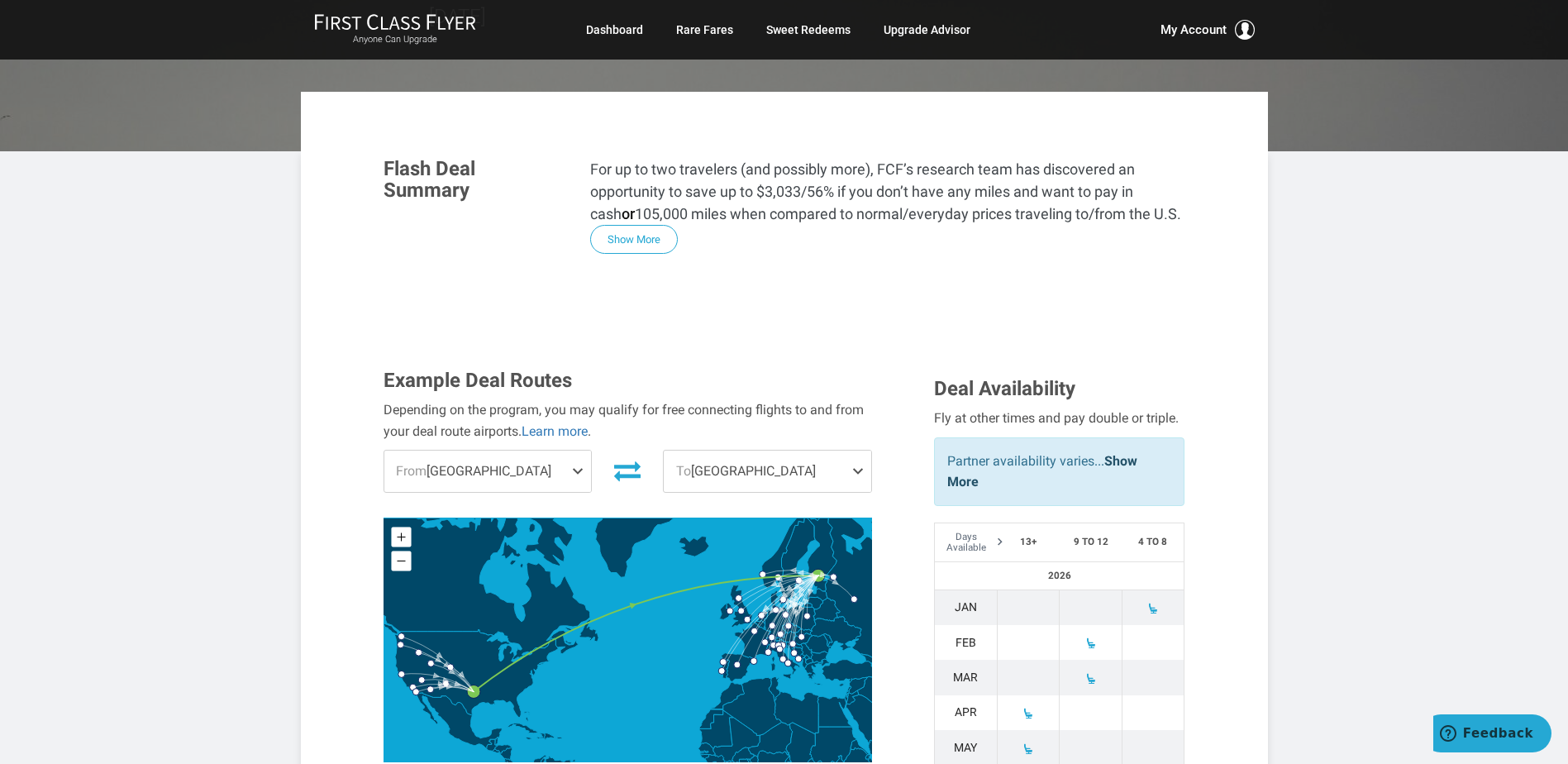
click at [860, 451] on span at bounding box center [861, 472] width 20 height 42
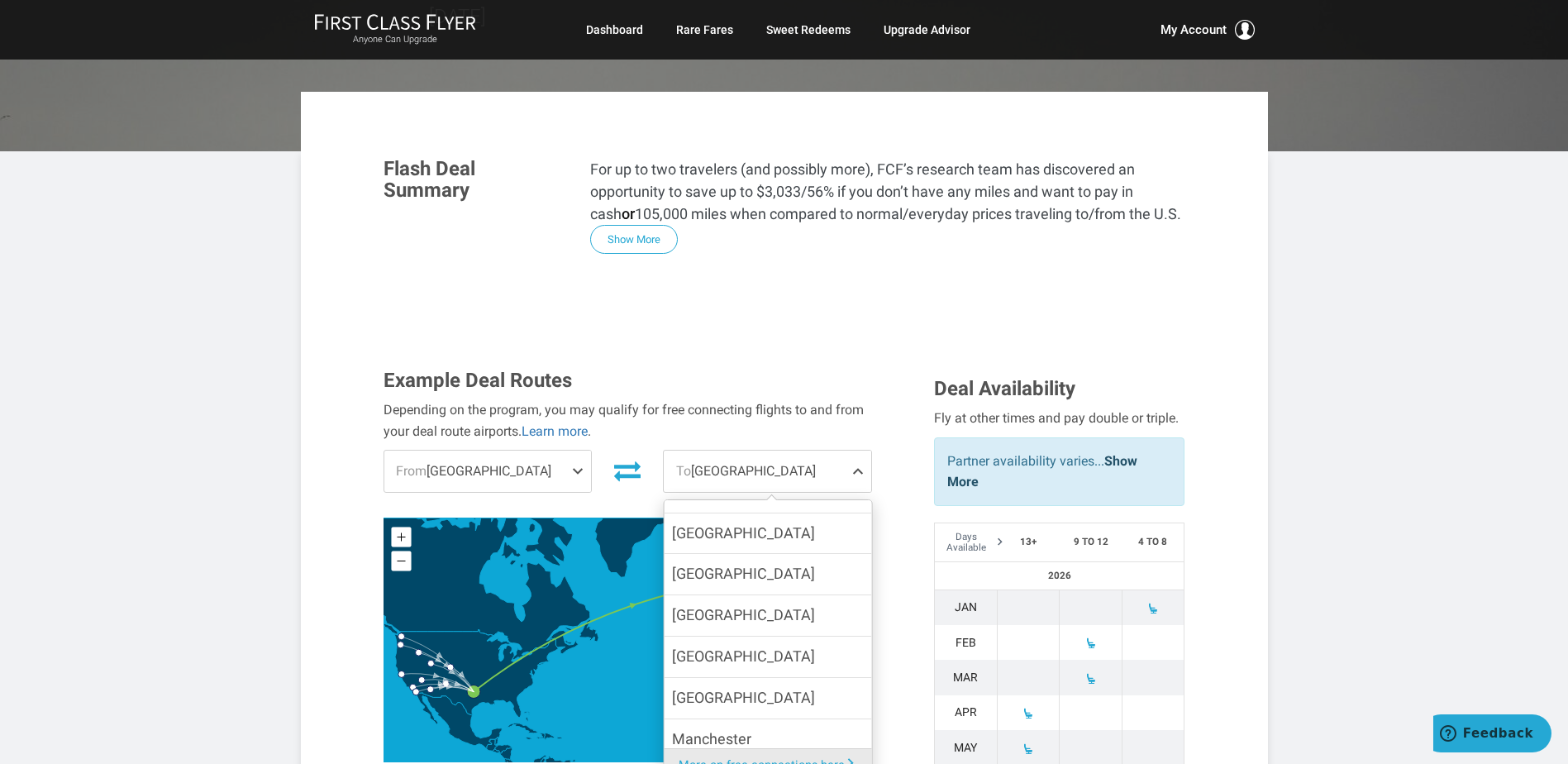
scroll to position [579, 0]
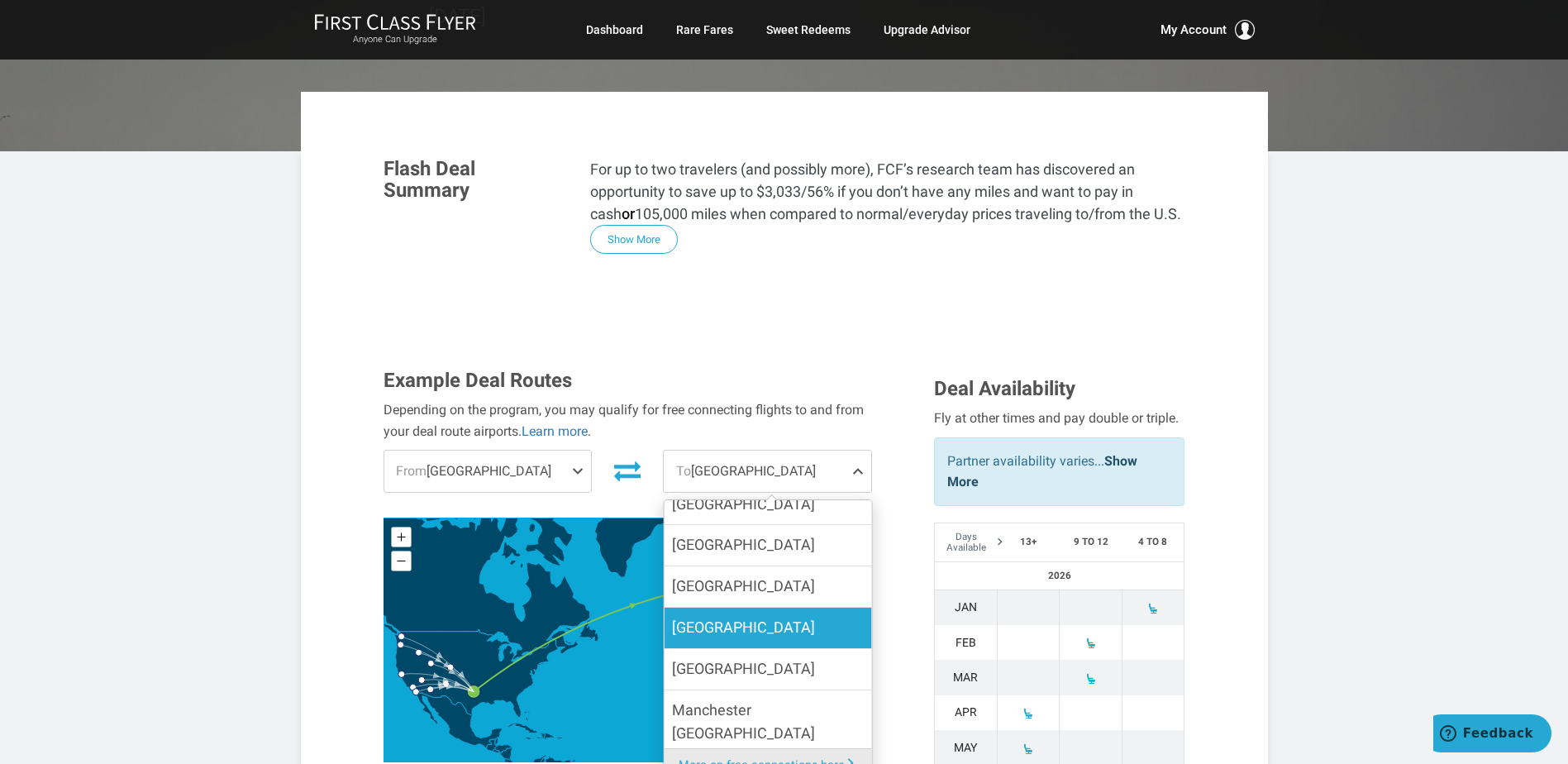
click at [798, 608] on label "[GEOGRAPHIC_DATA]" at bounding box center [767, 628] width 208 height 41
click at [0, 0] on input "[GEOGRAPHIC_DATA]" at bounding box center [0, 0] width 0 height 0
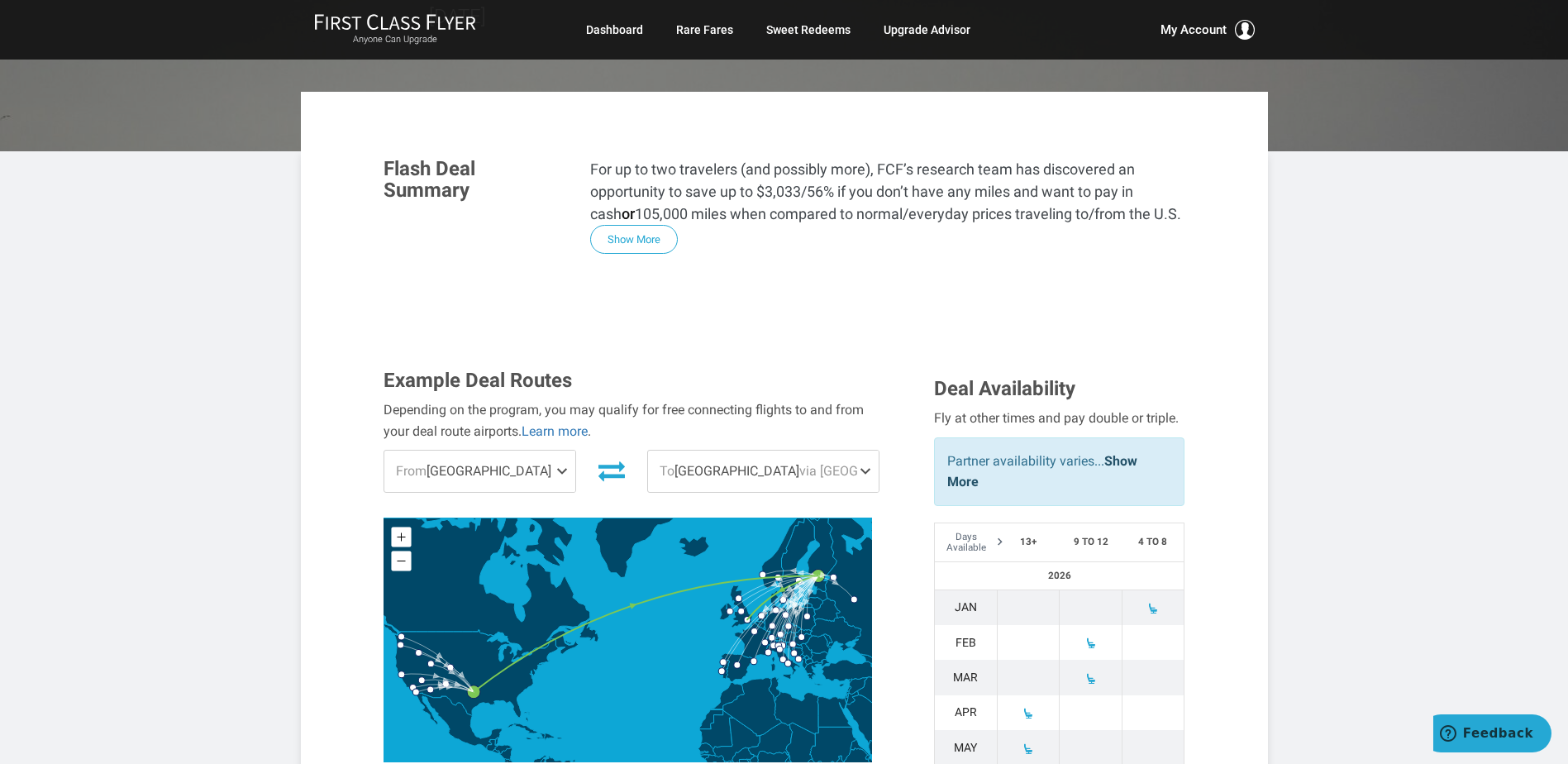
click at [575, 451] on span at bounding box center [565, 472] width 20 height 42
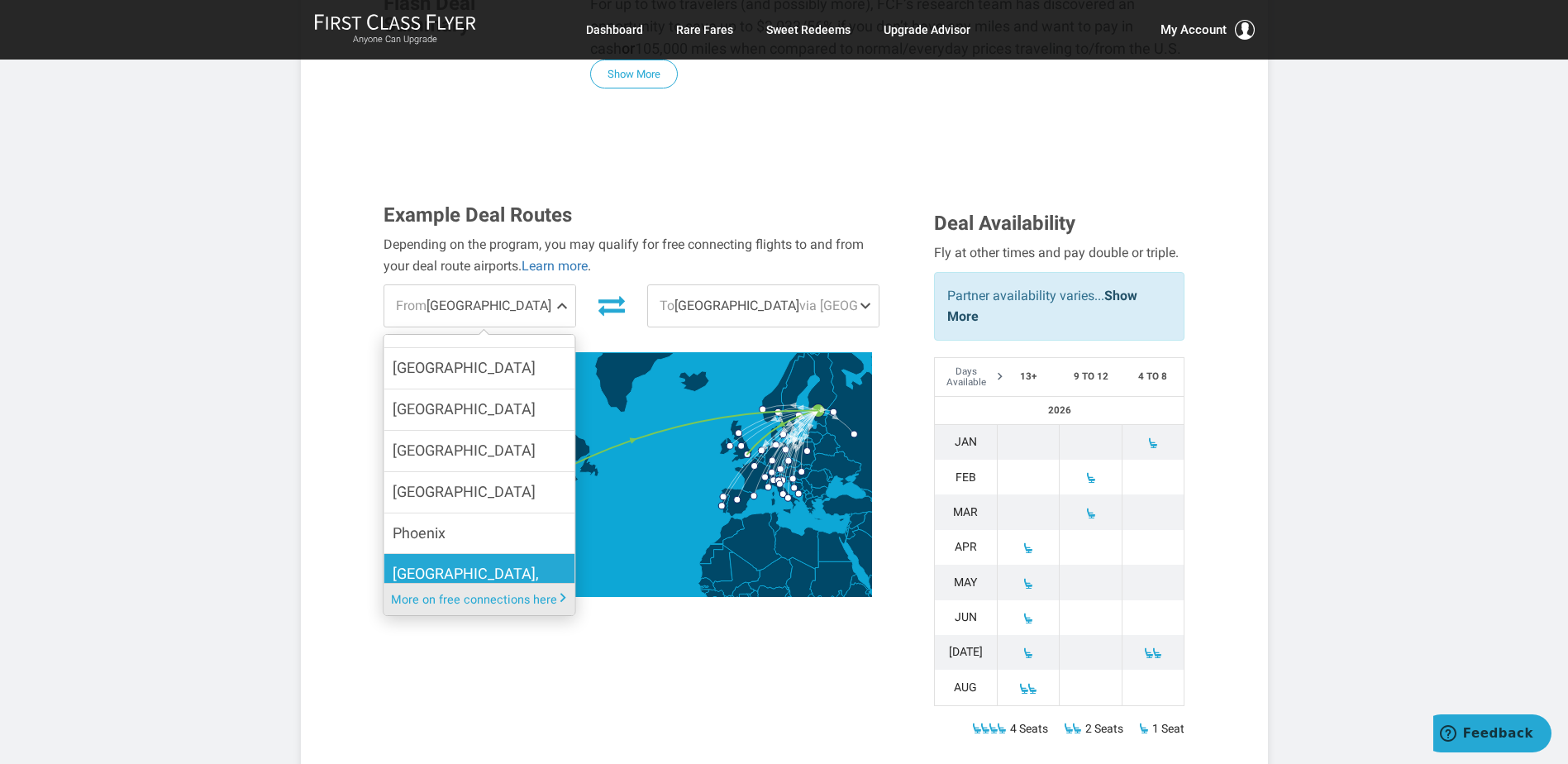
scroll to position [148, 0]
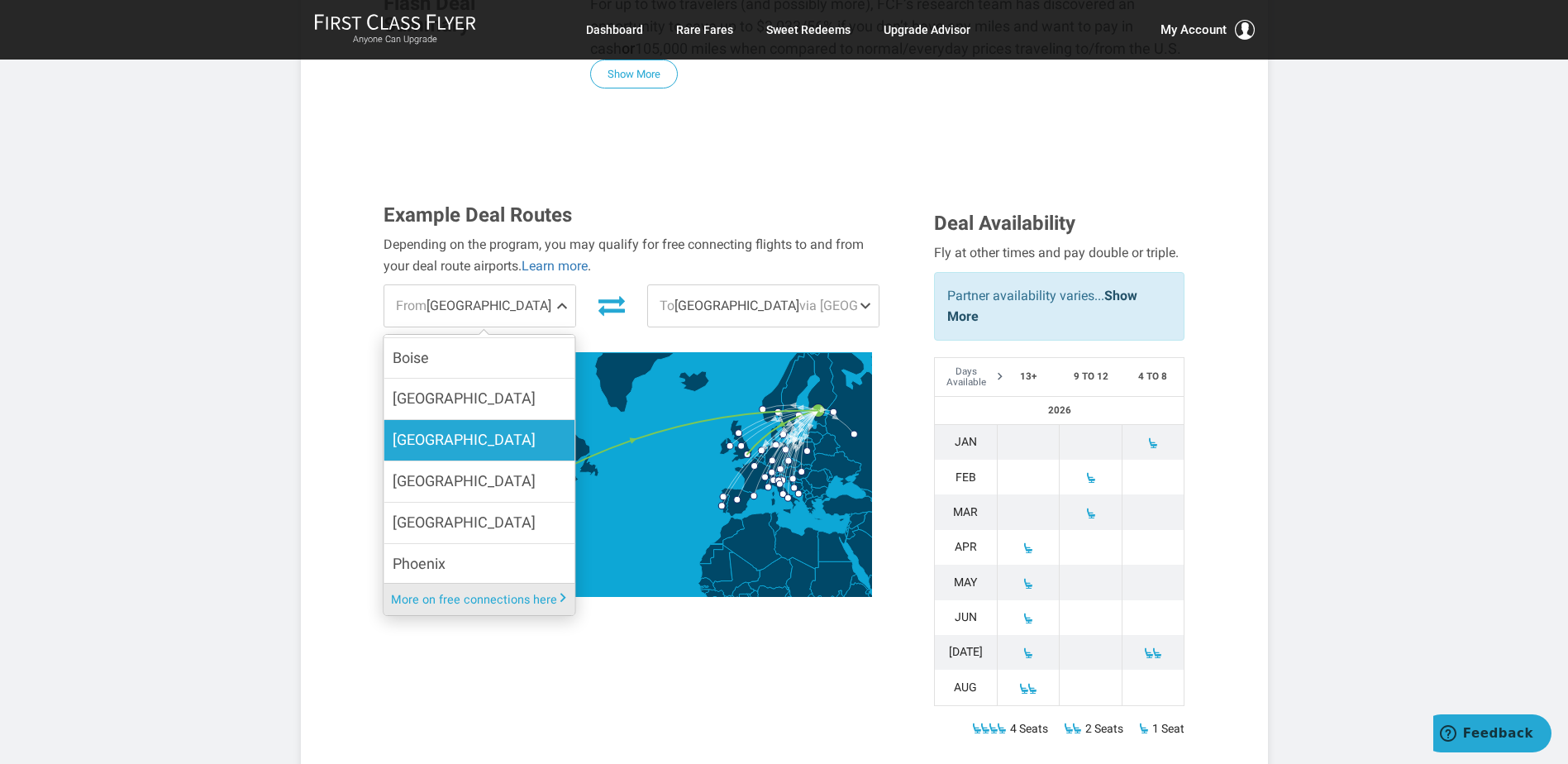
click at [495, 420] on label "[GEOGRAPHIC_DATA]" at bounding box center [480, 440] width 191 height 41
click at [0, 0] on input "[GEOGRAPHIC_DATA]" at bounding box center [0, 0] width 0 height 0
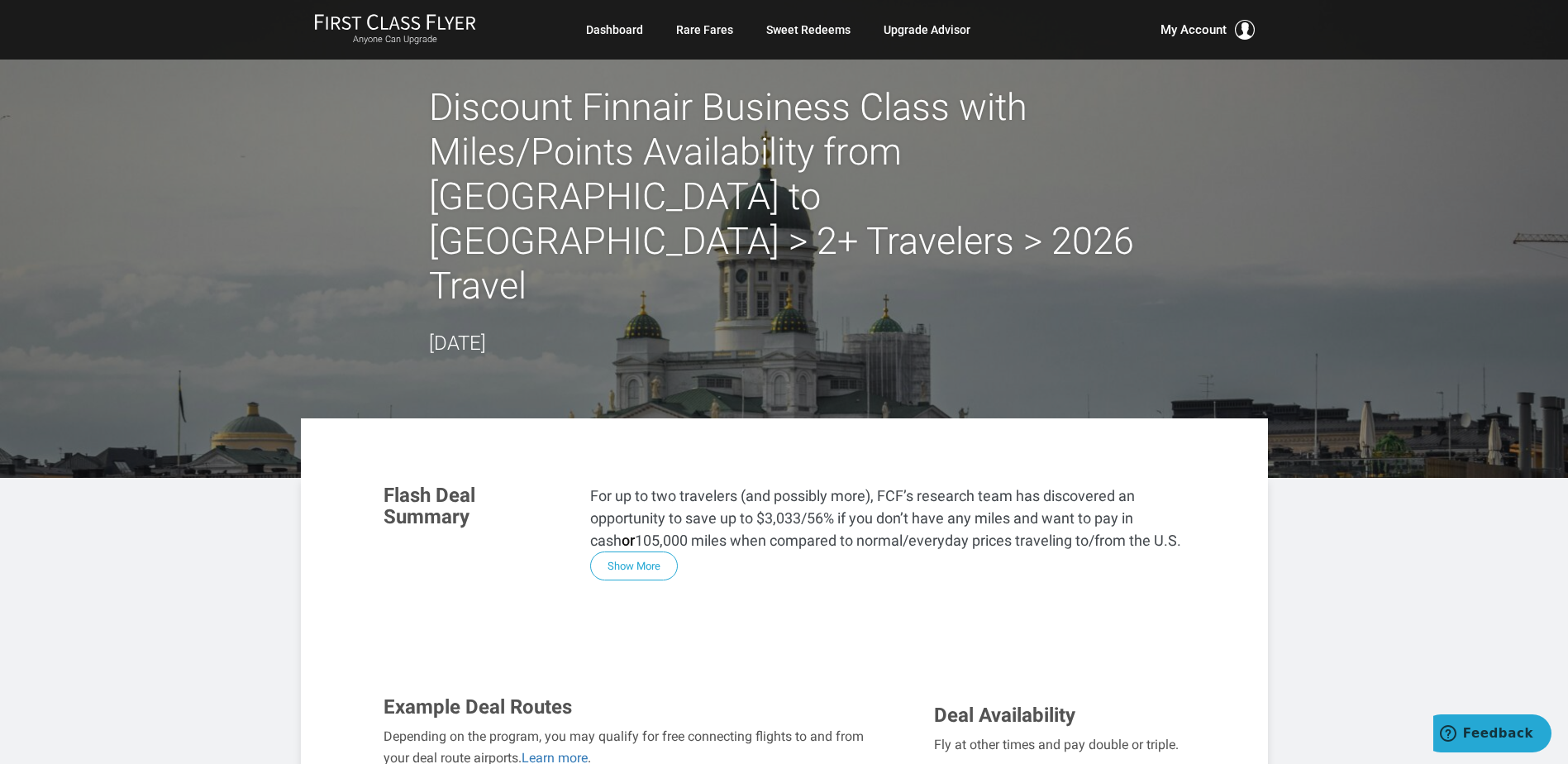
scroll to position [0, 0]
